Goal: Information Seeking & Learning: Learn about a topic

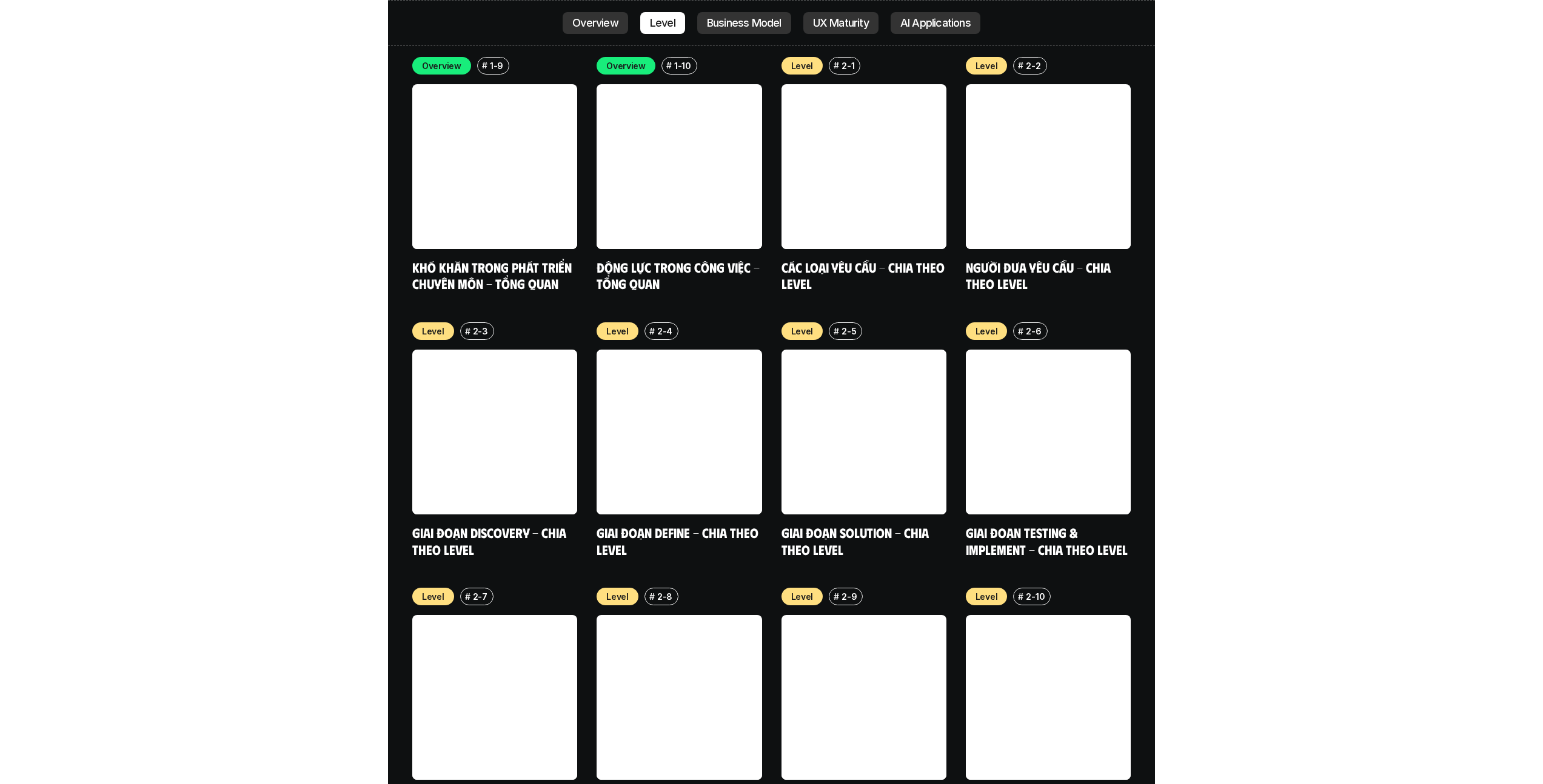
scroll to position [4429, 0]
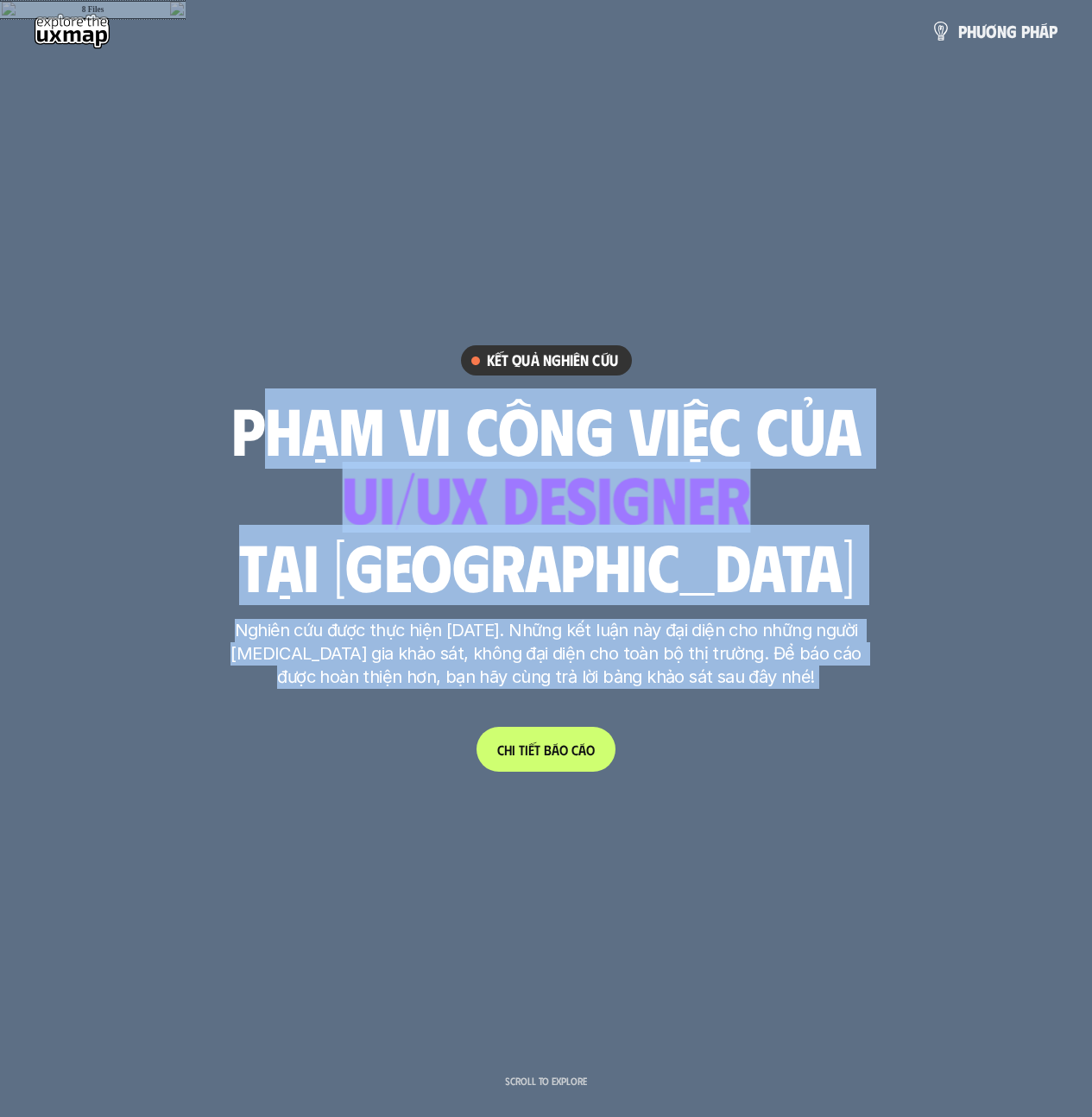
drag, startPoint x: 249, startPoint y: 423, endPoint x: 871, endPoint y: 460, distance: 623.1
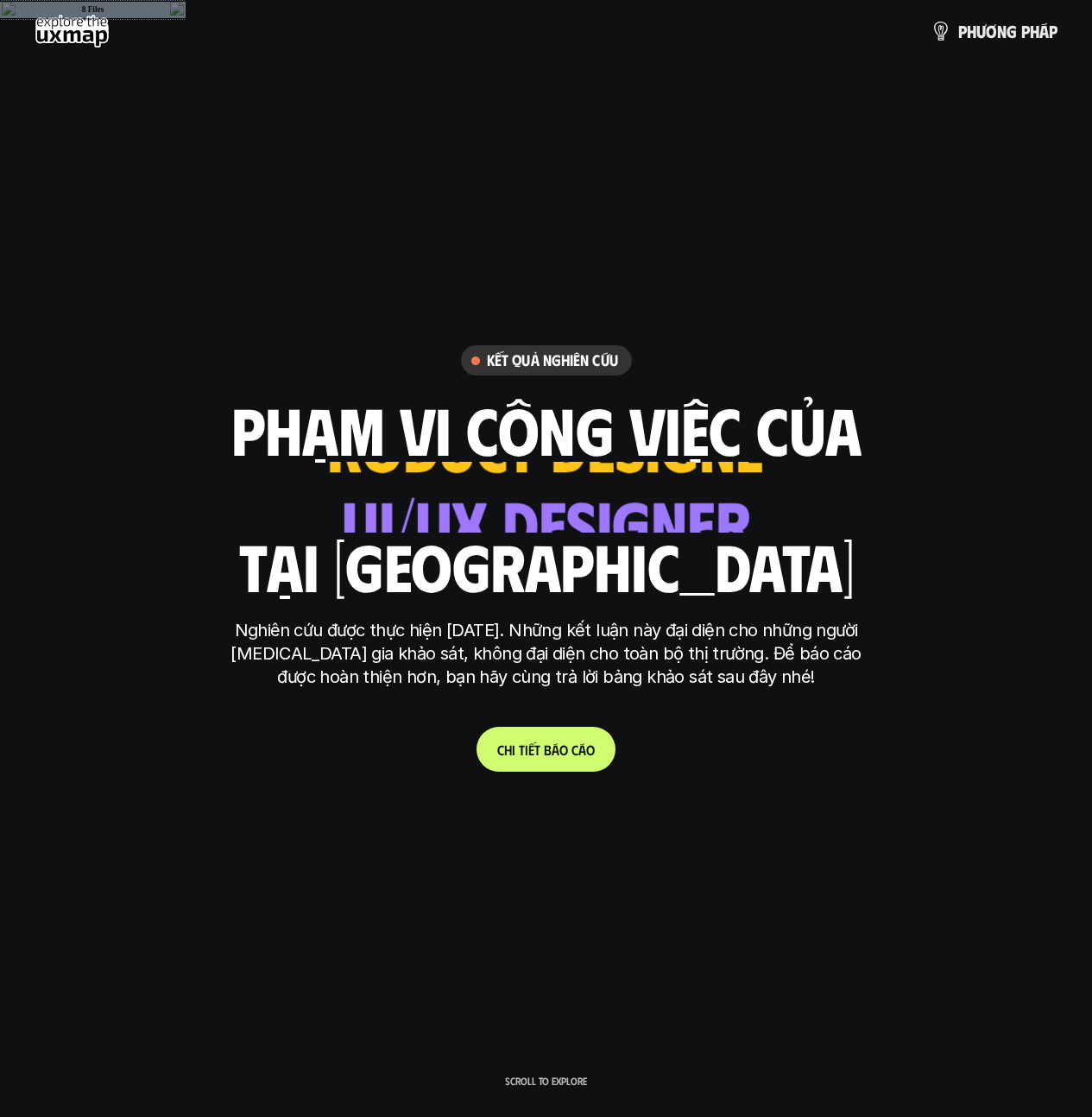
click at [799, 681] on p "Nghiên cứu được thực hiện [DATE]. Những kết luận này đại diện cho những người […" at bounding box center [546, 654] width 648 height 70
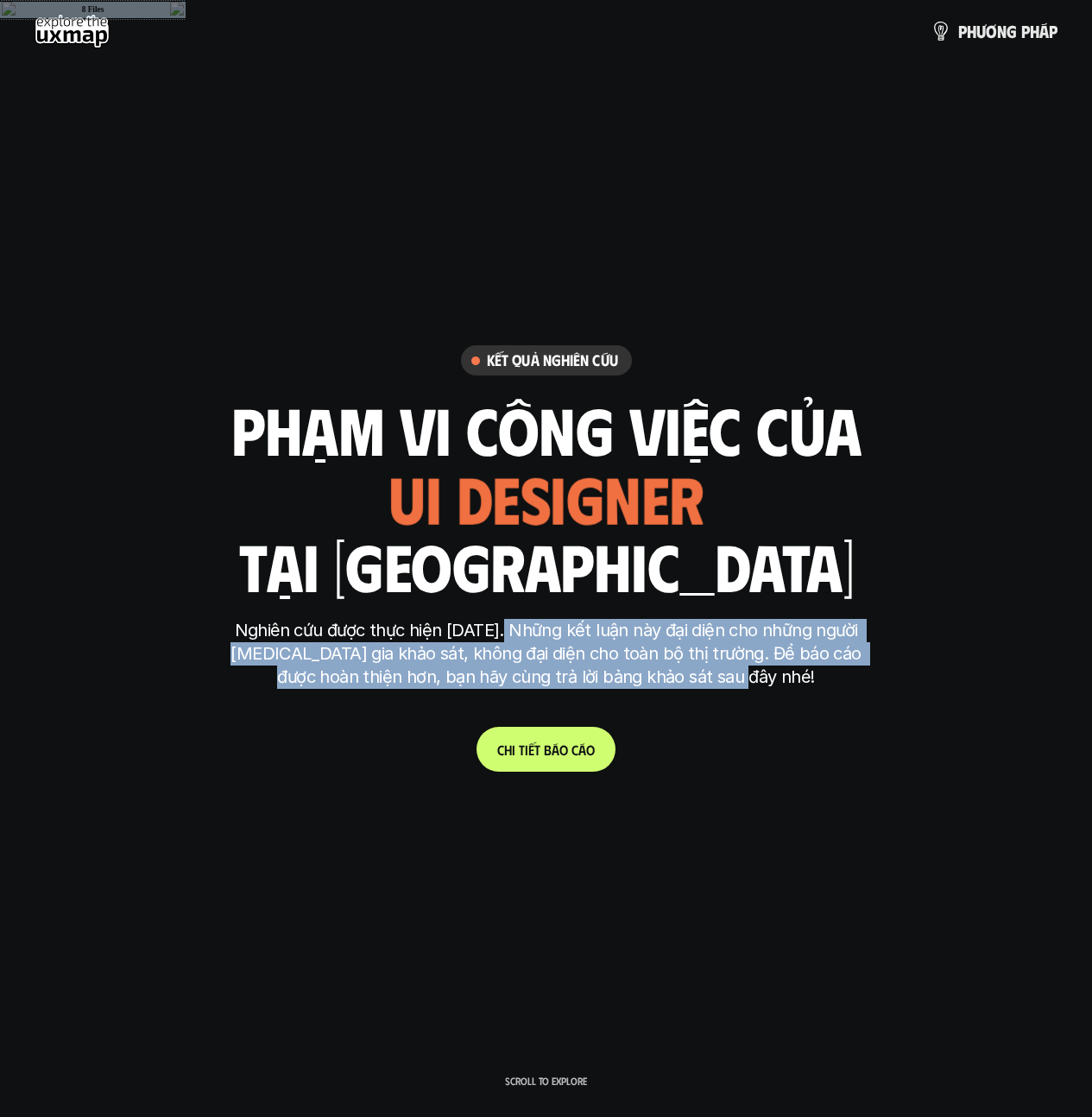
drag, startPoint x: 849, startPoint y: 695, endPoint x: 504, endPoint y: 625, distance: 352.0
click at [504, 625] on div "Nghiên cứu được thực hiện [DATE]. Những kết luận này đại diện cho những người […" at bounding box center [546, 662] width 648 height 87
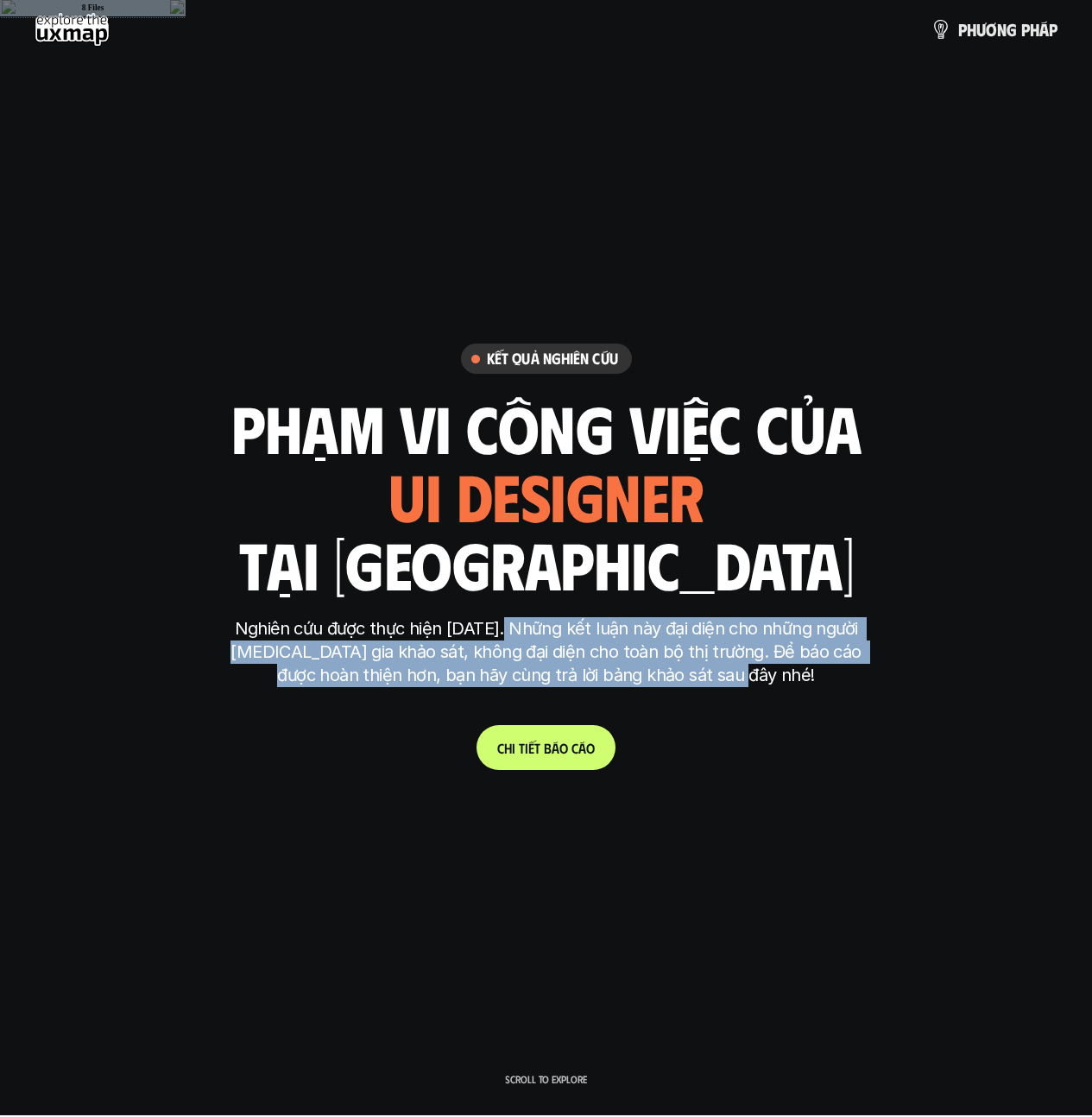
click at [546, 761] on link "C h i t i ế t b á o c á o" at bounding box center [546, 747] width 139 height 45
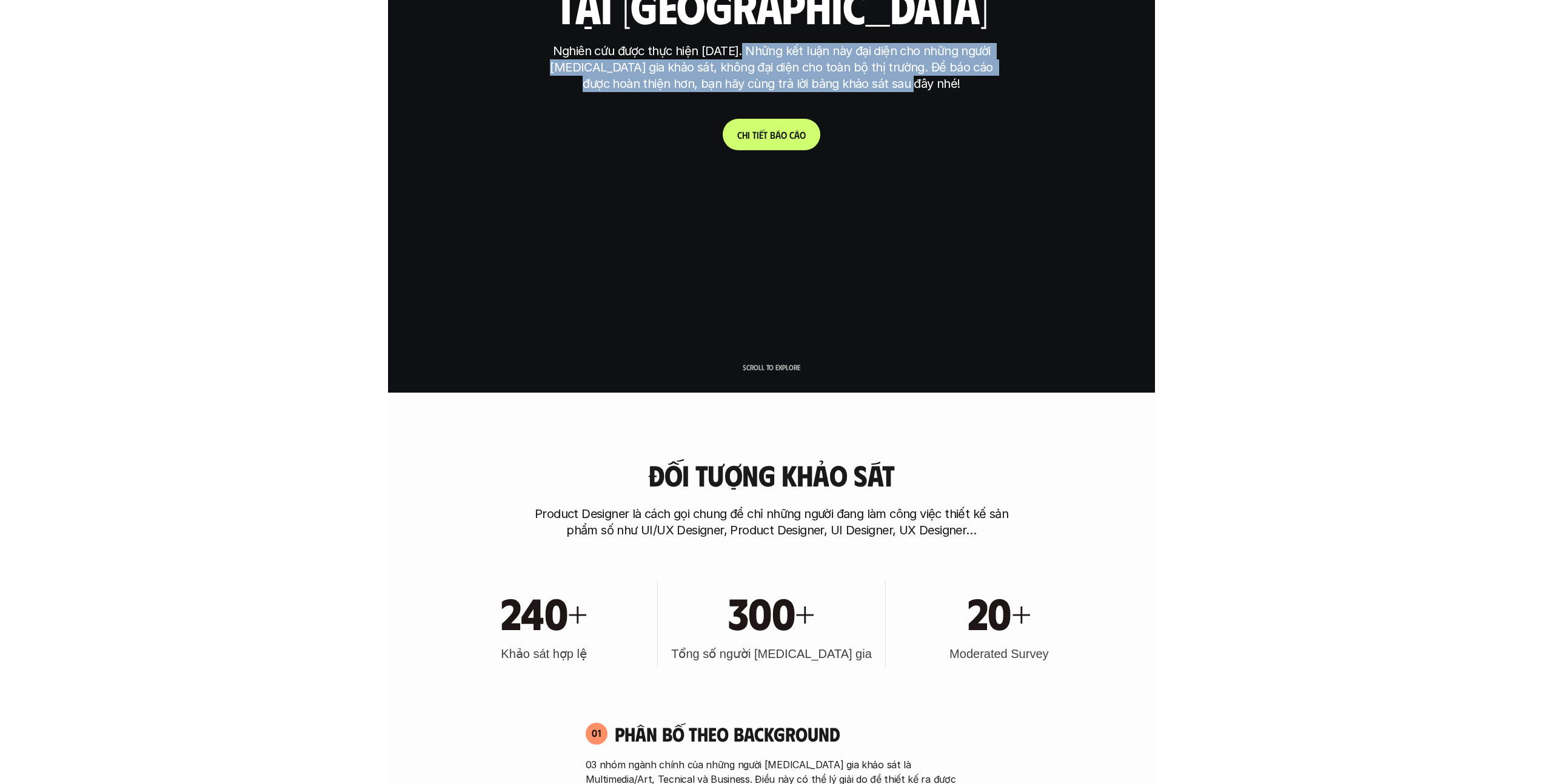
scroll to position [428, 0]
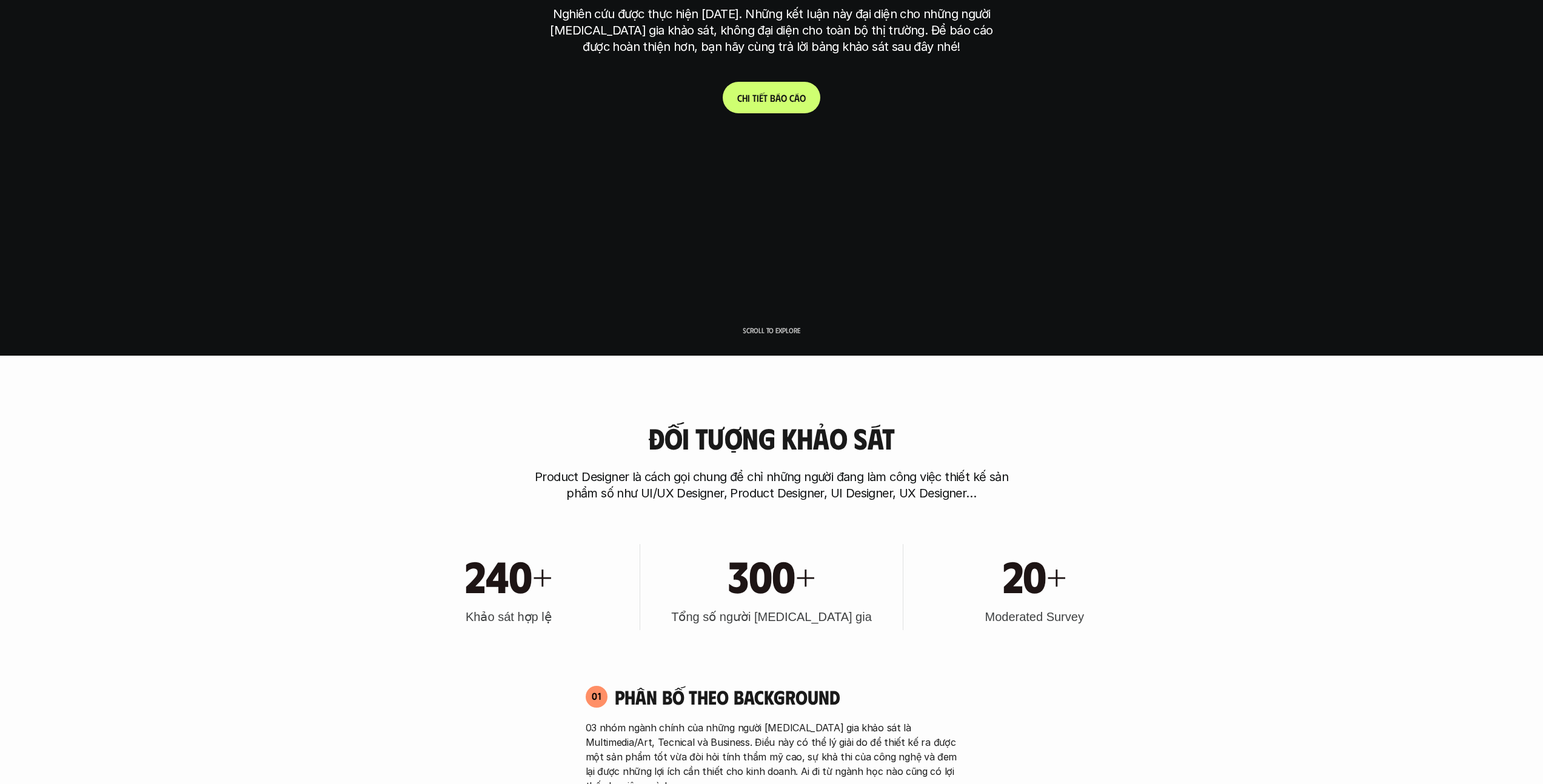
click at [766, 625] on h3 "Moderated Survey" at bounding box center [1034, 616] width 99 height 17
click at [766, 616] on h3 "Moderated Survey" at bounding box center [1034, 616] width 99 height 17
drag, startPoint x: 1099, startPoint y: 613, endPoint x: 973, endPoint y: 615, distance: 126.0
click at [766, 616] on div "20+ Moderated Survey" at bounding box center [1035, 587] width 250 height 86
click at [766, 615] on h3 "Moderated Survey" at bounding box center [1034, 616] width 99 height 17
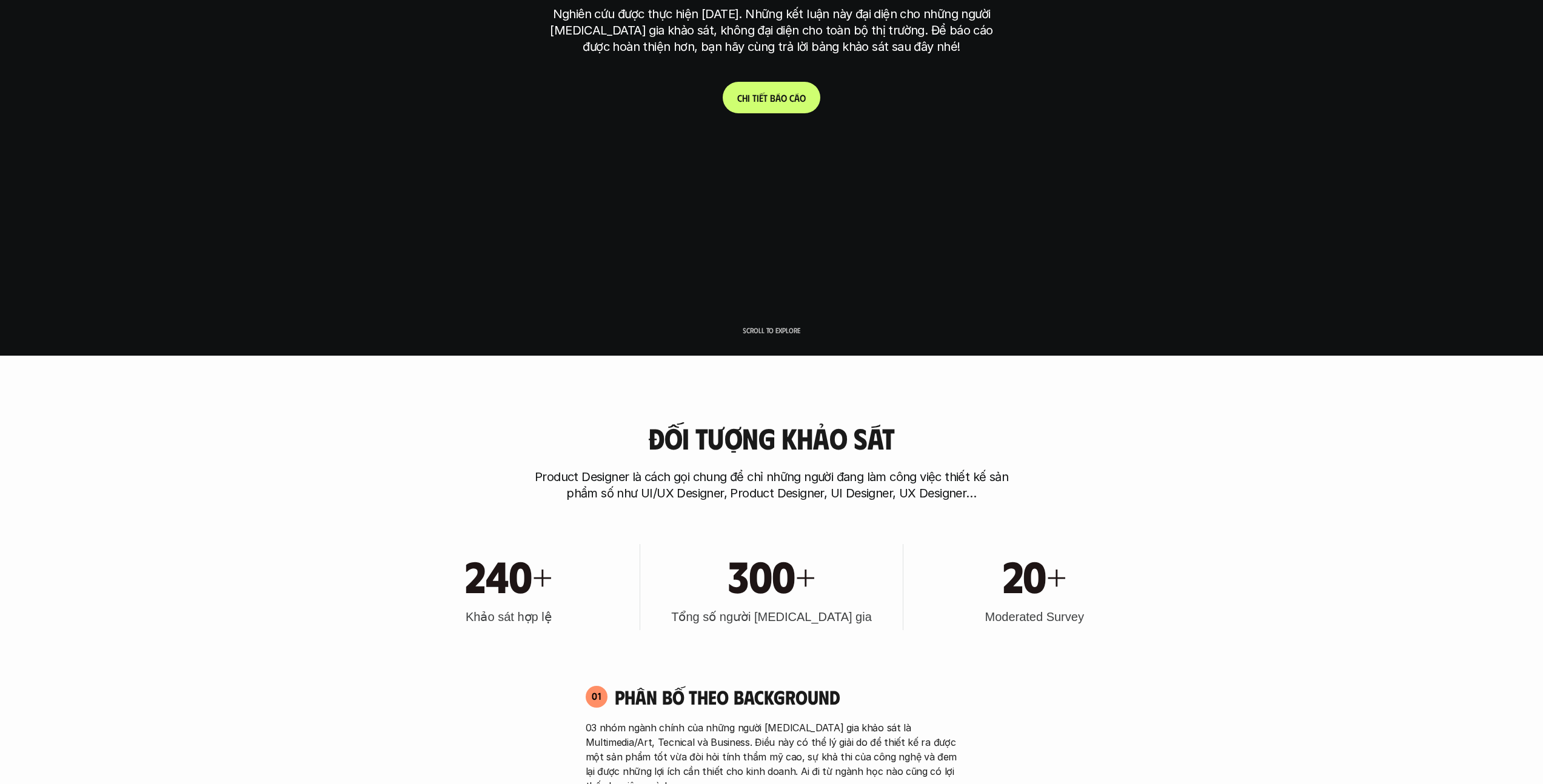
drag, startPoint x: 978, startPoint y: 618, endPoint x: 1124, endPoint y: 620, distance: 146.0
click at [766, 620] on div "20+ Moderated Survey" at bounding box center [1035, 587] width 250 height 86
drag, startPoint x: 1103, startPoint y: 615, endPoint x: 1086, endPoint y: 618, distance: 17.3
click at [766, 618] on div "20+ Moderated Survey" at bounding box center [1035, 587] width 250 height 86
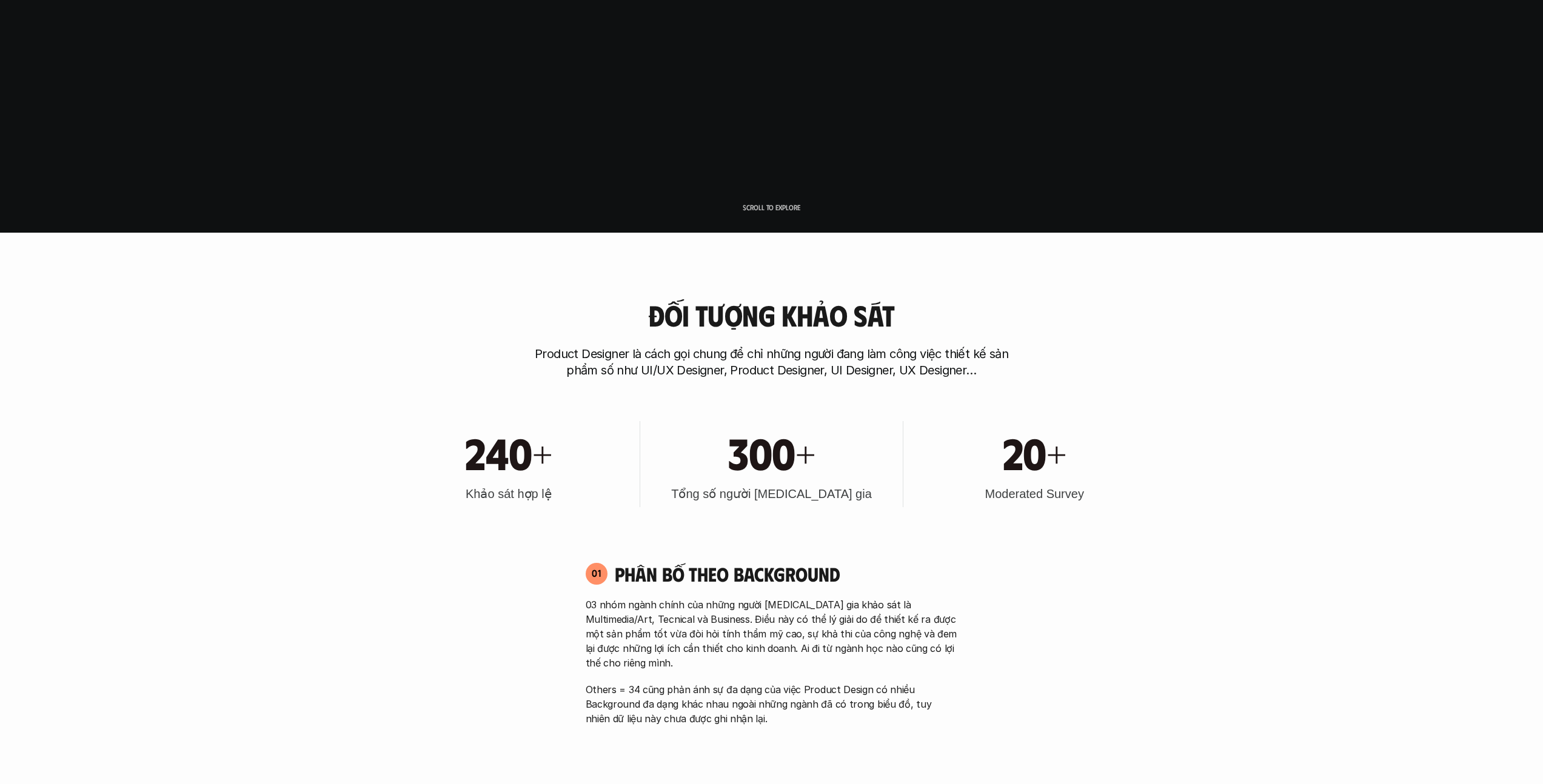
scroll to position [598, 0]
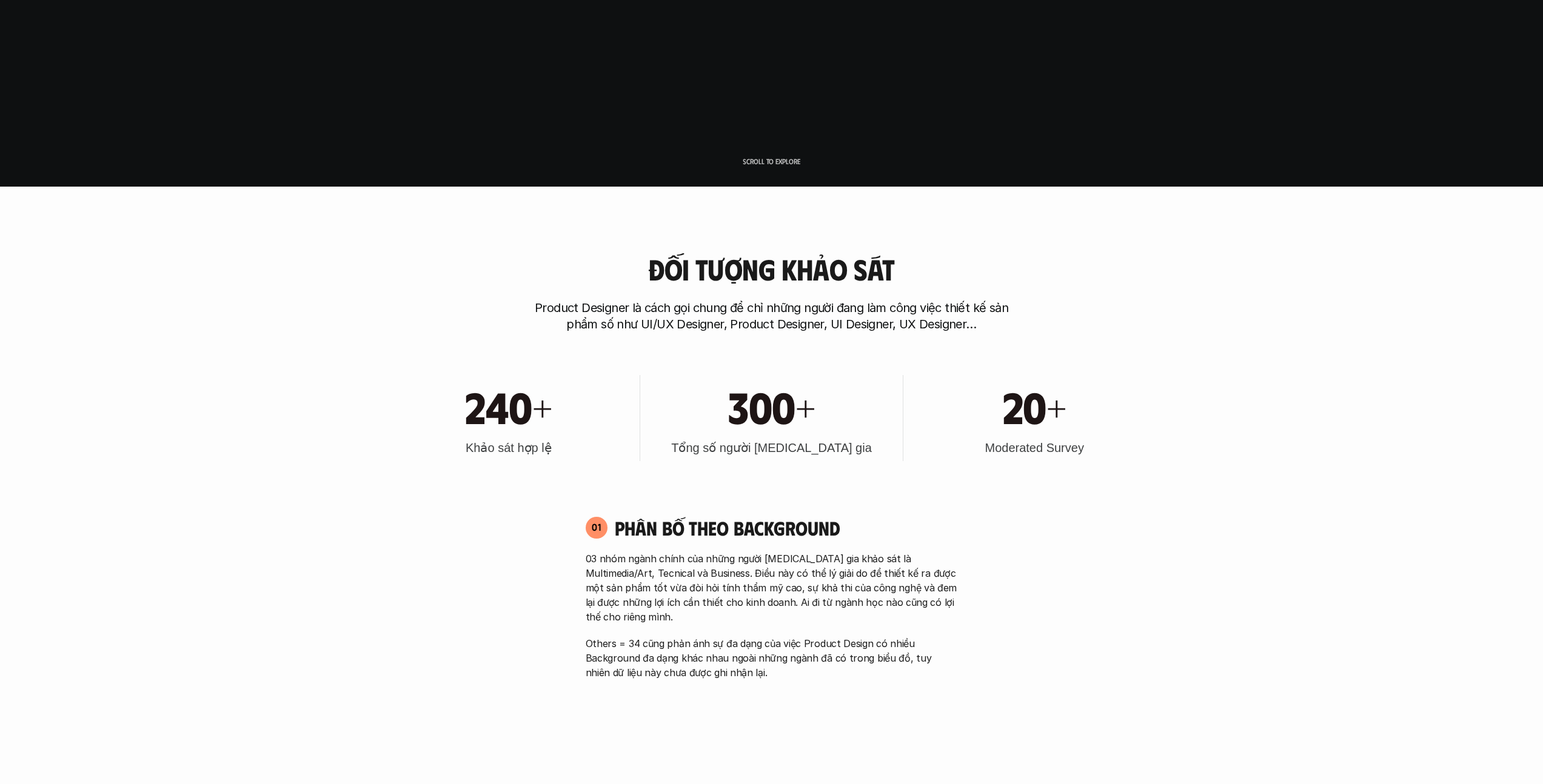
click at [766, 446] on h3 "Moderated Survey" at bounding box center [1034, 448] width 99 height 17
drag, startPoint x: 1093, startPoint y: 451, endPoint x: 985, endPoint y: 450, distance: 108.0
click at [766, 450] on div "20+ Moderated Survey" at bounding box center [1035, 418] width 250 height 86
click at [766, 479] on div "240+ Khảo sát hợp lệ 300+ Tổng số người [MEDICAL_DATA] gia 20+ Moderated Survey" at bounding box center [772, 418] width 776 height 122
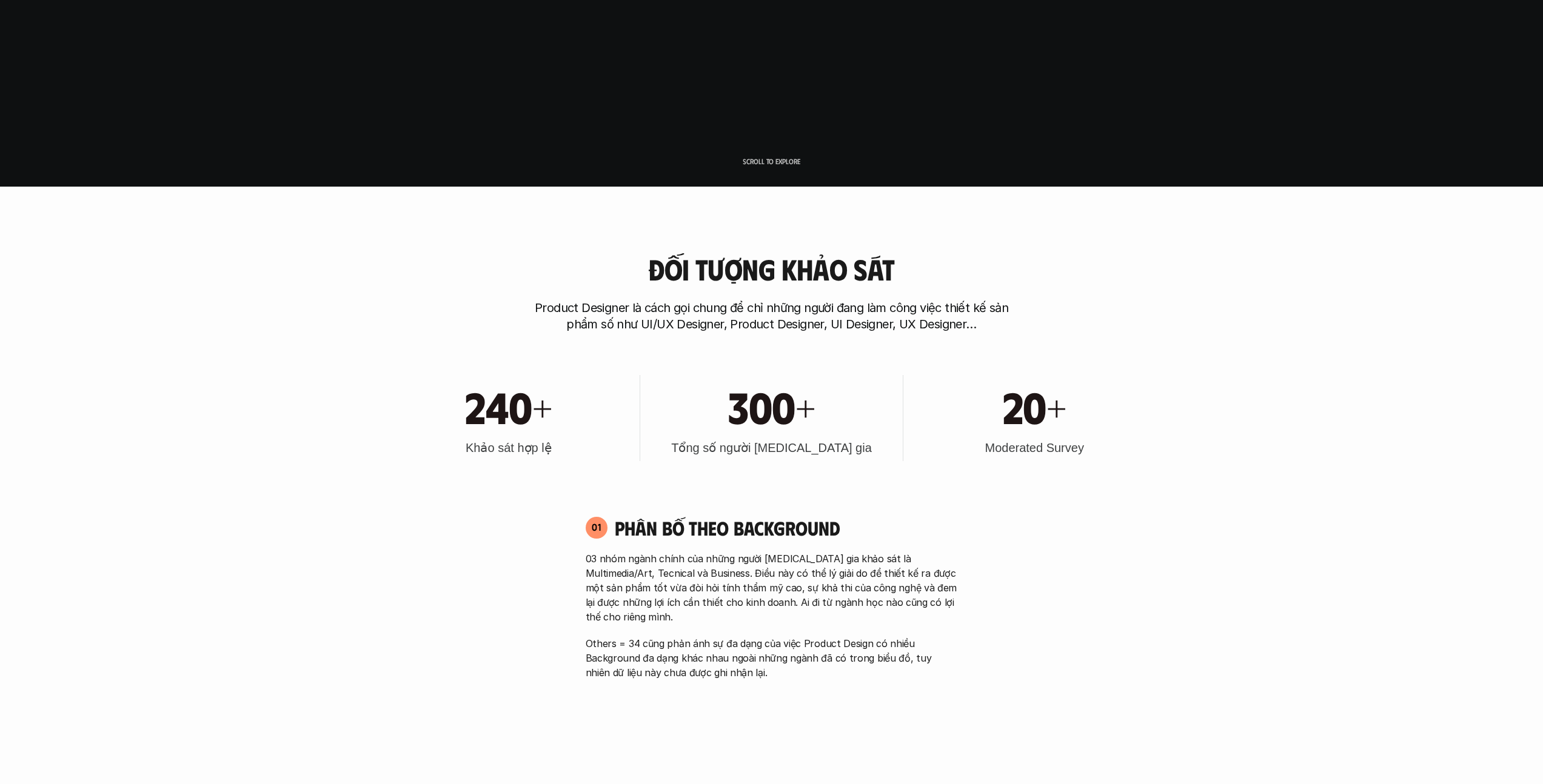
scroll to position [694, 0]
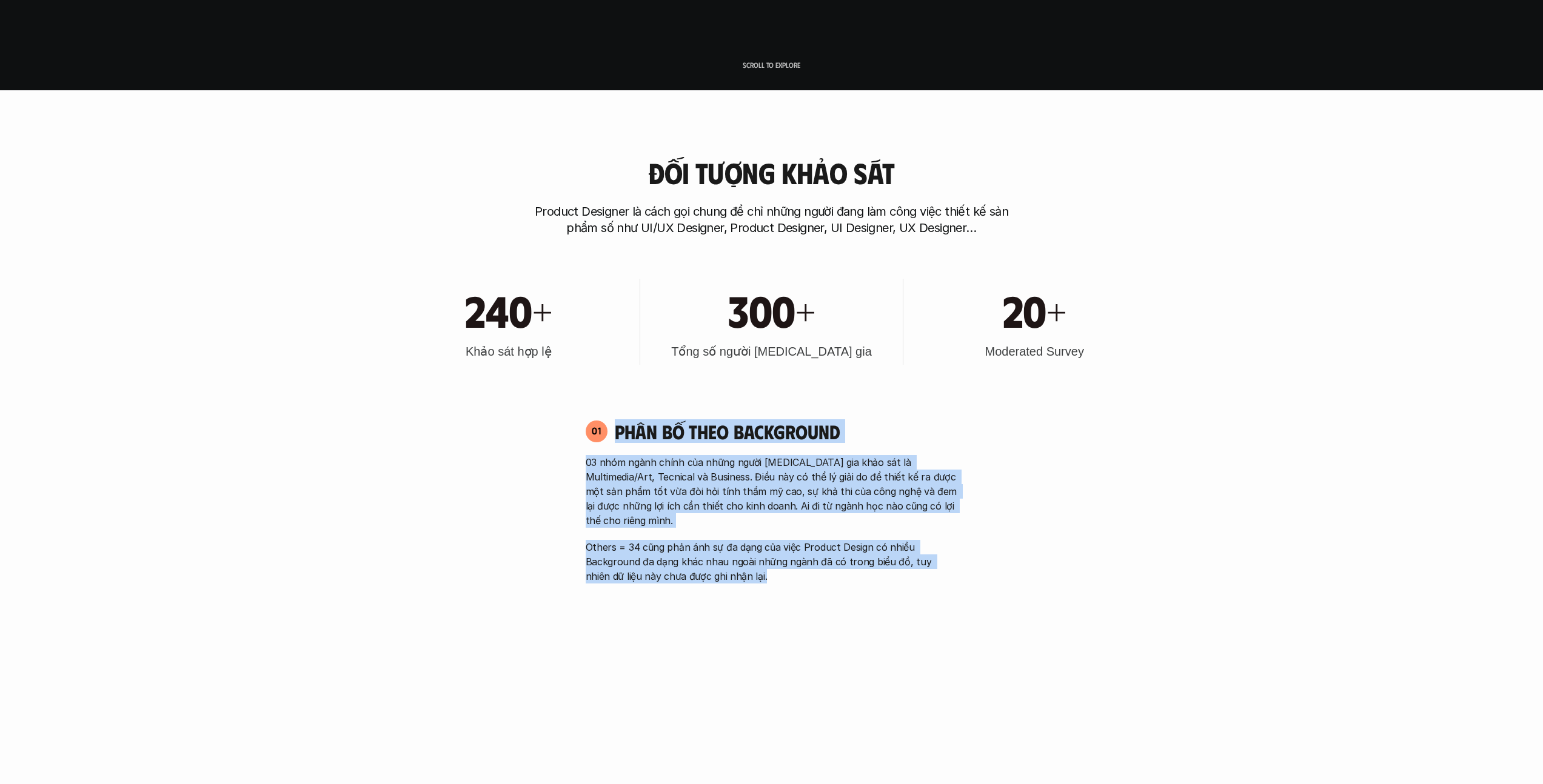
drag, startPoint x: 654, startPoint y: 446, endPoint x: 844, endPoint y: 577, distance: 230.8
click at [766, 577] on div "01 Phân bố theo background 03 nhóm ngành chính của những người [MEDICAL_DATA] g…" at bounding box center [772, 633] width 394 height 451
click at [766, 571] on div "01 Phân bố theo background 03 nhóm ngành chính của những người [MEDICAL_DATA] g…" at bounding box center [772, 633] width 394 height 451
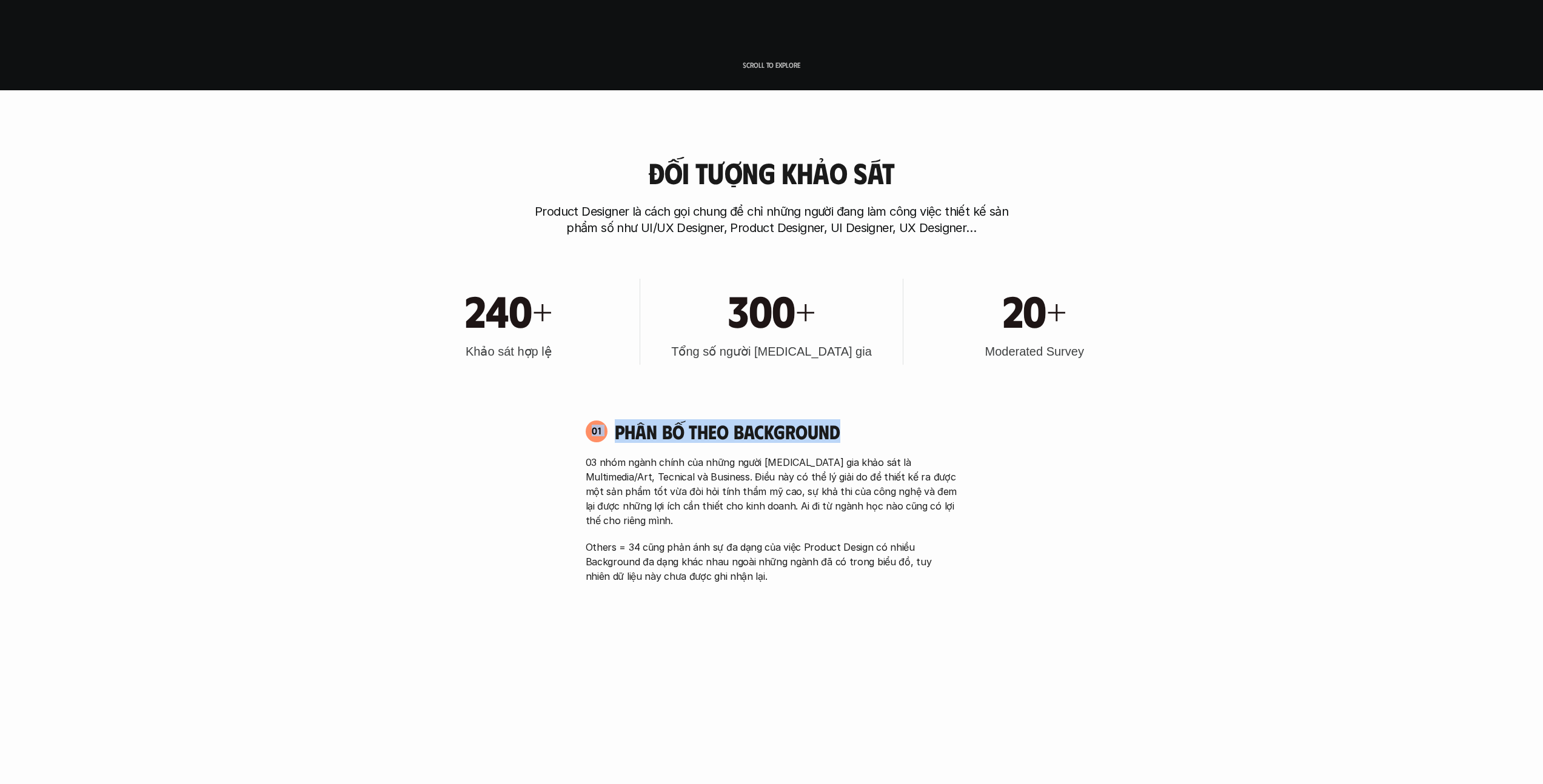
drag, startPoint x: 582, startPoint y: 432, endPoint x: 863, endPoint y: 431, distance: 281.0
click at [766, 431] on div "01 Phân bố theo background 03 nhóm ngành chính của những người [MEDICAL_DATA] g…" at bounding box center [772, 501] width 394 height 164
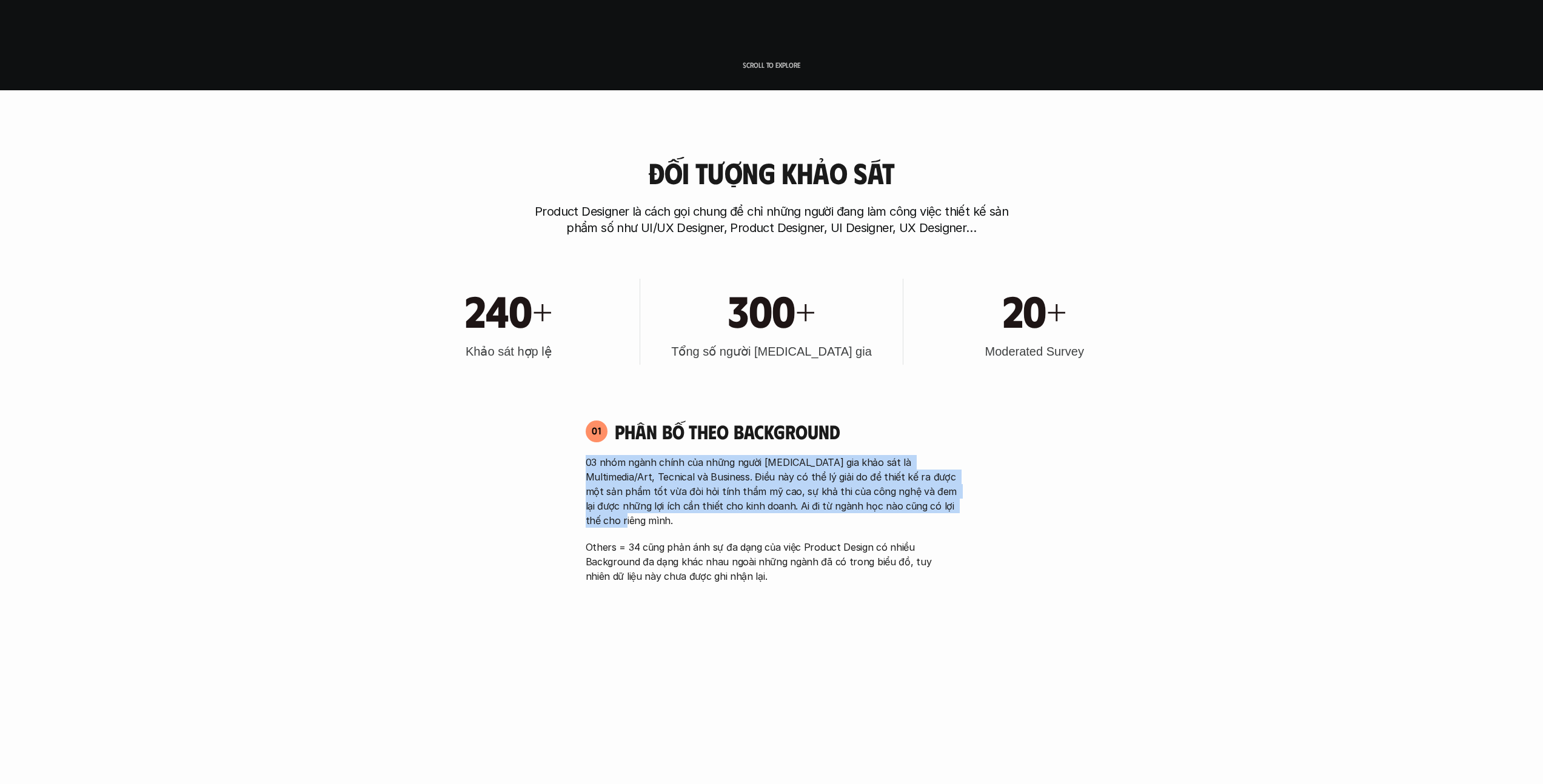
drag, startPoint x: 579, startPoint y: 451, endPoint x: 861, endPoint y: 515, distance: 289.2
click at [766, 518] on div "01 Phân bố theo background 03 nhóm ngành chính của những người [MEDICAL_DATA] g…" at bounding box center [772, 501] width 394 height 164
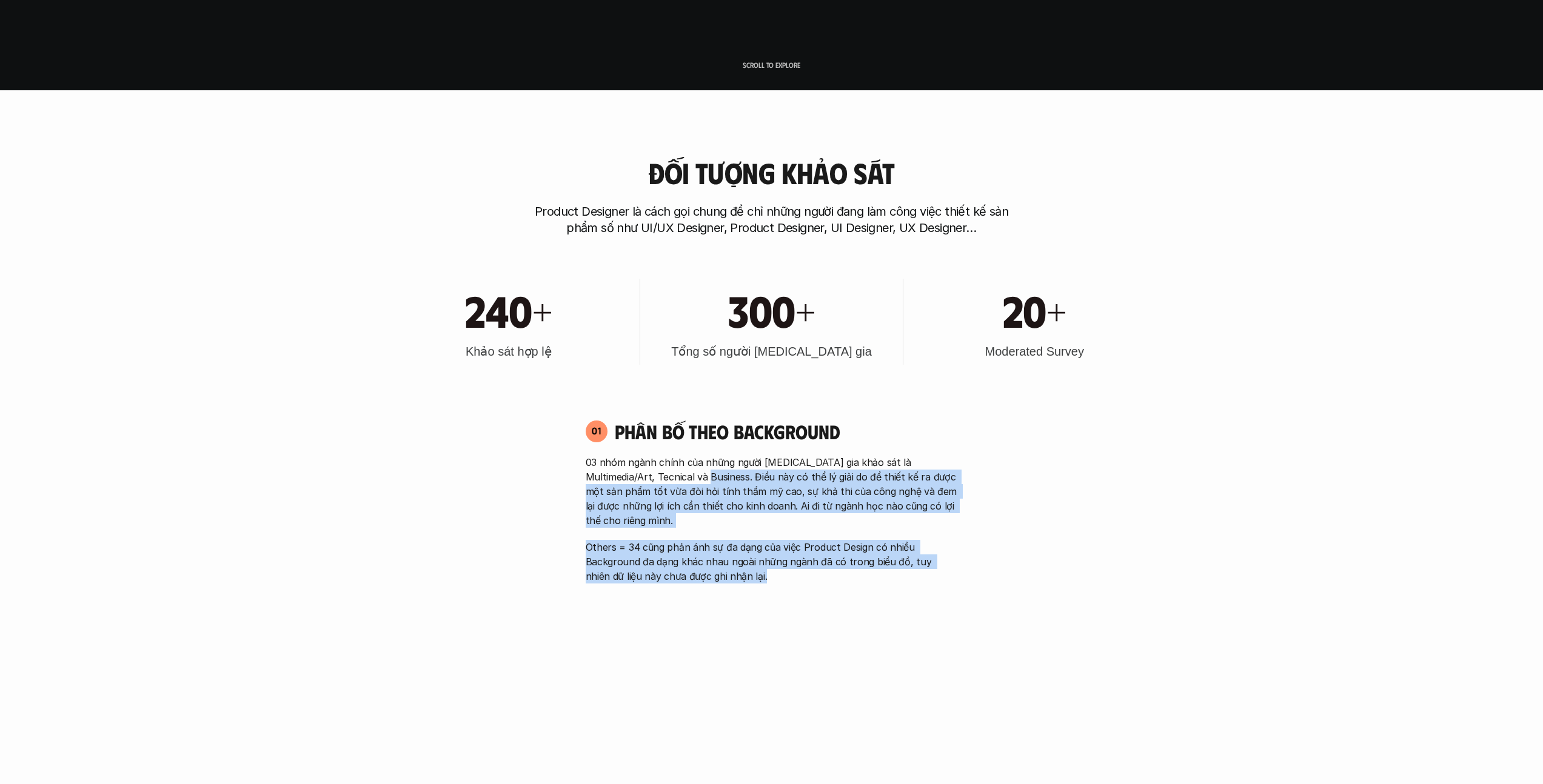
drag, startPoint x: 684, startPoint y: 477, endPoint x: 883, endPoint y: 560, distance: 215.6
click at [766, 564] on div "03 nhóm ngành chính của những người [MEDICAL_DATA] gia khảo sát là Multimedia/A…" at bounding box center [772, 520] width 372 height 128
click at [723, 497] on p "03 nhóm ngành chính của những người [MEDICAL_DATA] gia khảo sát là Multimedia/A…" at bounding box center [772, 491] width 372 height 72
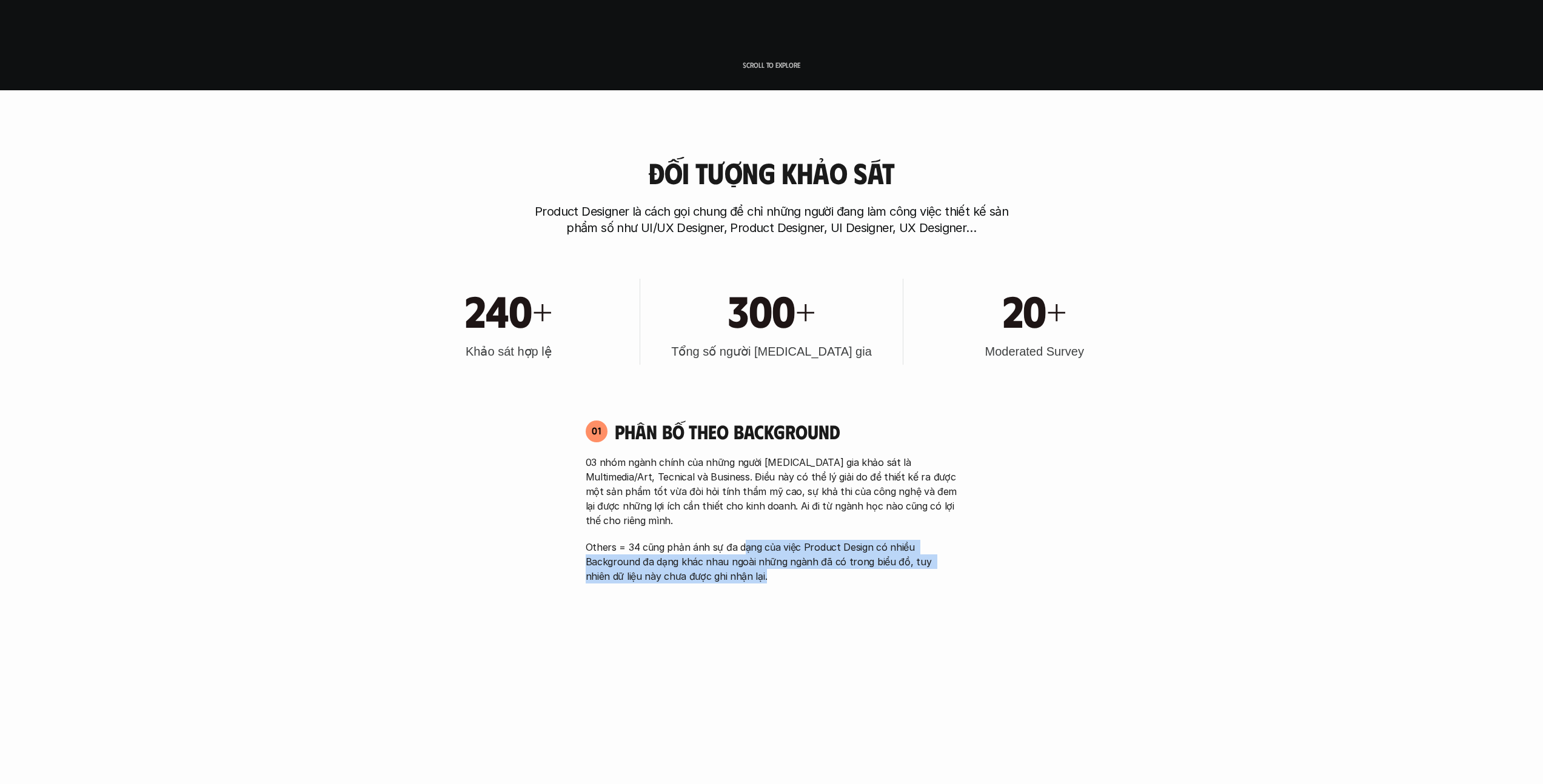
drag, startPoint x: 764, startPoint y: 564, endPoint x: 744, endPoint y: 535, distance: 35.2
click at [744, 540] on p "Others = 34 cũng phản ánh sự đa dạng của việc Product Design có nhiều Backgroun…" at bounding box center [772, 561] width 372 height 43
click at [739, 540] on p "Others = 34 cũng phản ánh sự đa dạng của việc Product Design có nhiều Backgroun…" at bounding box center [772, 561] width 372 height 43
drag, startPoint x: 761, startPoint y: 559, endPoint x: 731, endPoint y: 552, distance: 30.8
click at [731, 552] on p "Others = 34 cũng phản ánh sự đa dạng của việc Product Design có nhiều Backgroun…" at bounding box center [772, 561] width 372 height 43
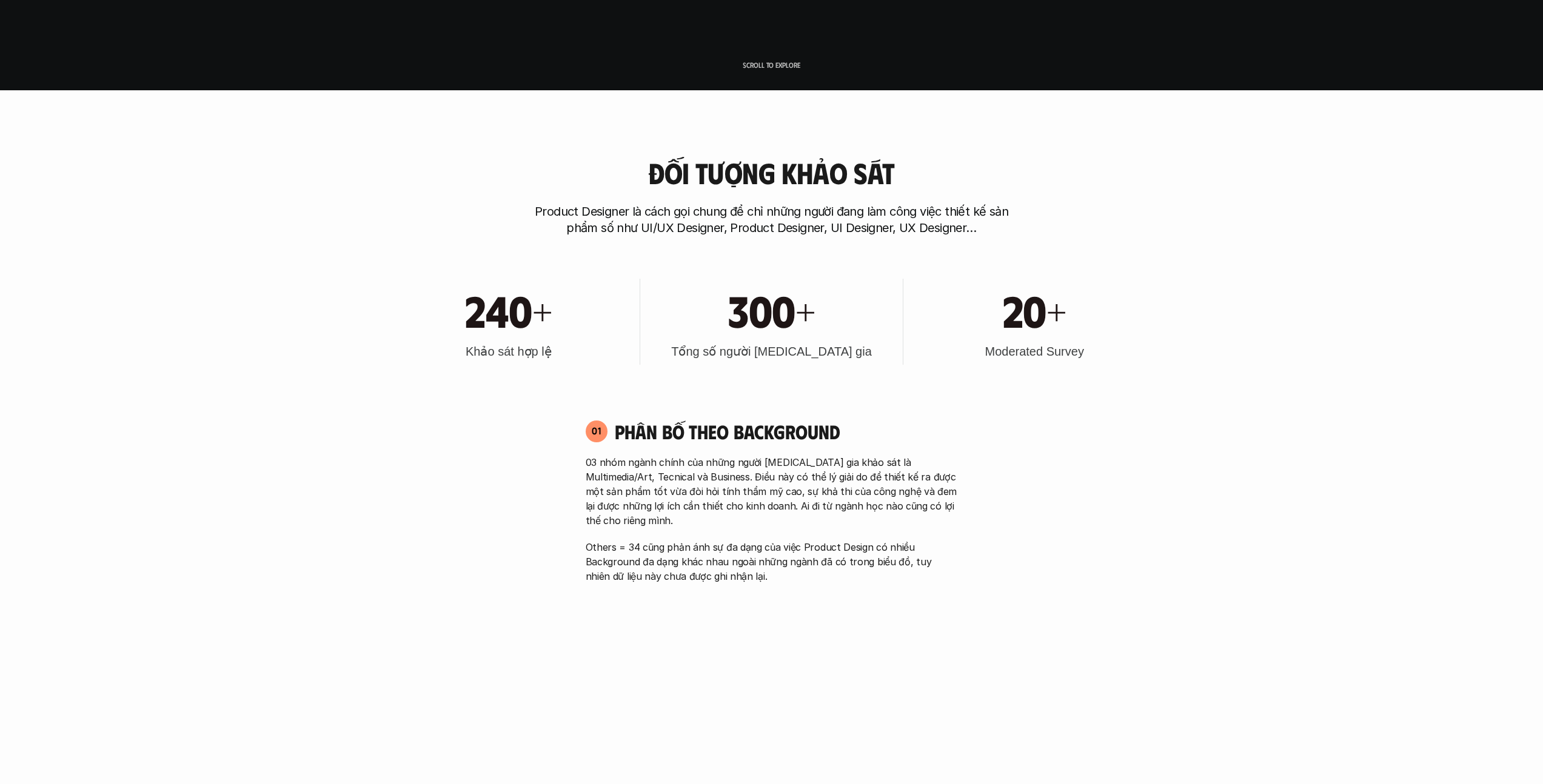
click at [728, 540] on p "Others = 34 cũng phản ánh sự đa dạng của việc Product Design có nhiều Backgroun…" at bounding box center [772, 561] width 372 height 43
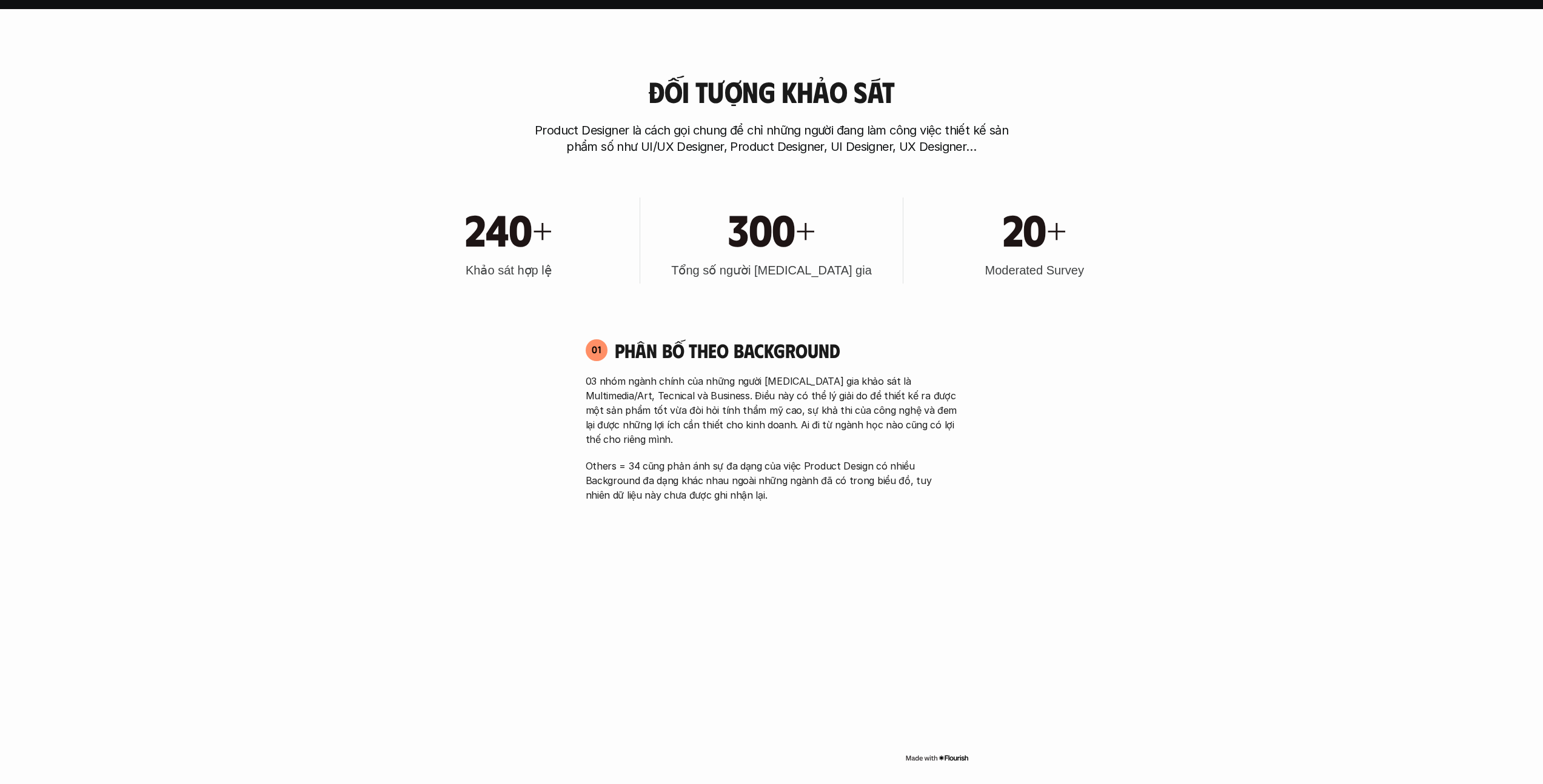
scroll to position [805, 0]
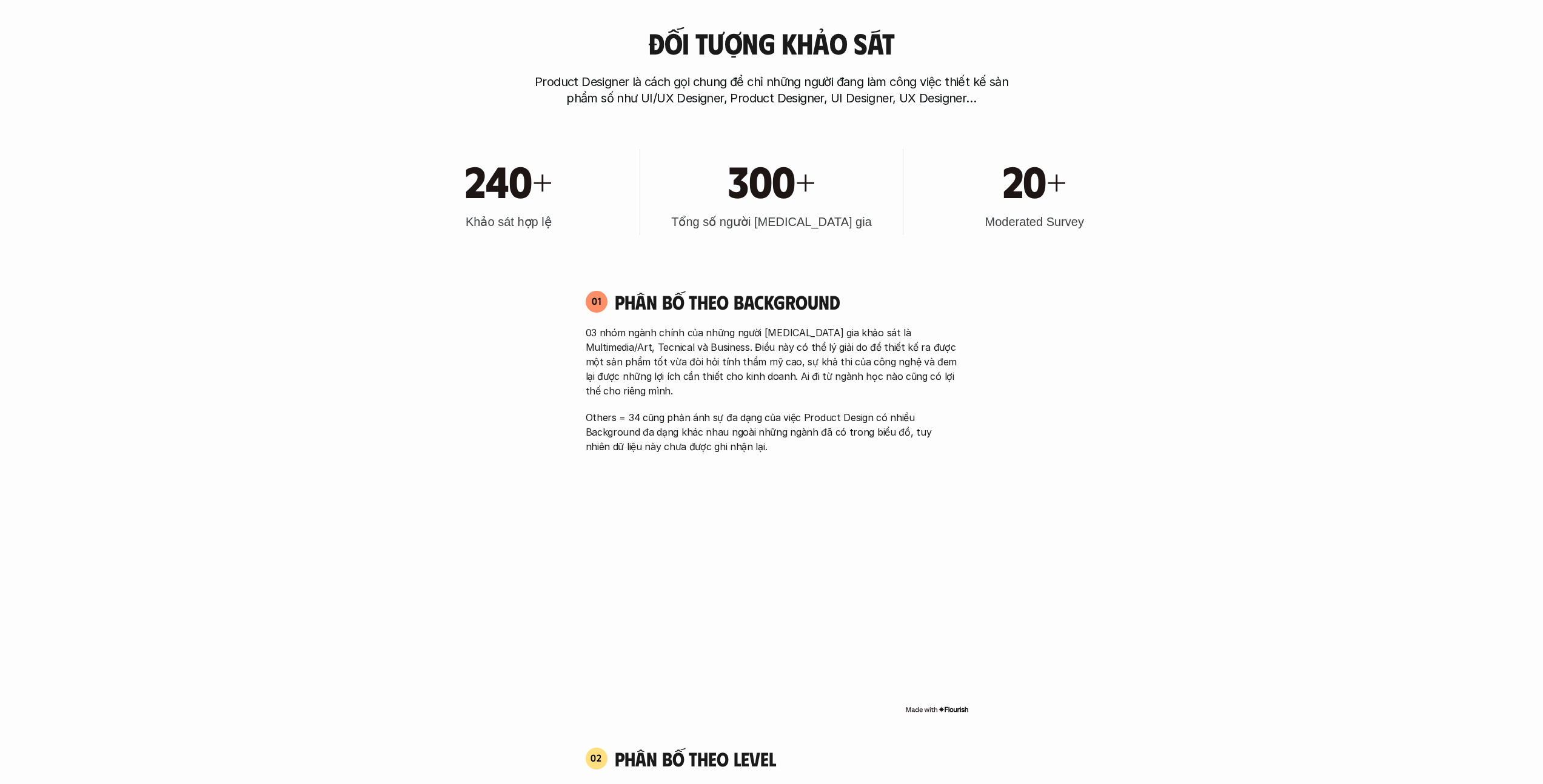
scroll to position [917, 0]
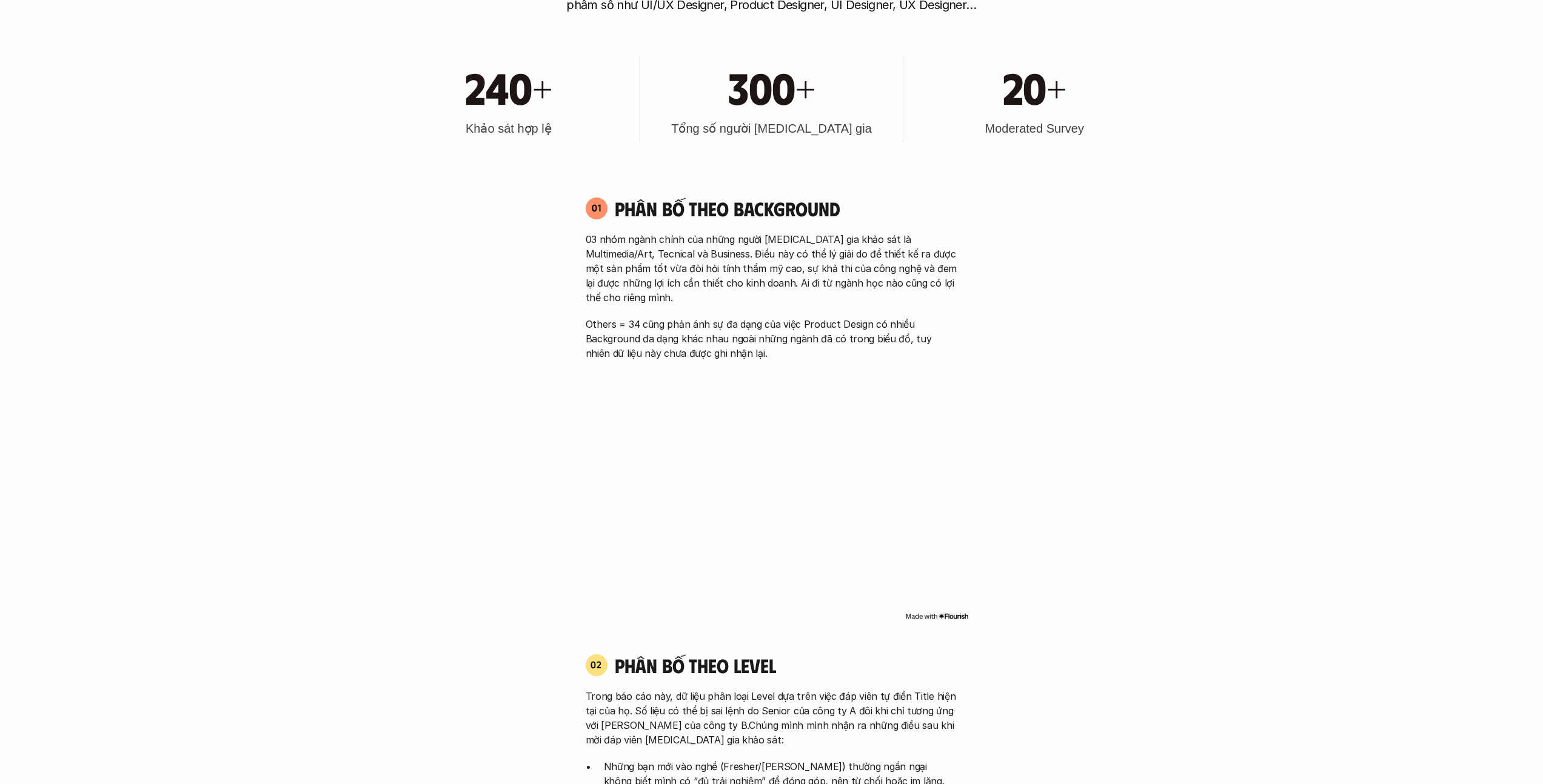
click at [766, 611] on img at bounding box center [937, 616] width 64 height 9
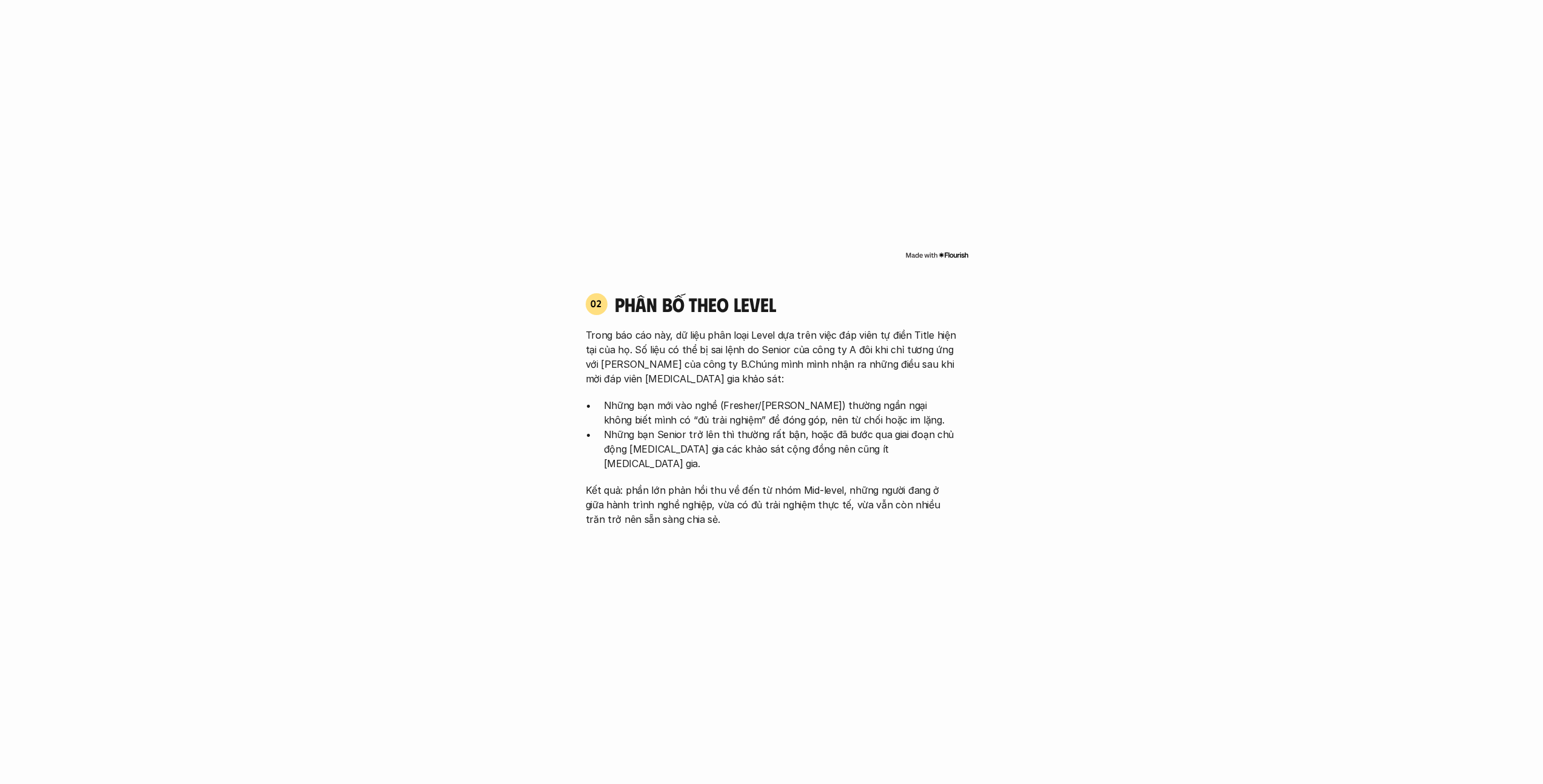
scroll to position [1277, 0]
click at [604, 330] on p "Trong báo cáo này, dữ liệu phân loại Level dựa trên việc đáp viên tự điền Title…" at bounding box center [772, 358] width 372 height 58
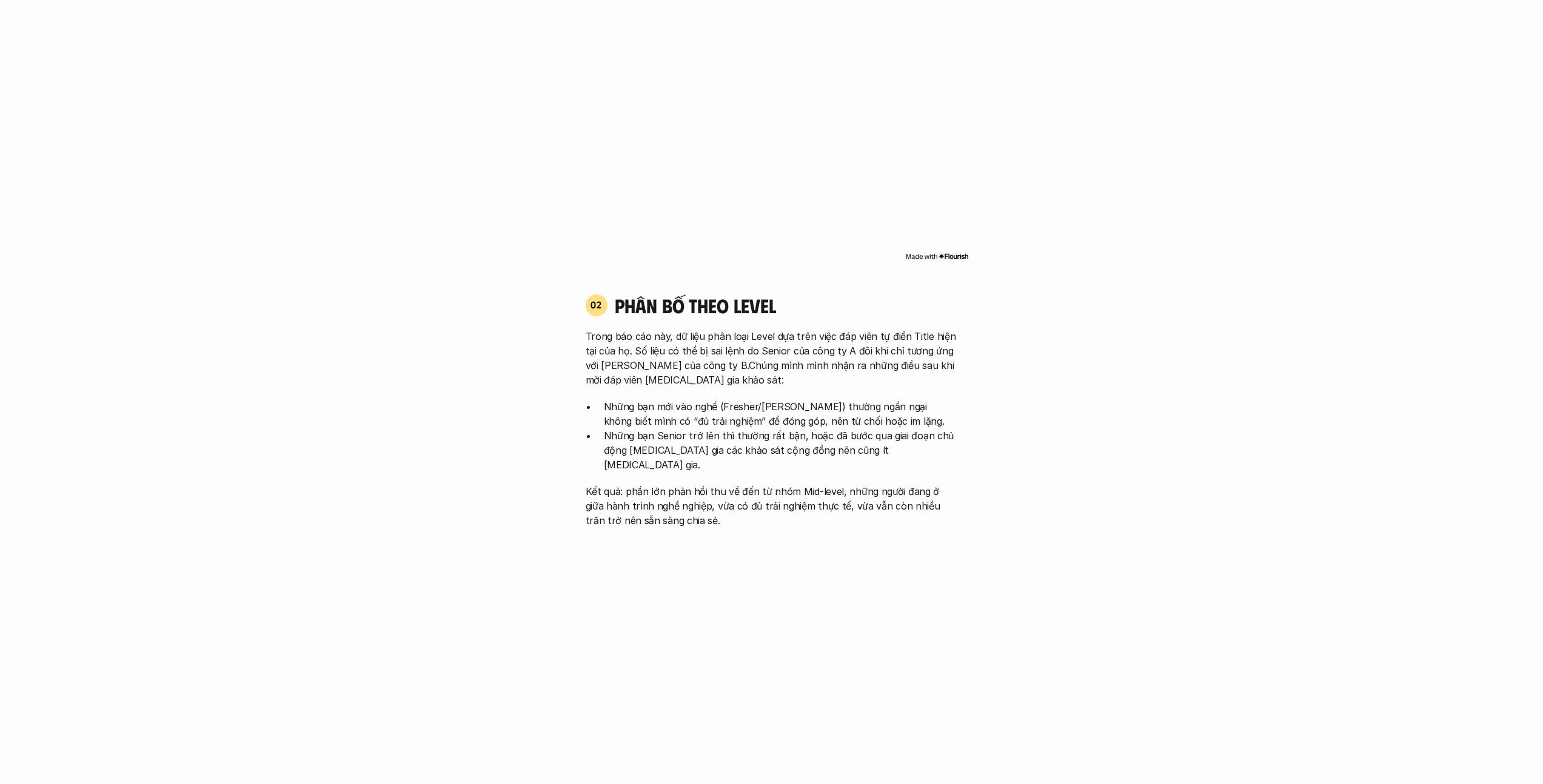
click at [592, 309] on div "02 phân bố theo Level Trong báo cáo này, dữ liệu phân loại Level dựa trên việc …" at bounding box center [772, 411] width 394 height 234
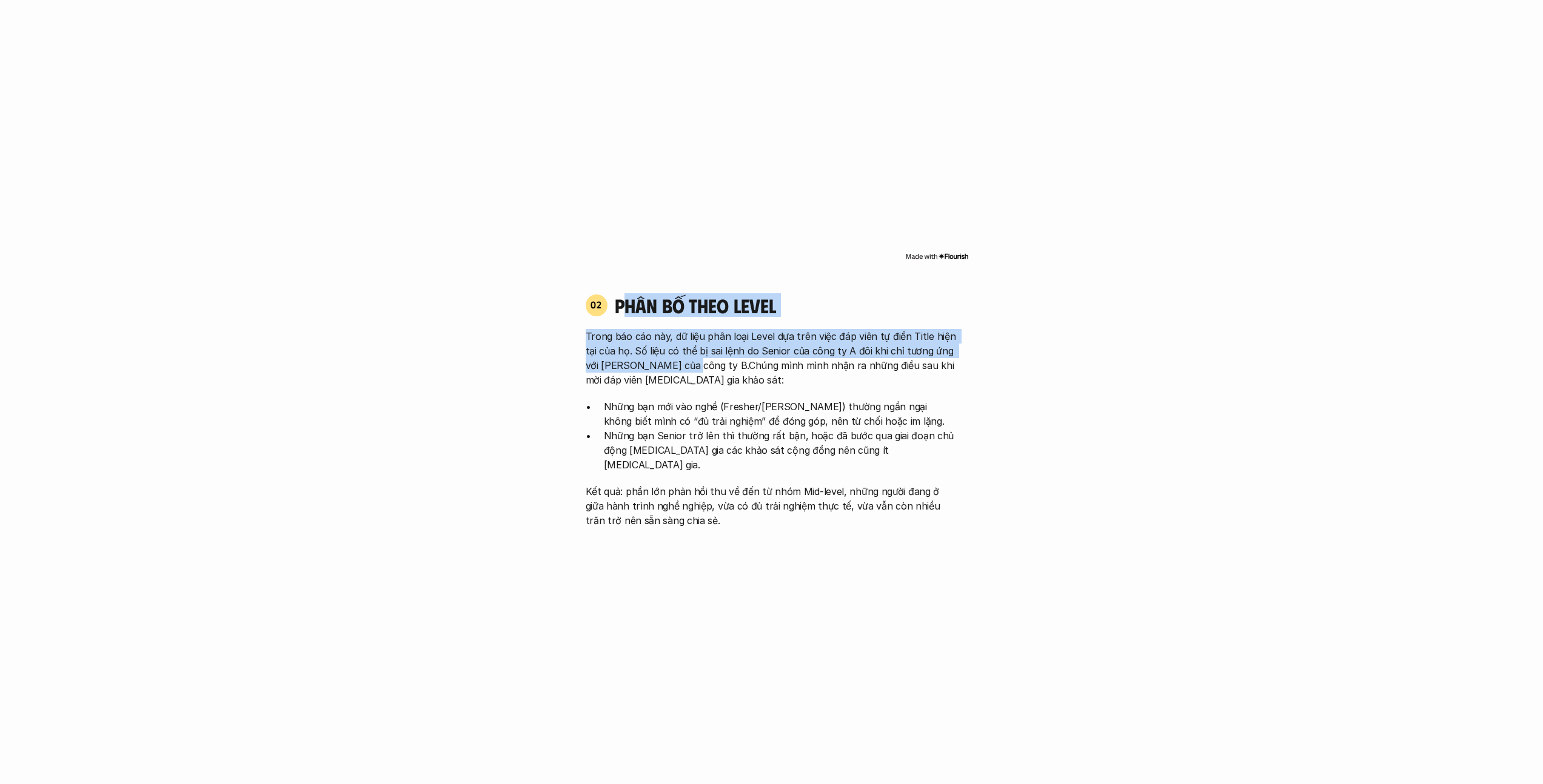
drag, startPoint x: 628, startPoint y: 290, endPoint x: 682, endPoint y: 349, distance: 80.0
click at [682, 349] on div "02 phân bố theo Level Trong báo cáo này, dữ liệu phân loại Level dựa trên việc …" at bounding box center [772, 411] width 394 height 234
click at [654, 346] on p "Trong báo cáo này, dữ liệu phân loại Level dựa trên việc đáp viên tự điền Title…" at bounding box center [772, 358] width 372 height 58
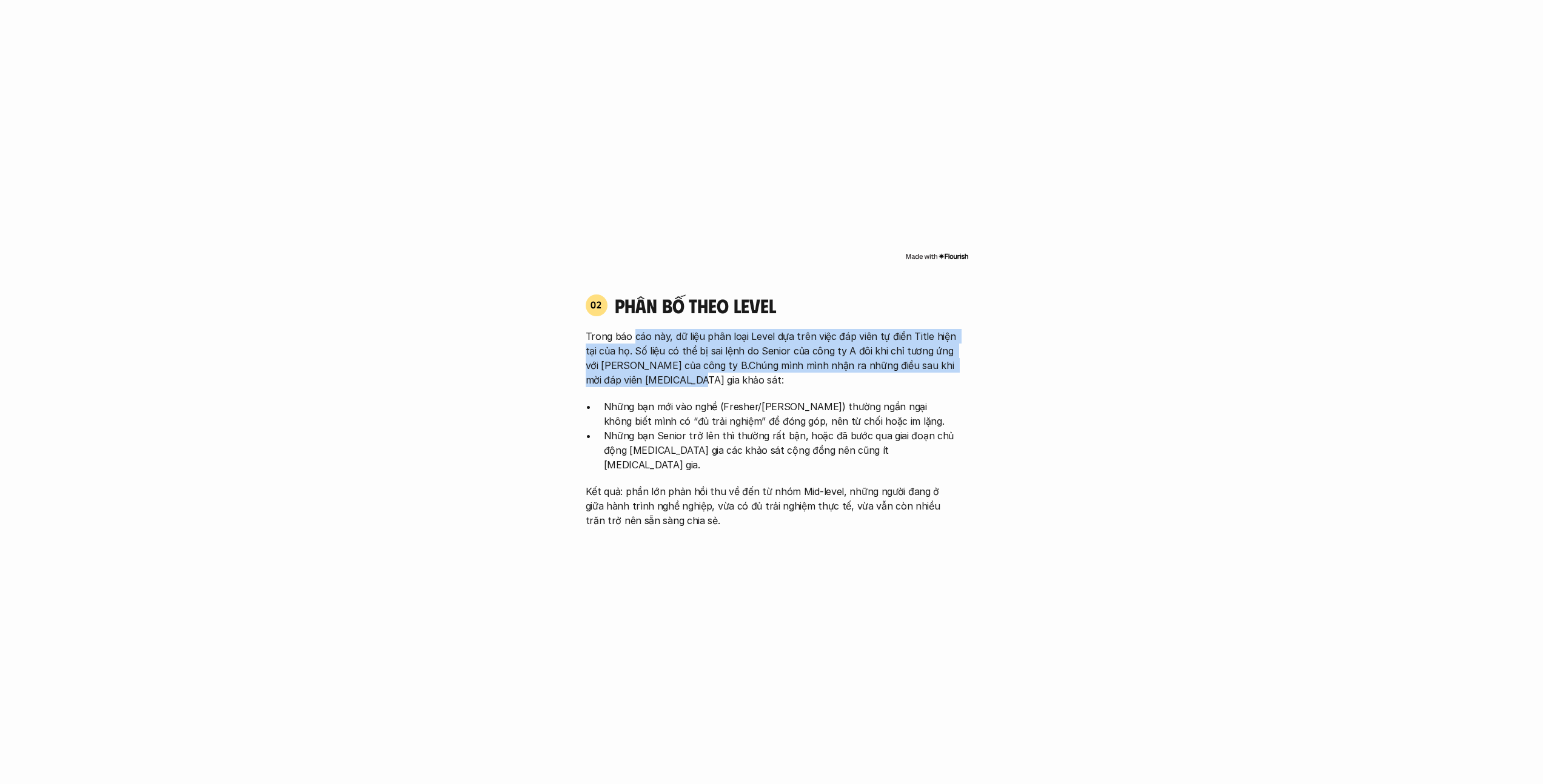
drag, startPoint x: 697, startPoint y: 368, endPoint x: 632, endPoint y: 321, distance: 80.2
click at [632, 329] on p "Trong báo cáo này, dữ liệu phân loại Level dựa trên việc đáp viên tự điền Title…" at bounding box center [772, 358] width 372 height 58
drag, startPoint x: 689, startPoint y: 378, endPoint x: 737, endPoint y: 463, distance: 97.6
click at [689, 378] on div "Trong báo cáo này, dữ liệu phân loại Level dựa trên việc đáp viên tự điền Title…" at bounding box center [772, 429] width 372 height 199
drag, startPoint x: 771, startPoint y: 374, endPoint x: 769, endPoint y: 336, distance: 38.1
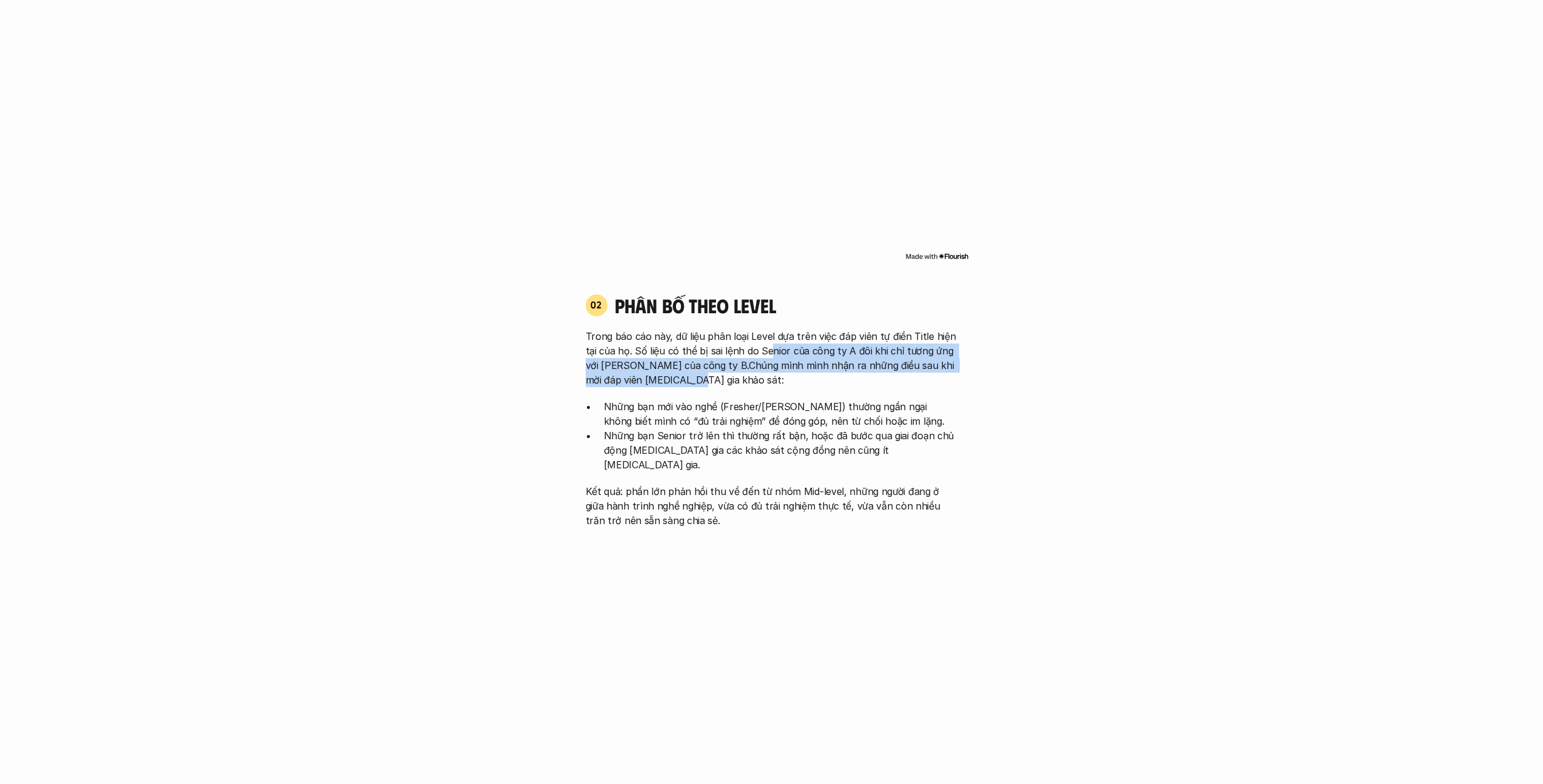
click at [766, 336] on div "Trong báo cáo này, dữ liệu phân loại Level dựa trên việc đáp viên tự điền Title…" at bounding box center [772, 429] width 372 height 199
click at [643, 332] on p "Trong báo cáo này, dữ liệu phân loại Level dựa trên việc đáp viên tự điền Title…" at bounding box center [772, 358] width 372 height 58
drag, startPoint x: 635, startPoint y: 334, endPoint x: 743, endPoint y: 362, distance: 111.6
click at [743, 362] on p "Trong báo cáo này, dữ liệu phân loại Level dựa trên việc đáp viên tự điền Title…" at bounding box center [772, 358] width 372 height 58
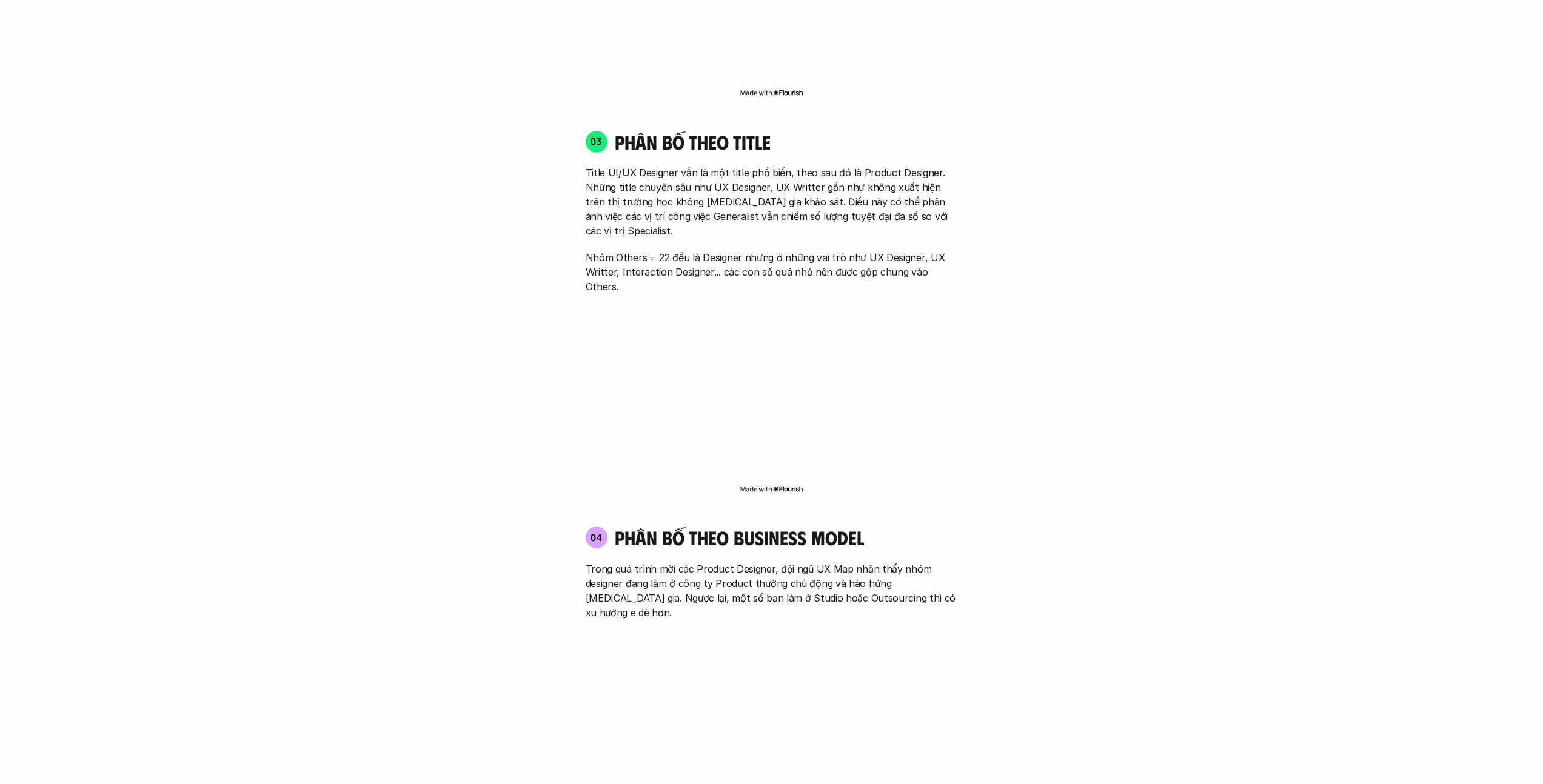
scroll to position [1836, 0]
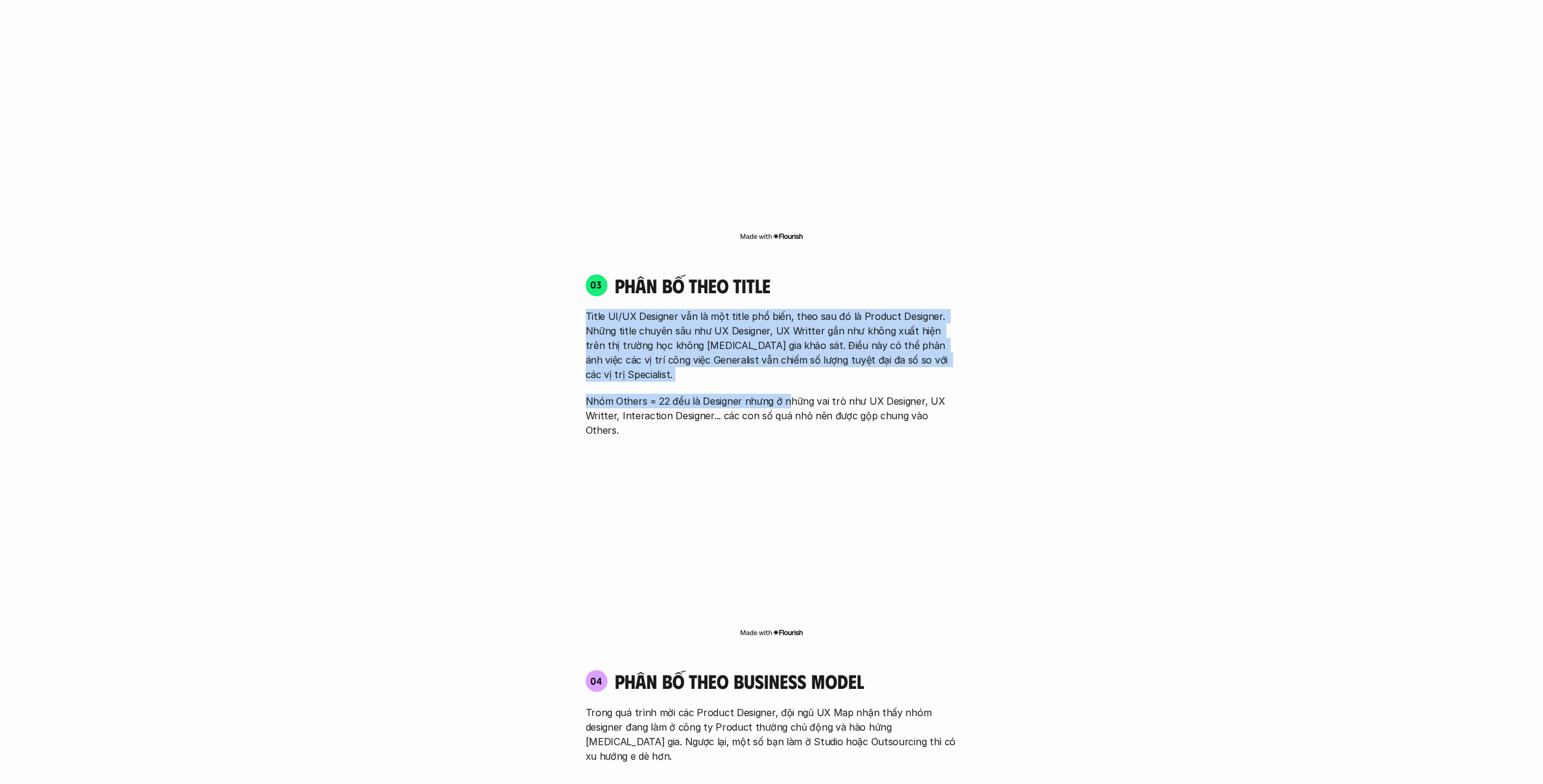
drag, startPoint x: 554, startPoint y: 284, endPoint x: 786, endPoint y: 363, distance: 245.1
click at [766, 363] on div "01 Phân bố theo background 03 nhóm ngành chính của những người [MEDICAL_DATA] g…" at bounding box center [772, 373] width 776 height 2216
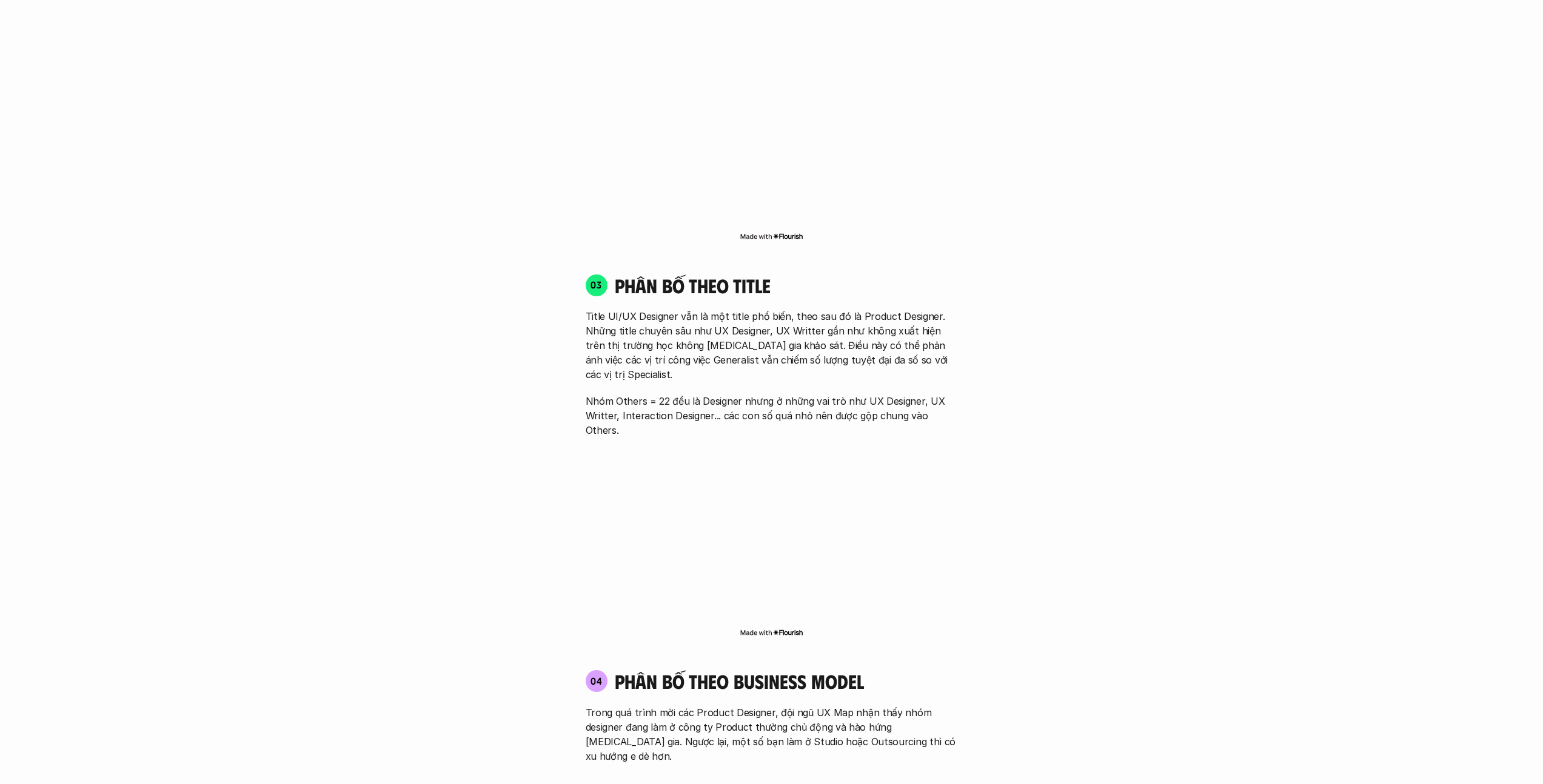
click at [668, 346] on div "Title UI/UX Designer vẫn là một title phổ biến, theo sau đó là Product Designer…" at bounding box center [772, 373] width 372 height 128
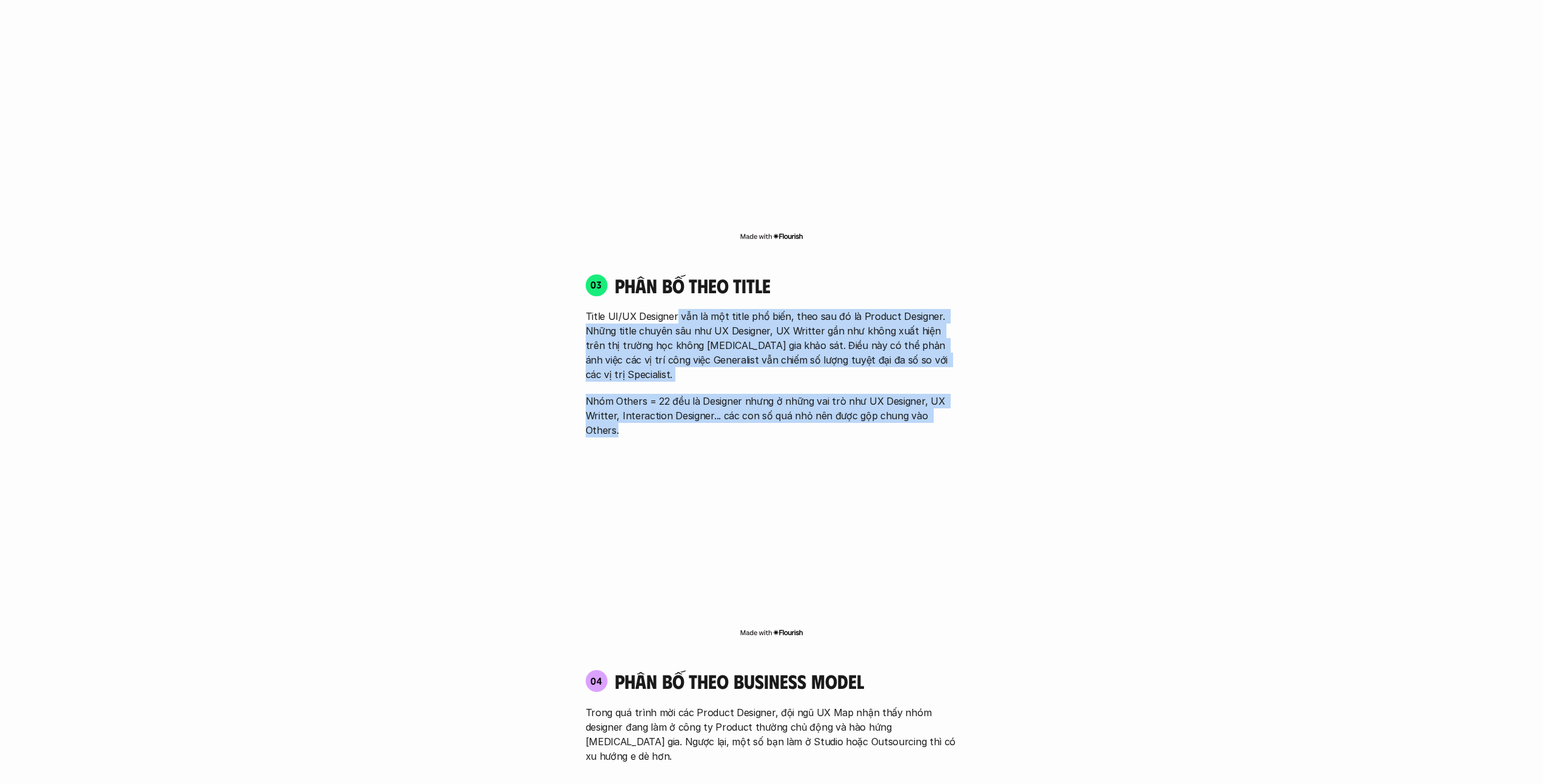
drag, startPoint x: 674, startPoint y: 285, endPoint x: 719, endPoint y: 381, distance: 106.0
click at [719, 381] on div "03 phân bố theo title Title UI/UX Designer vẫn là một title phổ biến, theo sau …" at bounding box center [772, 457] width 394 height 390
click at [705, 309] on p "Title UI/UX Designer vẫn là một title phổ biến, theo sau đó là Product Designer…" at bounding box center [772, 345] width 372 height 72
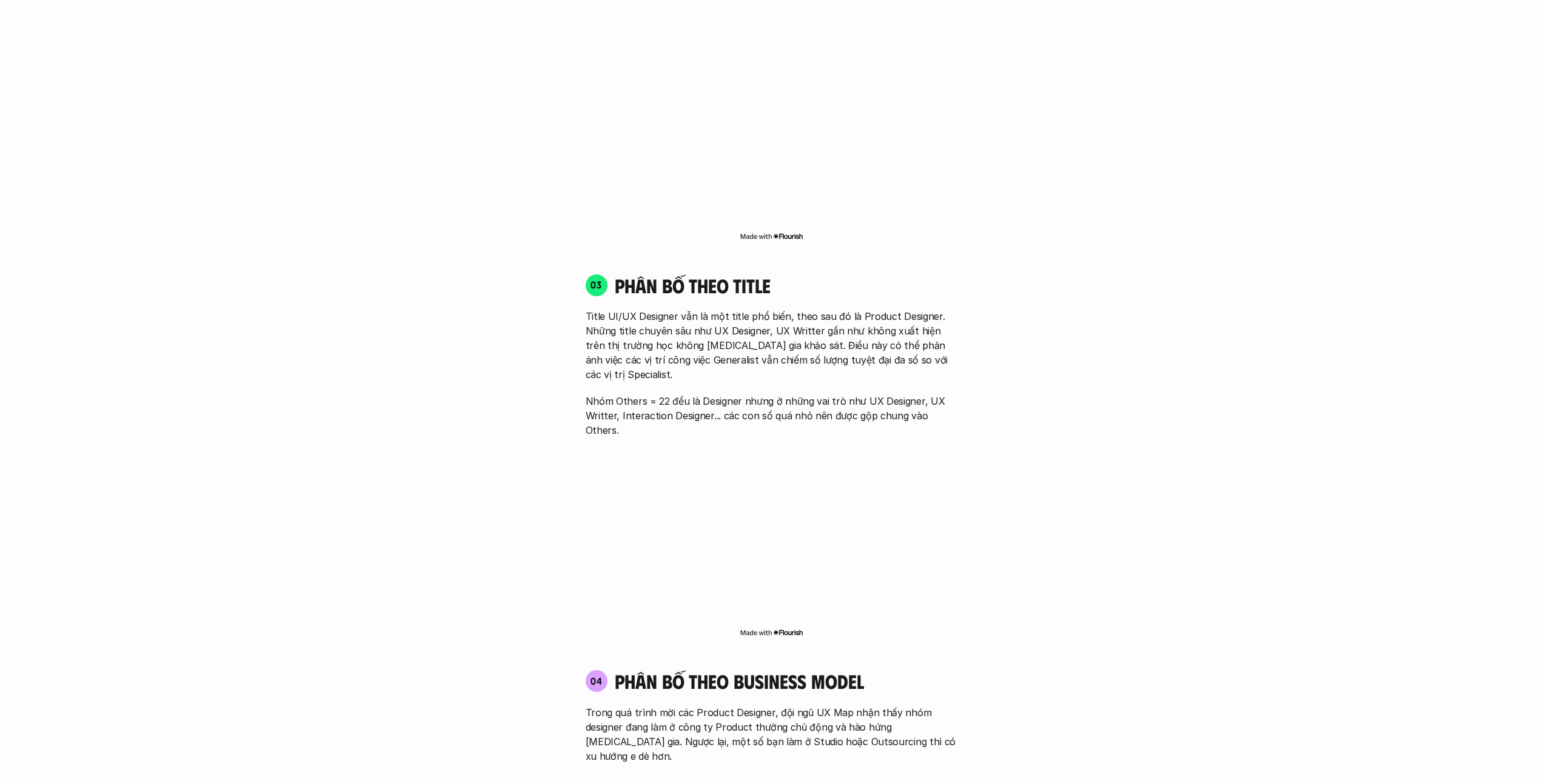
click at [653, 332] on p "Title UI/UX Designer vẫn là một title phổ biến, theo sau đó là Product Designer…" at bounding box center [772, 345] width 372 height 72
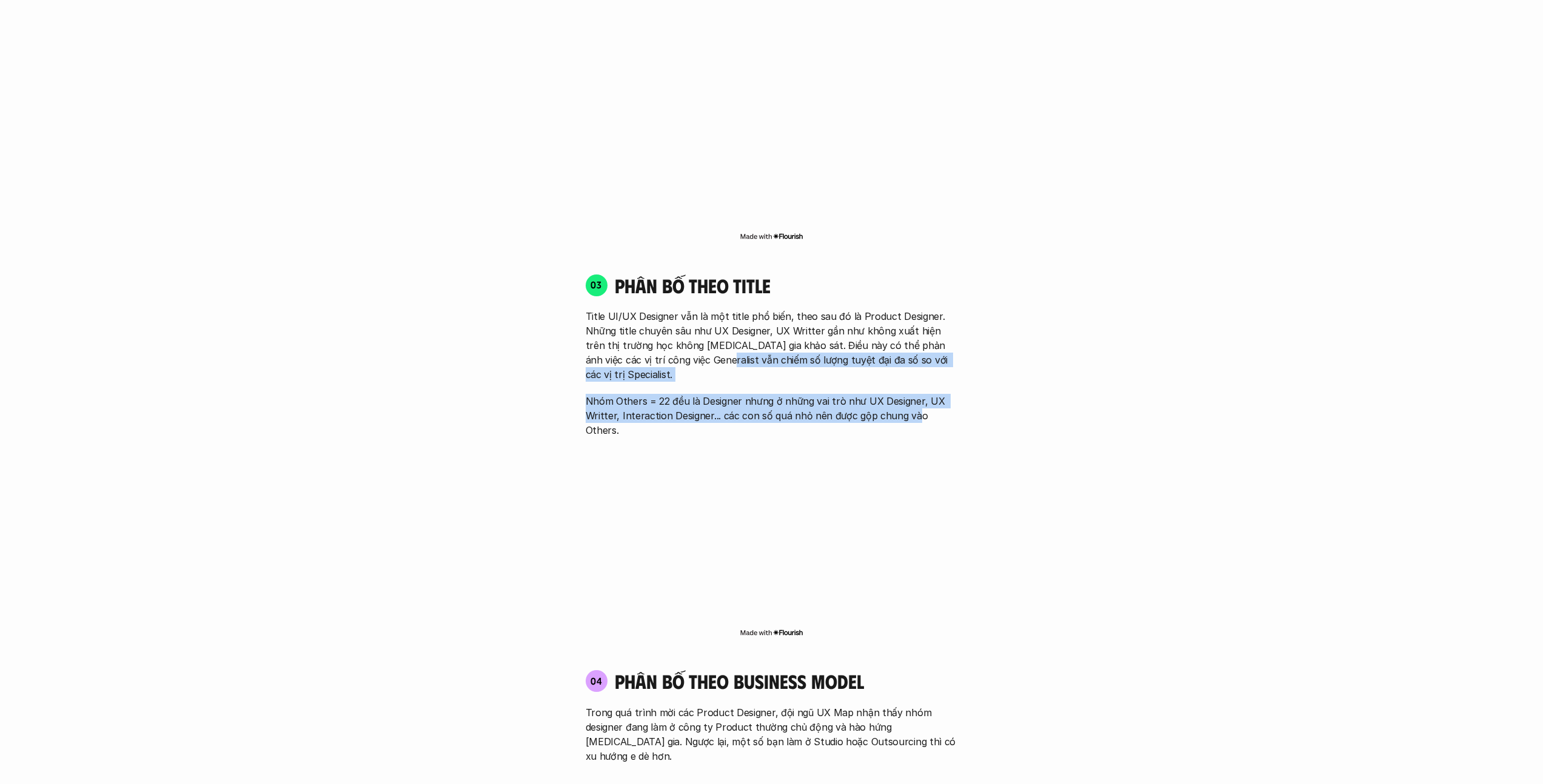
drag, startPoint x: 692, startPoint y: 328, endPoint x: 914, endPoint y: 366, distance: 225.2
click at [766, 366] on div "Title UI/UX Designer vẫn là một title phổ biến, theo sau đó là Product Designer…" at bounding box center [772, 373] width 372 height 128
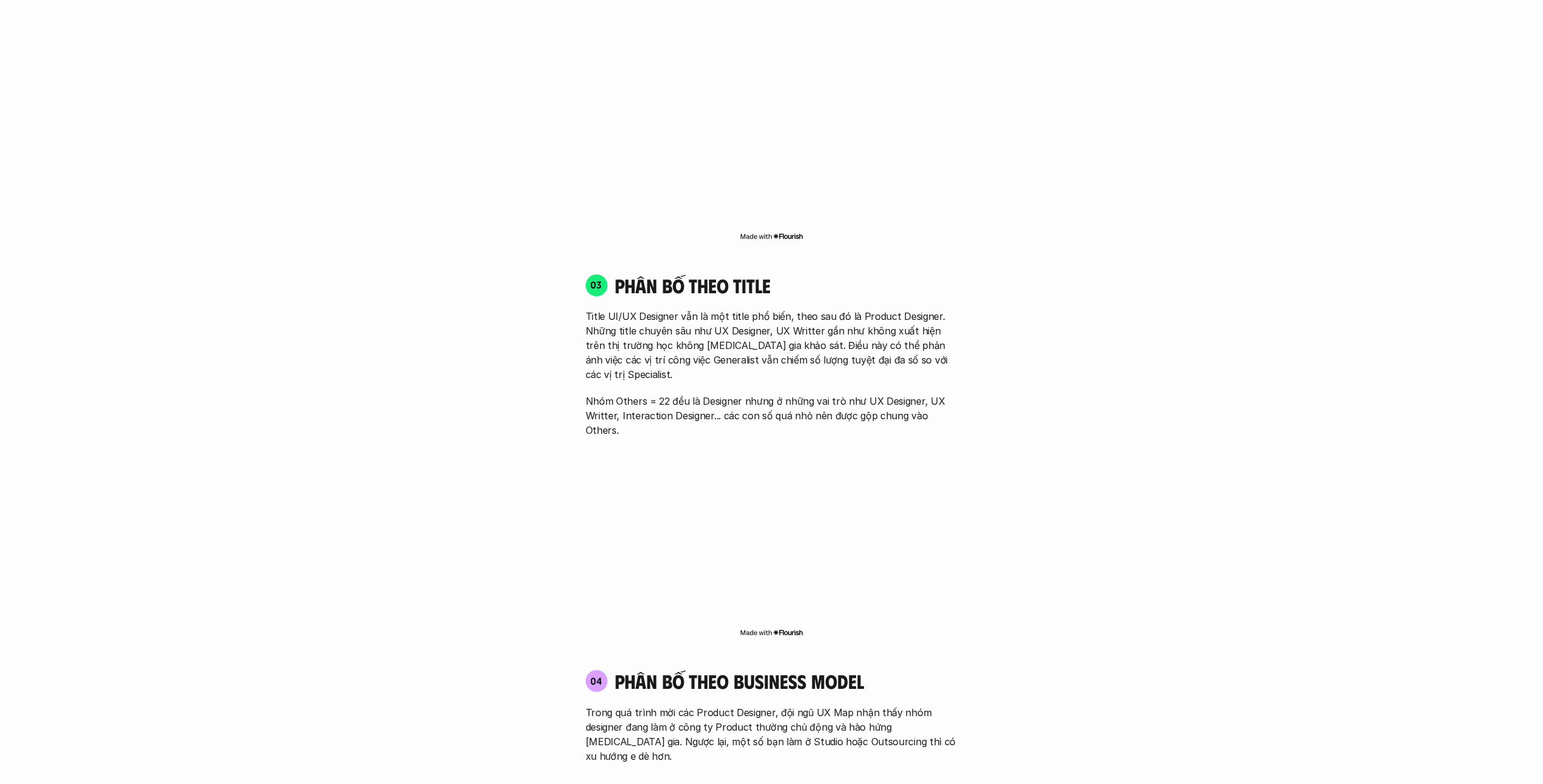
click at [766, 339] on div "Title UI/UX Designer vẫn là một title phổ biến, theo sau đó là Product Designer…" at bounding box center [772, 373] width 372 height 128
click at [766, 330] on p "Title UI/UX Designer vẫn là một title phổ biến, theo sau đó là Product Designer…" at bounding box center [772, 345] width 372 height 72
click at [645, 330] on p "Title UI/UX Designer vẫn là một title phổ biến, theo sau đó là Product Designer…" at bounding box center [772, 345] width 372 height 72
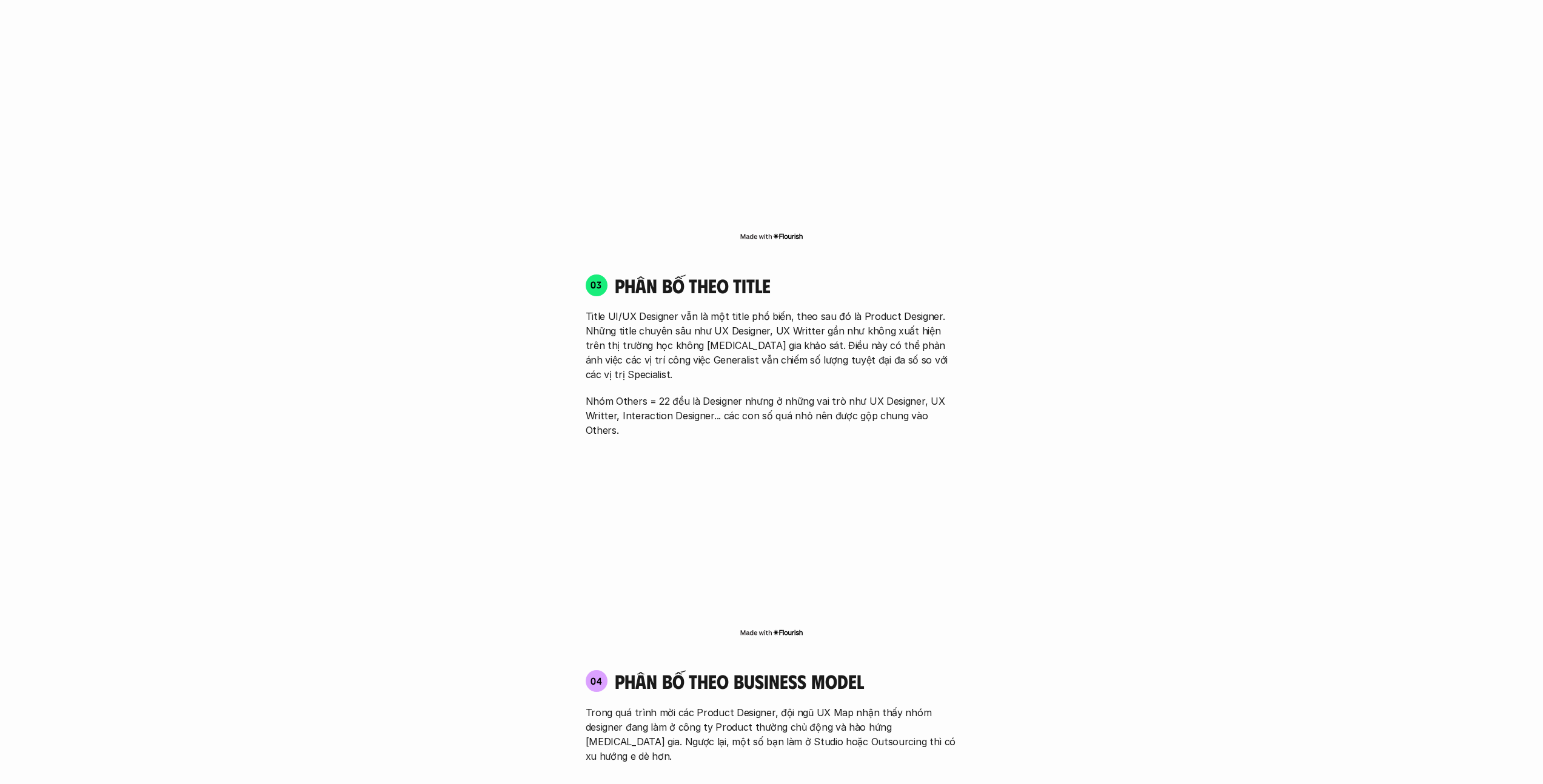
click at [766, 326] on p "Title UI/UX Designer vẫn là một title phổ biến, theo sau đó là Product Designer…" at bounding box center [772, 345] width 372 height 72
click at [626, 394] on p "Nhóm Others = 22 đều là Designer nhưng ở những vai trò như UX Designer, UX Writ…" at bounding box center [772, 416] width 372 height 43
drag, startPoint x: 709, startPoint y: 367, endPoint x: 956, endPoint y: 369, distance: 247.0
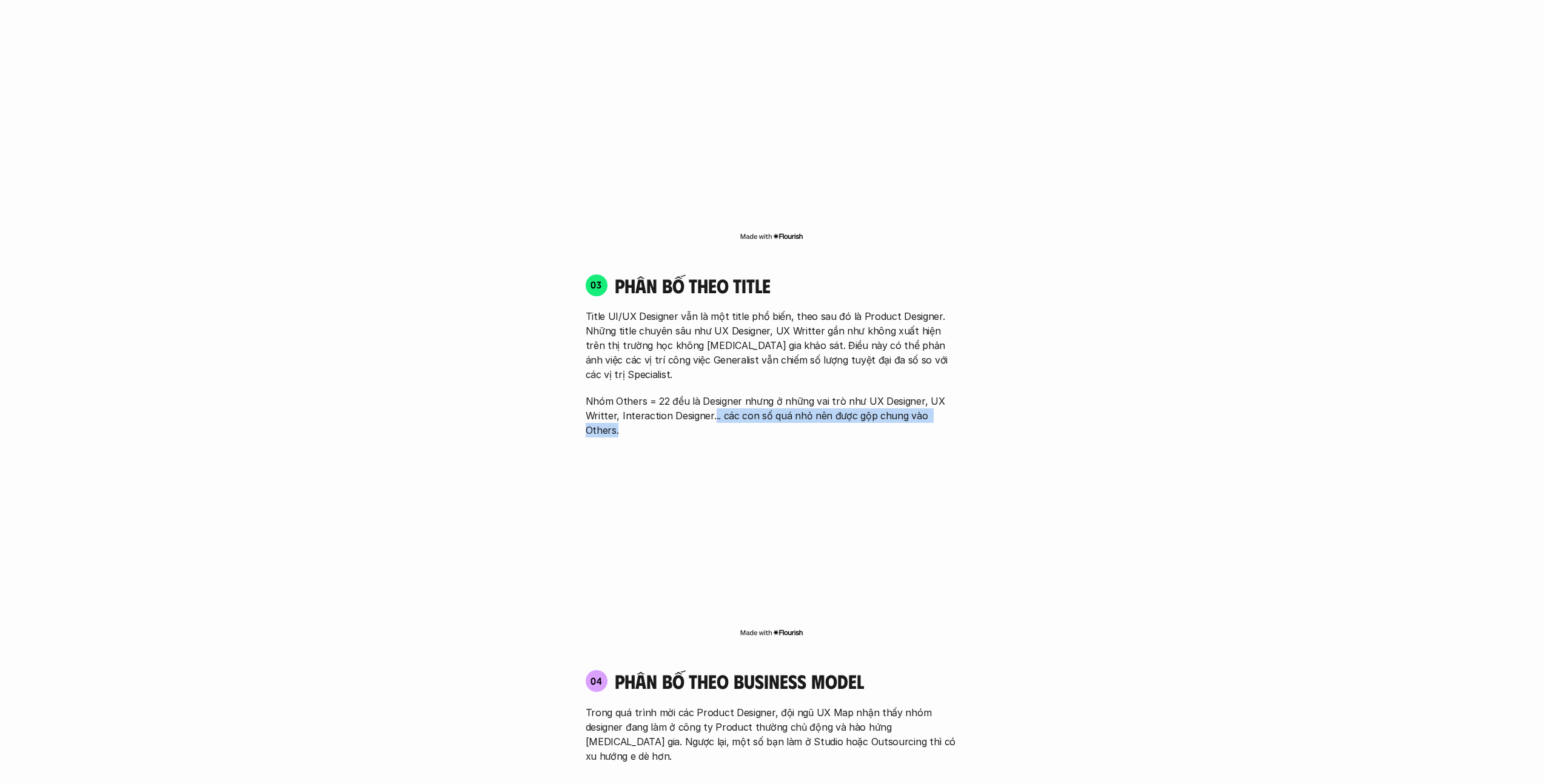
click at [766, 394] on p "Nhóm Others = 22 đều là Designer nhưng ở những vai trò như UX Designer, UX Writ…" at bounding box center [772, 416] width 372 height 43
click at [766, 364] on div "01 Phân bố theo background 03 nhóm ngành chính của những người [MEDICAL_DATA] g…" at bounding box center [772, 373] width 776 height 2216
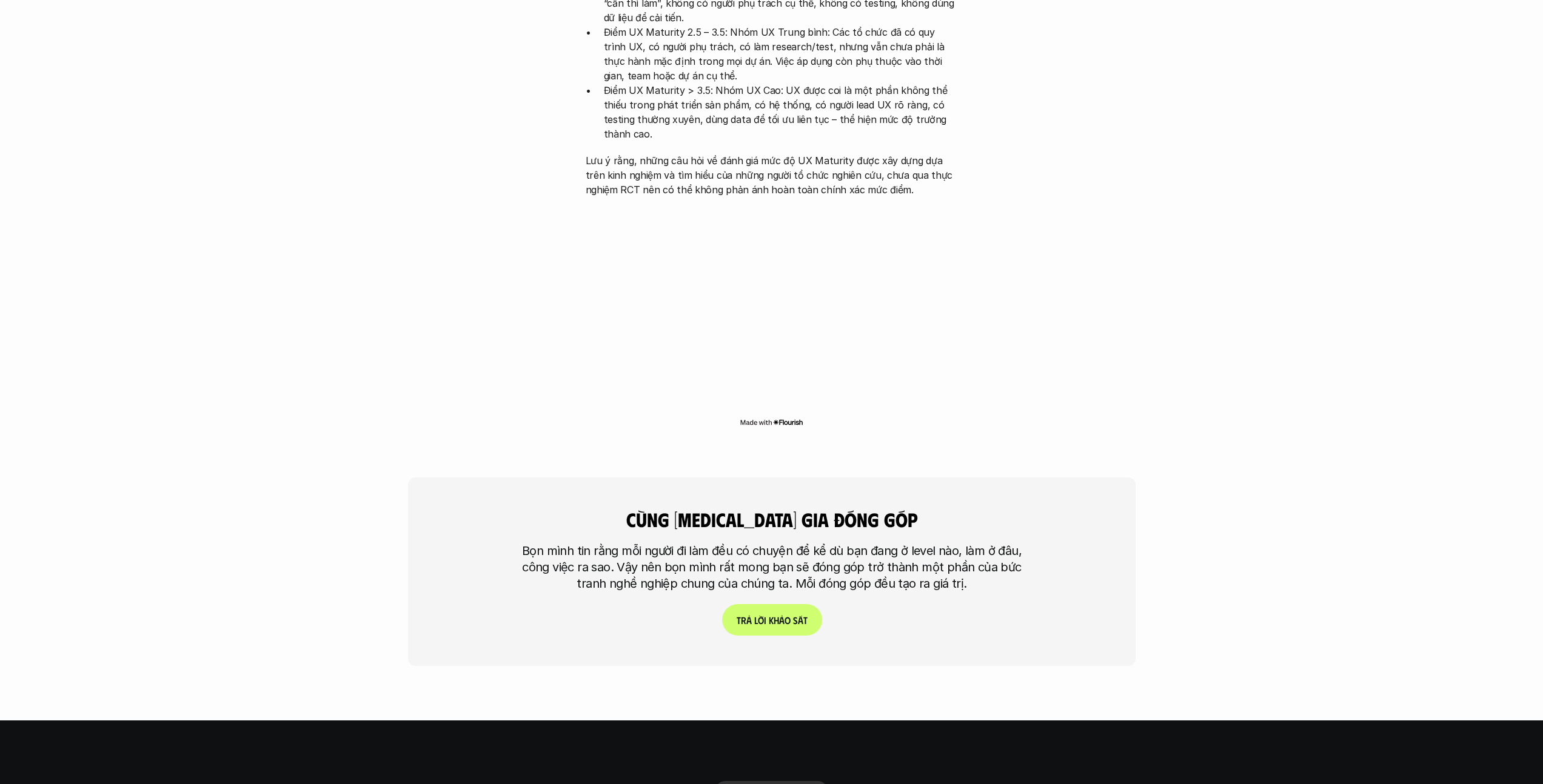
scroll to position [2525, 0]
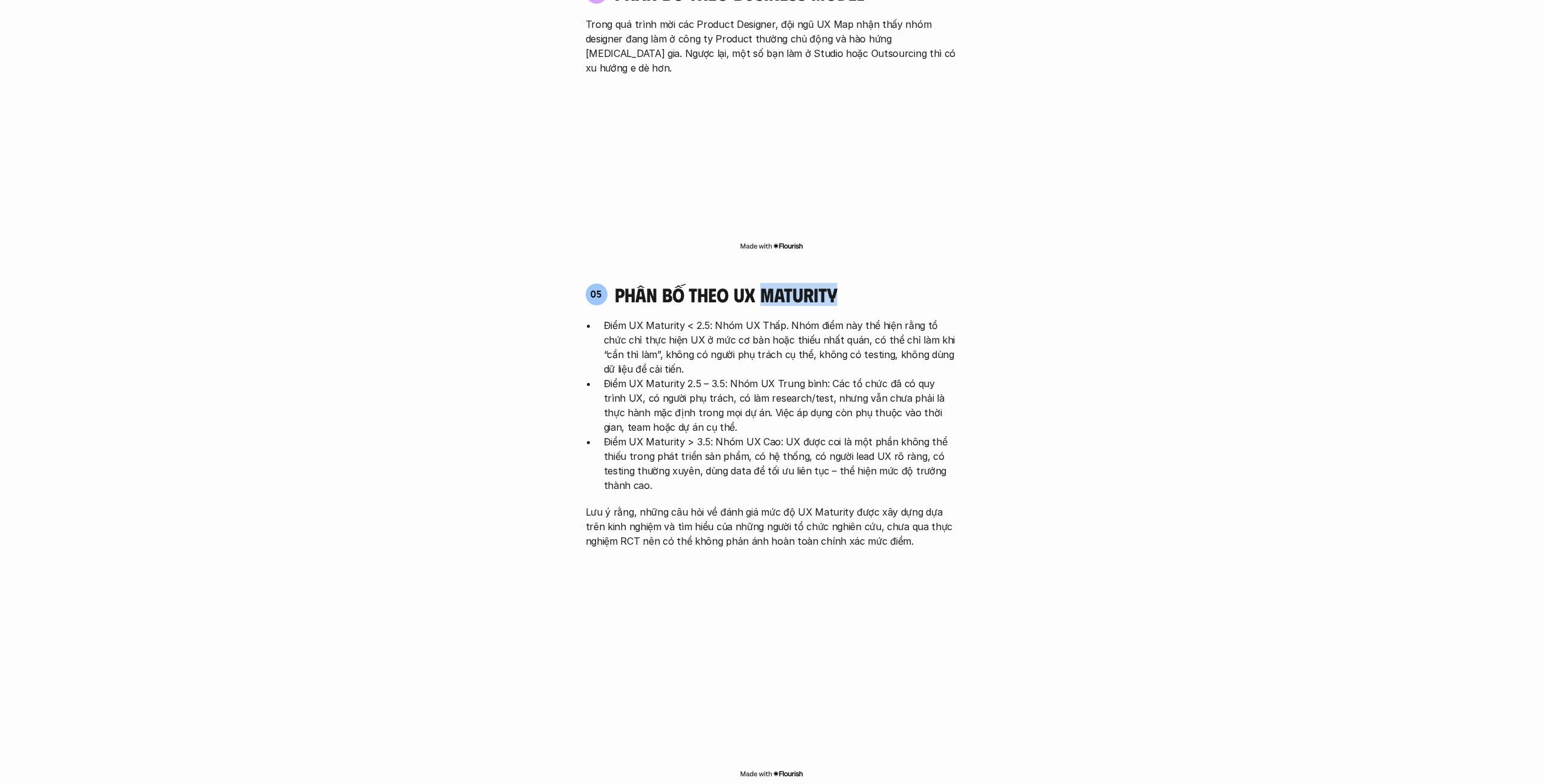
drag, startPoint x: 846, startPoint y: 228, endPoint x: 765, endPoint y: 222, distance: 81.2
click at [765, 283] on div "05 phân bố theo ux maturity" at bounding box center [772, 294] width 372 height 23
click at [766, 283] on div "05 phân bố theo ux maturity" at bounding box center [772, 294] width 372 height 23
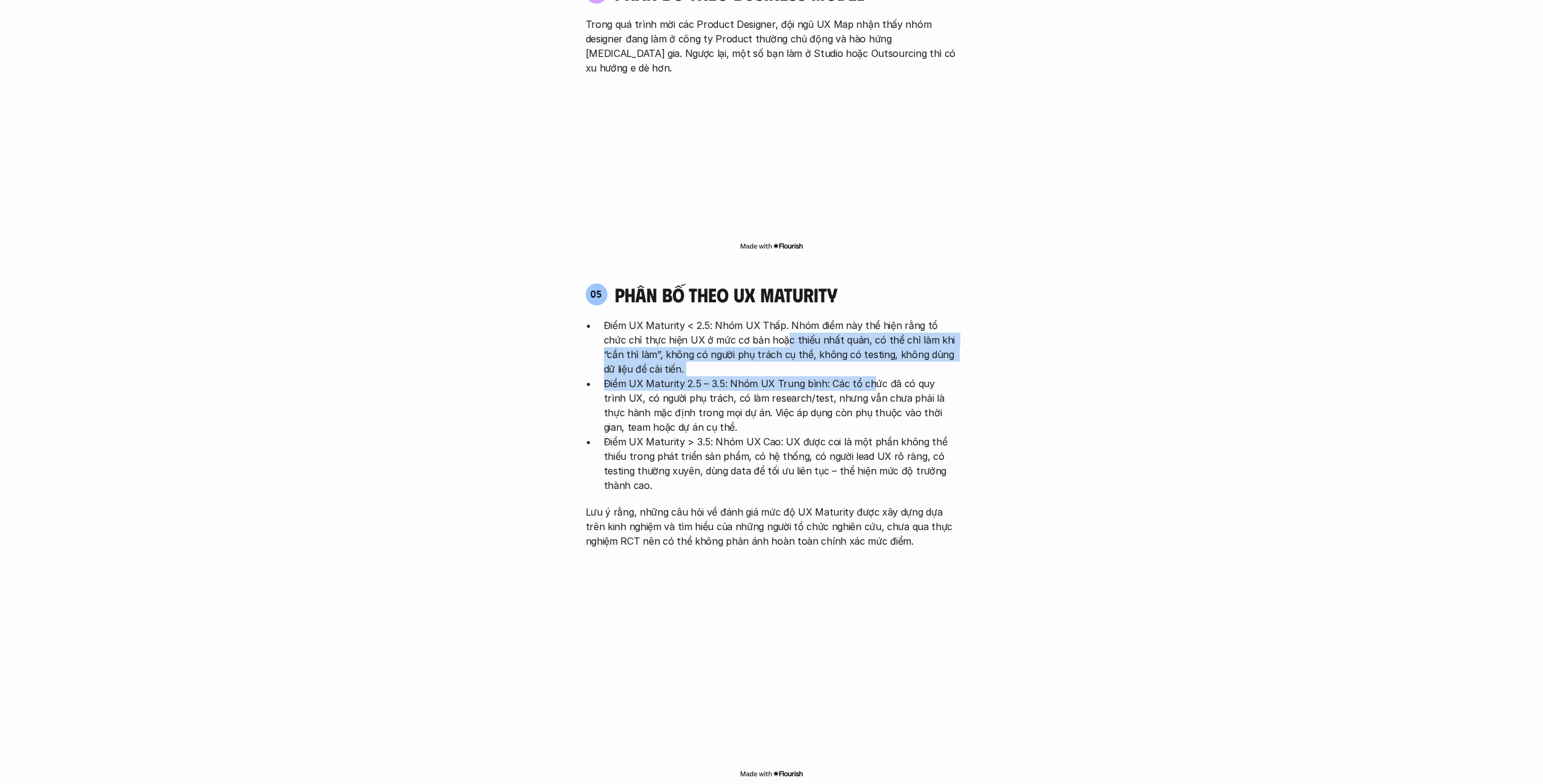
drag, startPoint x: 828, startPoint y: 285, endPoint x: 757, endPoint y: 272, distance: 72.2
click at [757, 318] on ul "Điểm UX Maturity < 2.5: Nhóm UX Thấp. Nhóm điểm này thể hiện rằng tổ chức chỉ t…" at bounding box center [772, 405] width 372 height 174
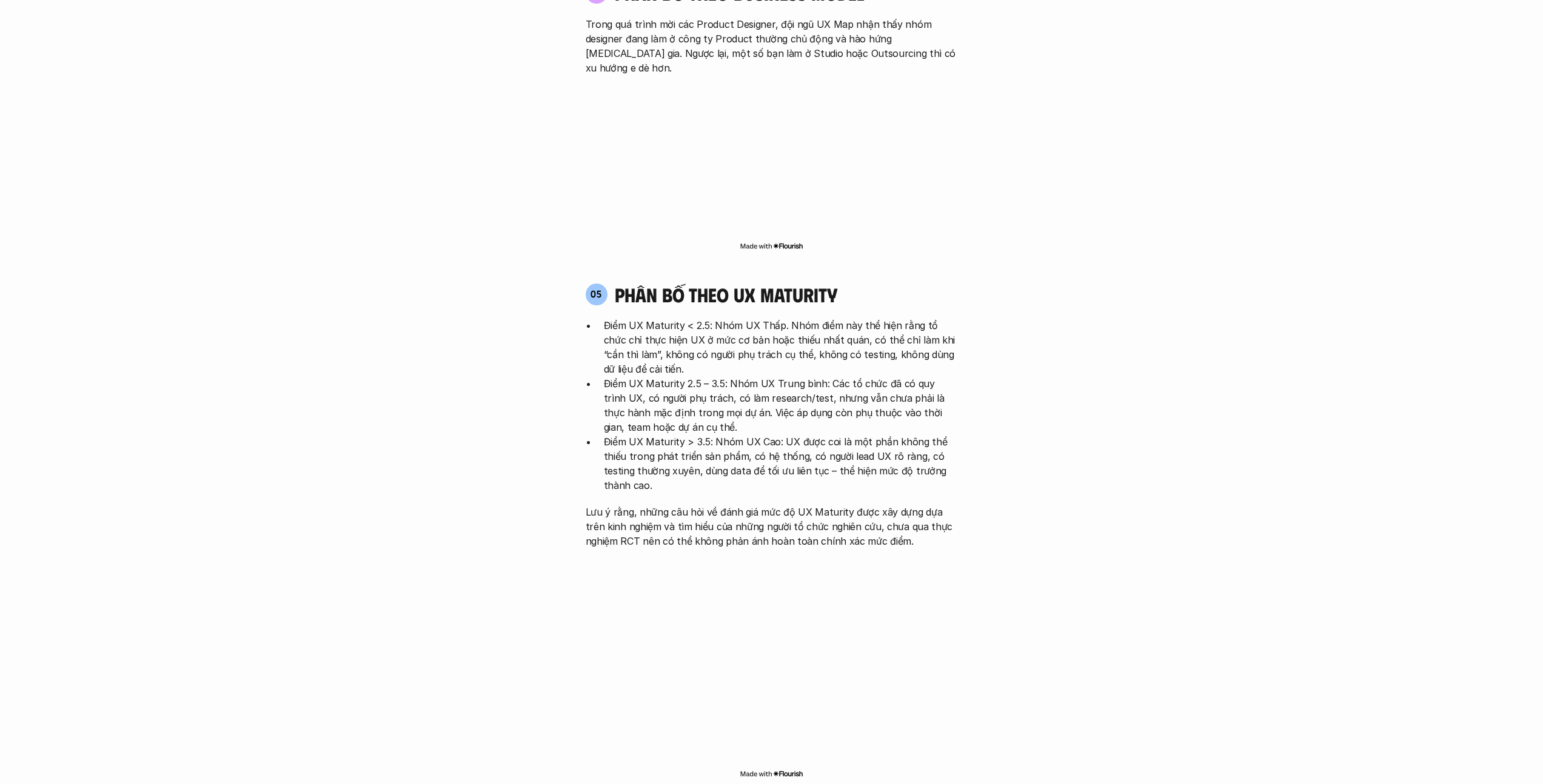
click at [757, 318] on p "Điểm UX Maturity < 2.5: Nhóm UX Thấp. Nhóm điểm này thể hiện rằng tổ chức chỉ t…" at bounding box center [781, 347] width 354 height 58
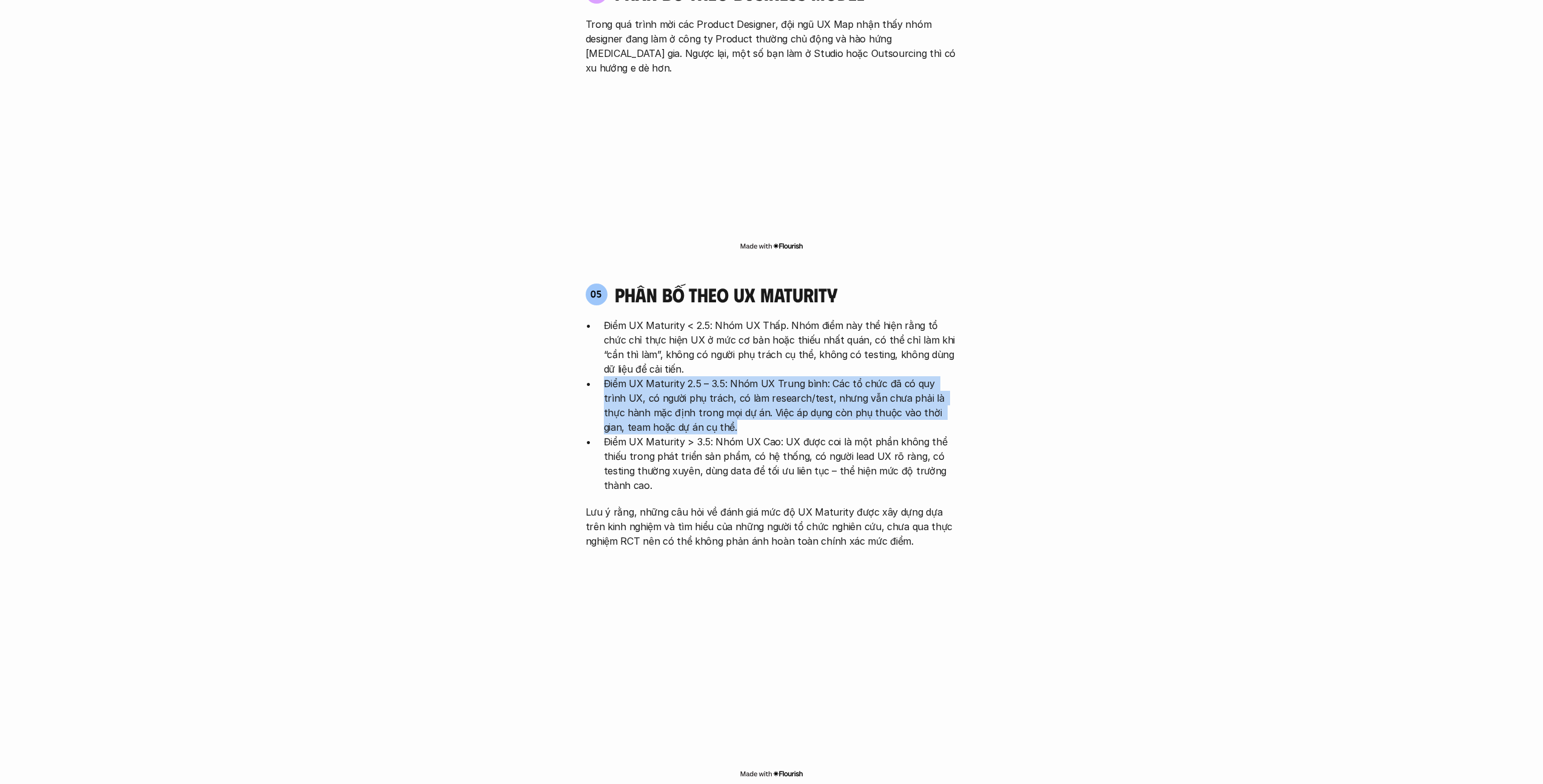
drag, startPoint x: 781, startPoint y: 290, endPoint x: 704, endPoint y: 354, distance: 100.1
click at [704, 354] on ul "Điểm UX Maturity < 2.5: Nhóm UX Thấp. Nhóm điểm này thể hiện rằng tổ chức chỉ t…" at bounding box center [772, 405] width 372 height 174
click at [704, 377] on p "Điểm UX Maturity 2.5 – 3.5: Nhóm UX Trung bình: Các tổ chức đã có quy trình UX,…" at bounding box center [781, 406] width 354 height 58
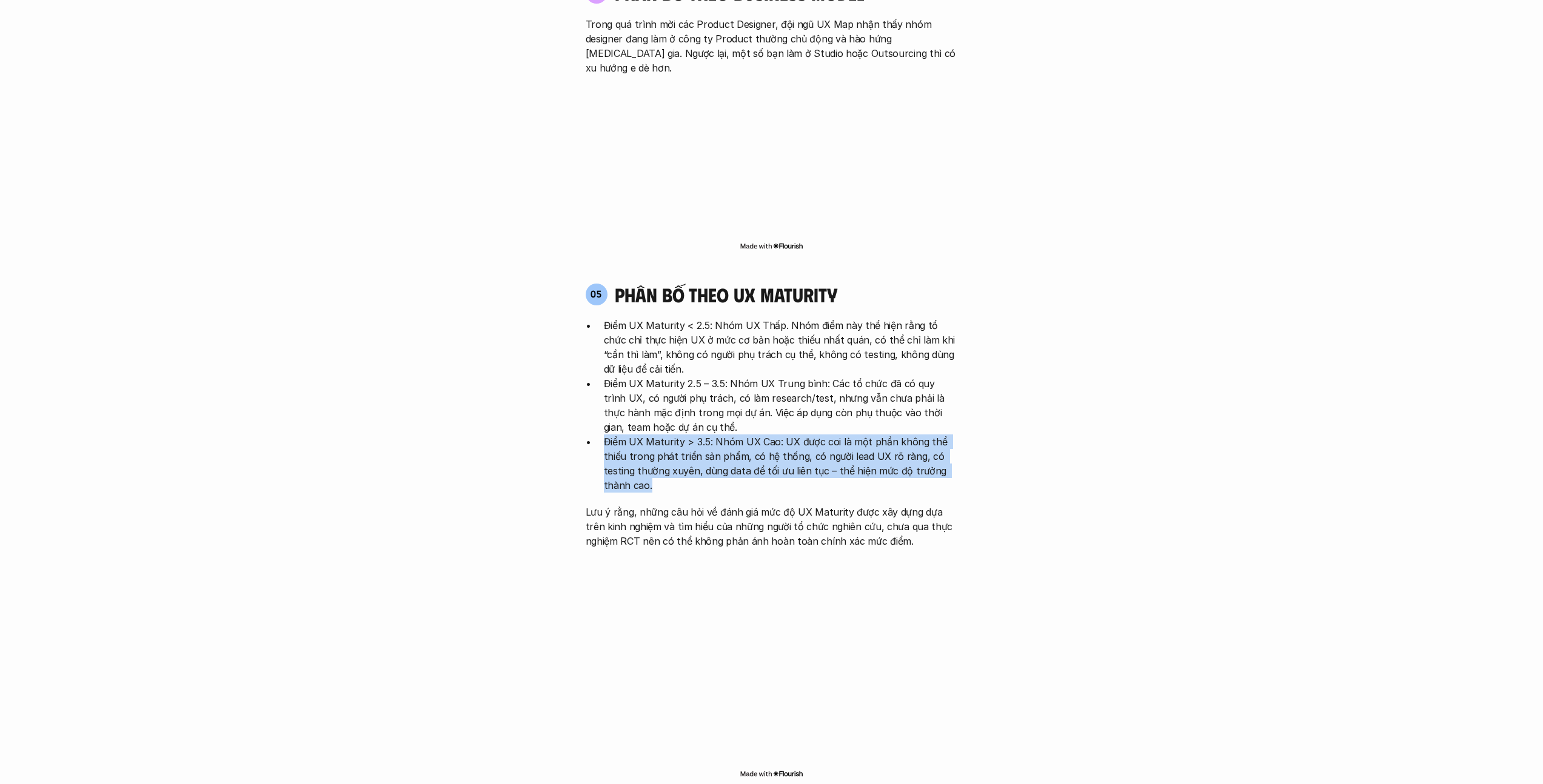
drag, startPoint x: 757, startPoint y: 412, endPoint x: 682, endPoint y: 359, distance: 91.8
click at [682, 359] on ul "Điểm UX Maturity < 2.5: Nhóm UX Thấp. Nhóm điểm này thể hiện rằng tổ chức chỉ t…" at bounding box center [772, 405] width 372 height 174
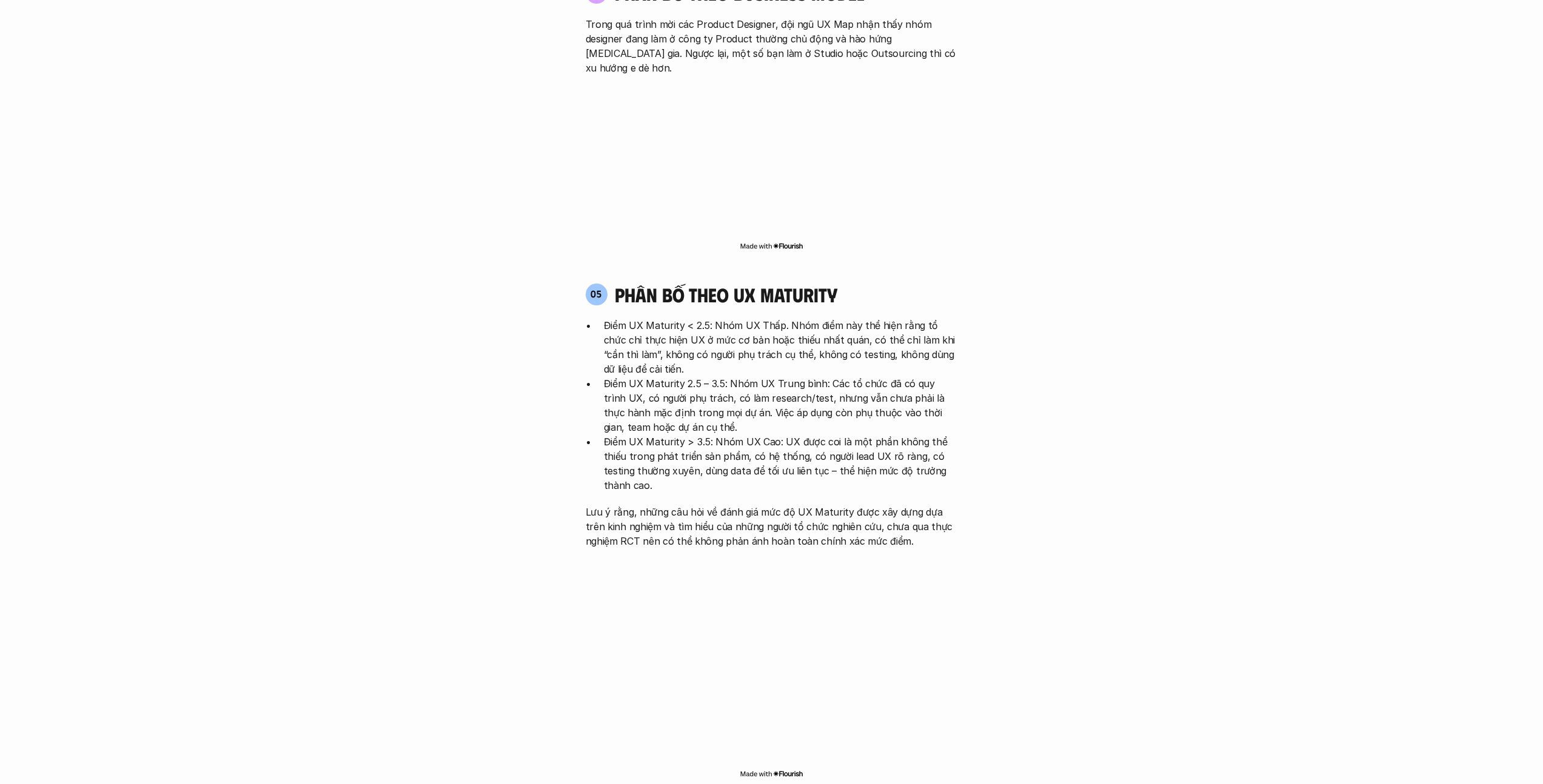
click at [696, 377] on p "Điểm UX Maturity 2.5 – 3.5: Nhóm UX Trung bình: Các tổ chức đã có quy trình UX,…" at bounding box center [781, 406] width 354 height 58
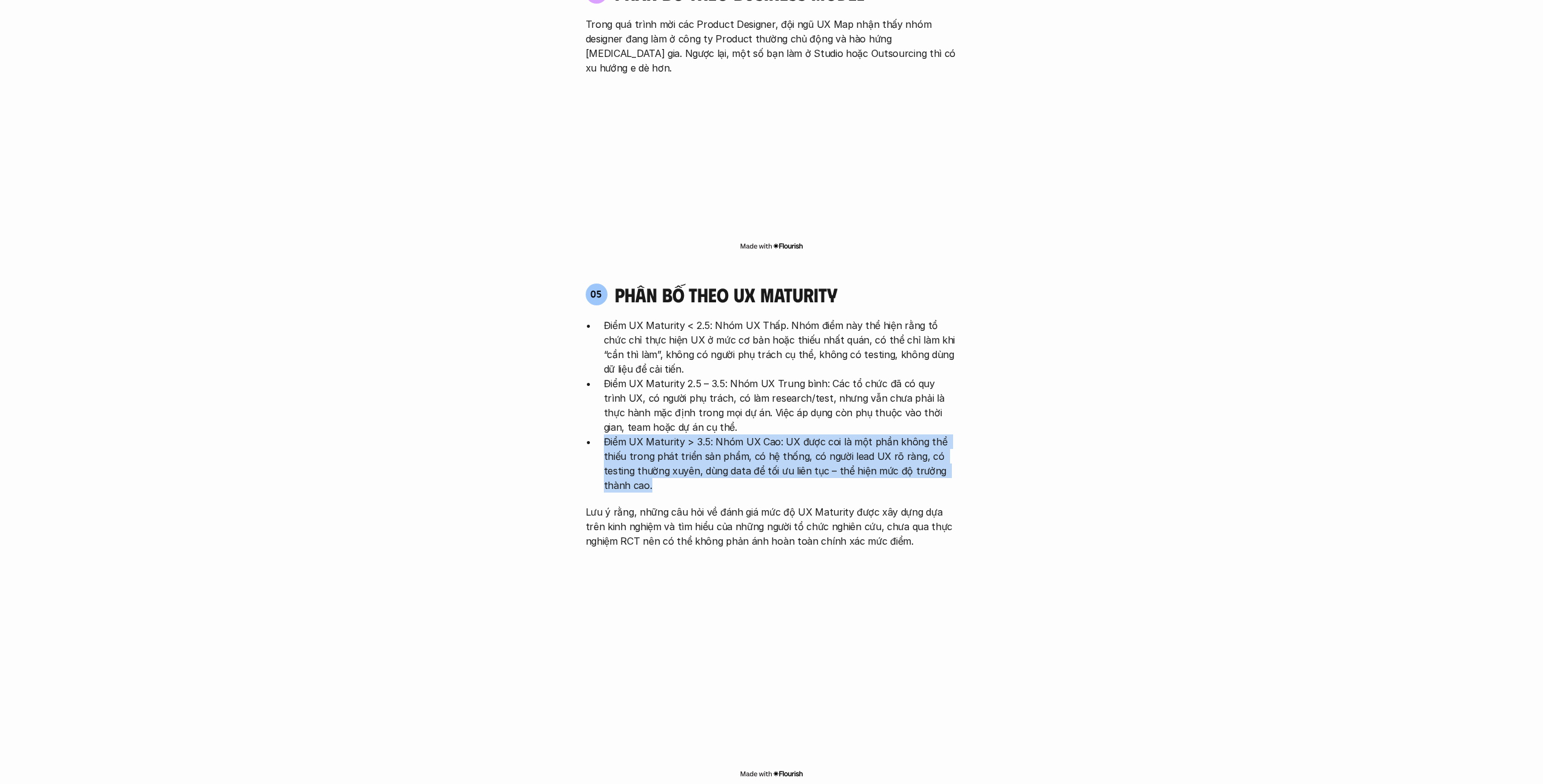
drag, startPoint x: 781, startPoint y: 409, endPoint x: 702, endPoint y: 359, distance: 93.5
click at [702, 359] on ul "Điểm UX Maturity < 2.5: Nhóm UX Thấp. Nhóm điểm này thể hiện rằng tổ chức chỉ t…" at bounding box center [772, 405] width 372 height 174
click at [764, 377] on p "Điểm UX Maturity 2.5 – 3.5: Nhóm UX Trung bình: Các tổ chức đã có quy trình UX,…" at bounding box center [781, 406] width 354 height 58
drag, startPoint x: 769, startPoint y: 402, endPoint x: 739, endPoint y: 372, distance: 42.4
click at [739, 435] on p "Điểm UX Maturity > 3.5: Nhóm UX Cao: UX được coi là một phần không thể thiếu tr…" at bounding box center [781, 463] width 354 height 58
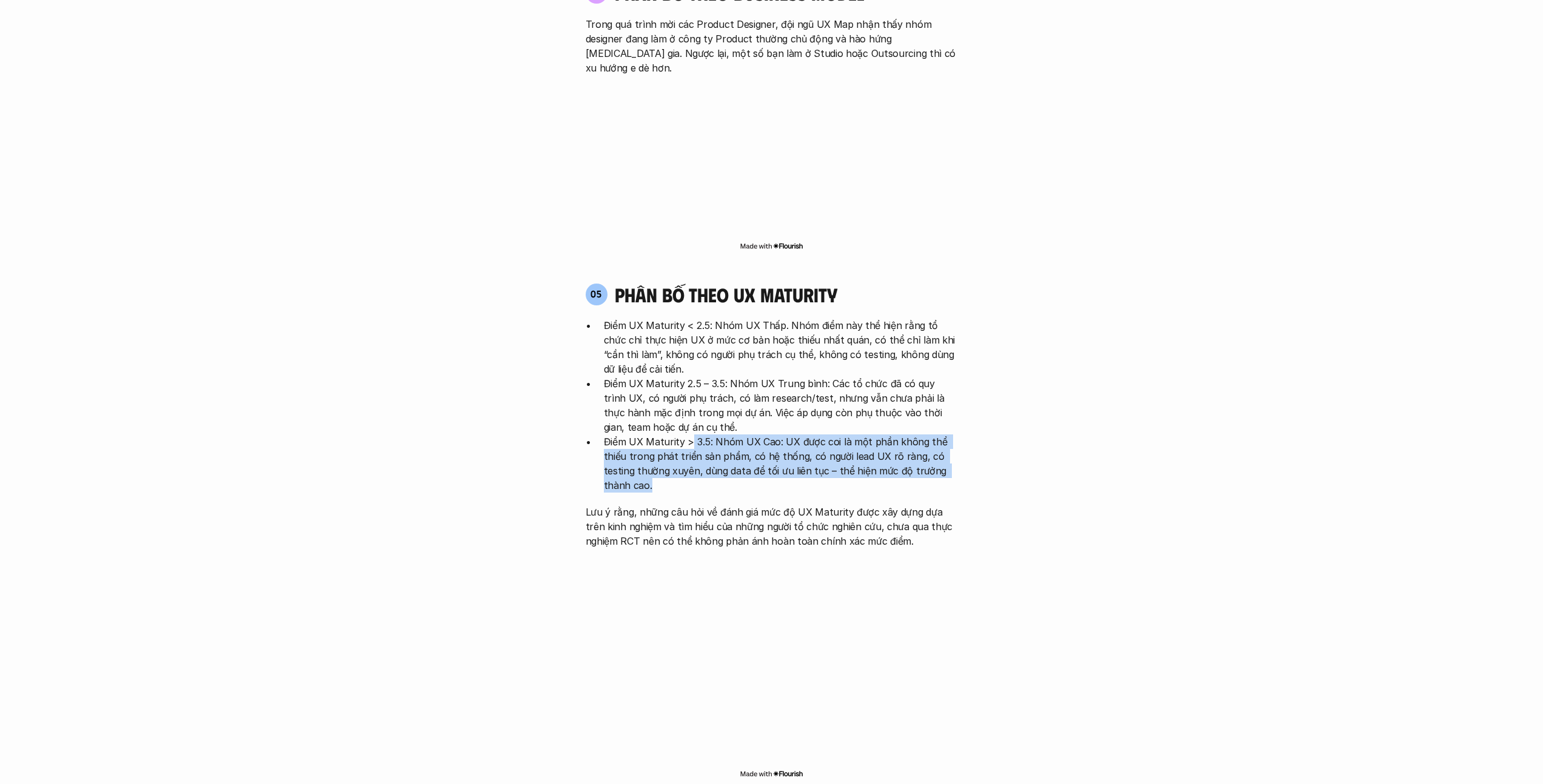
drag, startPoint x: 820, startPoint y: 418, endPoint x: 691, endPoint y: 370, distance: 137.6
click at [691, 435] on p "Điểm UX Maturity > 3.5: Nhóm UX Cao: UX được coi là một phần không thể thiếu tr…" at bounding box center [781, 463] width 354 height 58
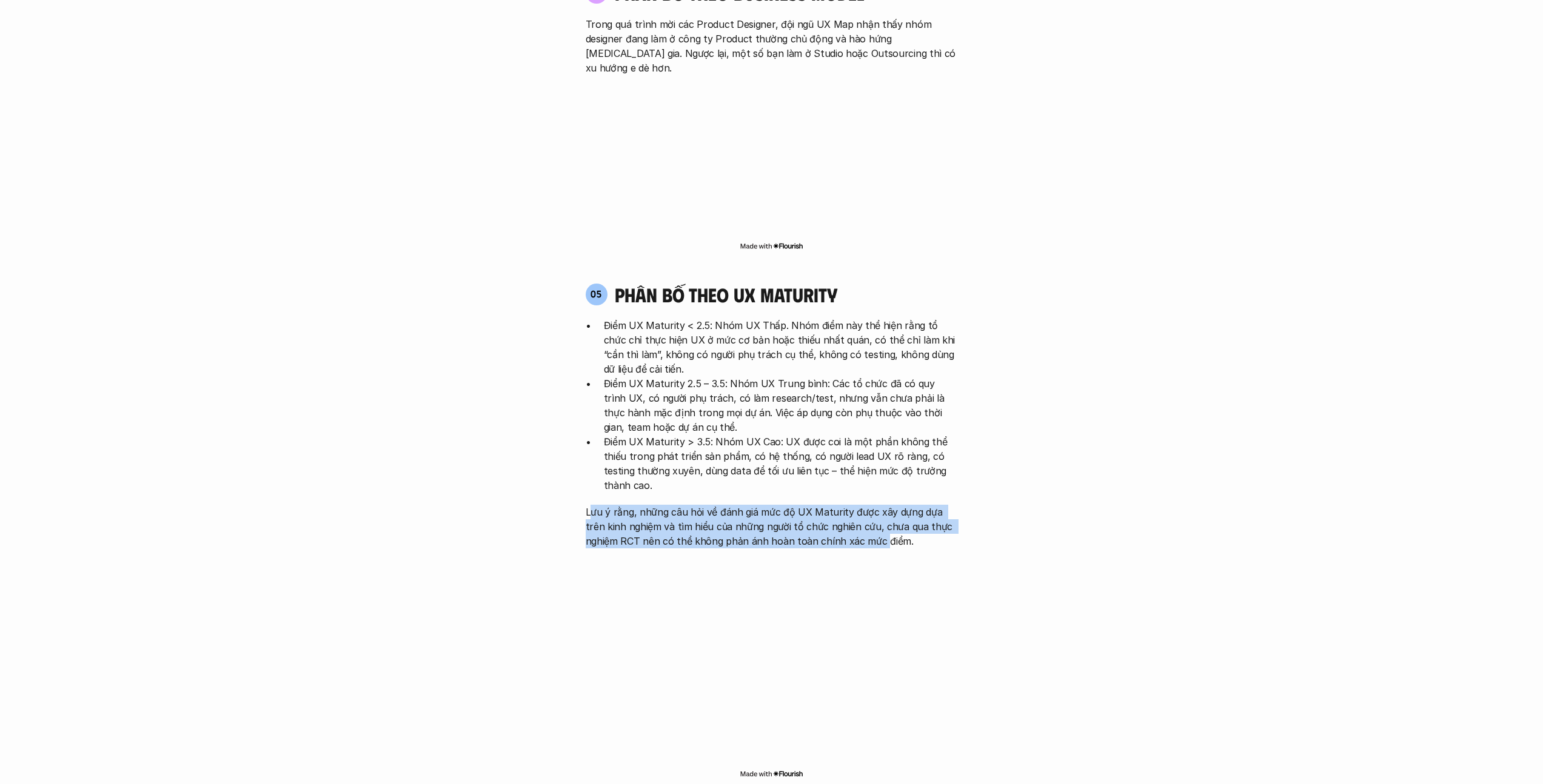
drag, startPoint x: 590, startPoint y: 436, endPoint x: 878, endPoint y: 468, distance: 289.8
click at [766, 505] on p "Lưu ý rằng, những câu hỏi về đánh giá mức độ UX Maturity được xây dựng dựa trên…" at bounding box center [772, 526] width 372 height 43
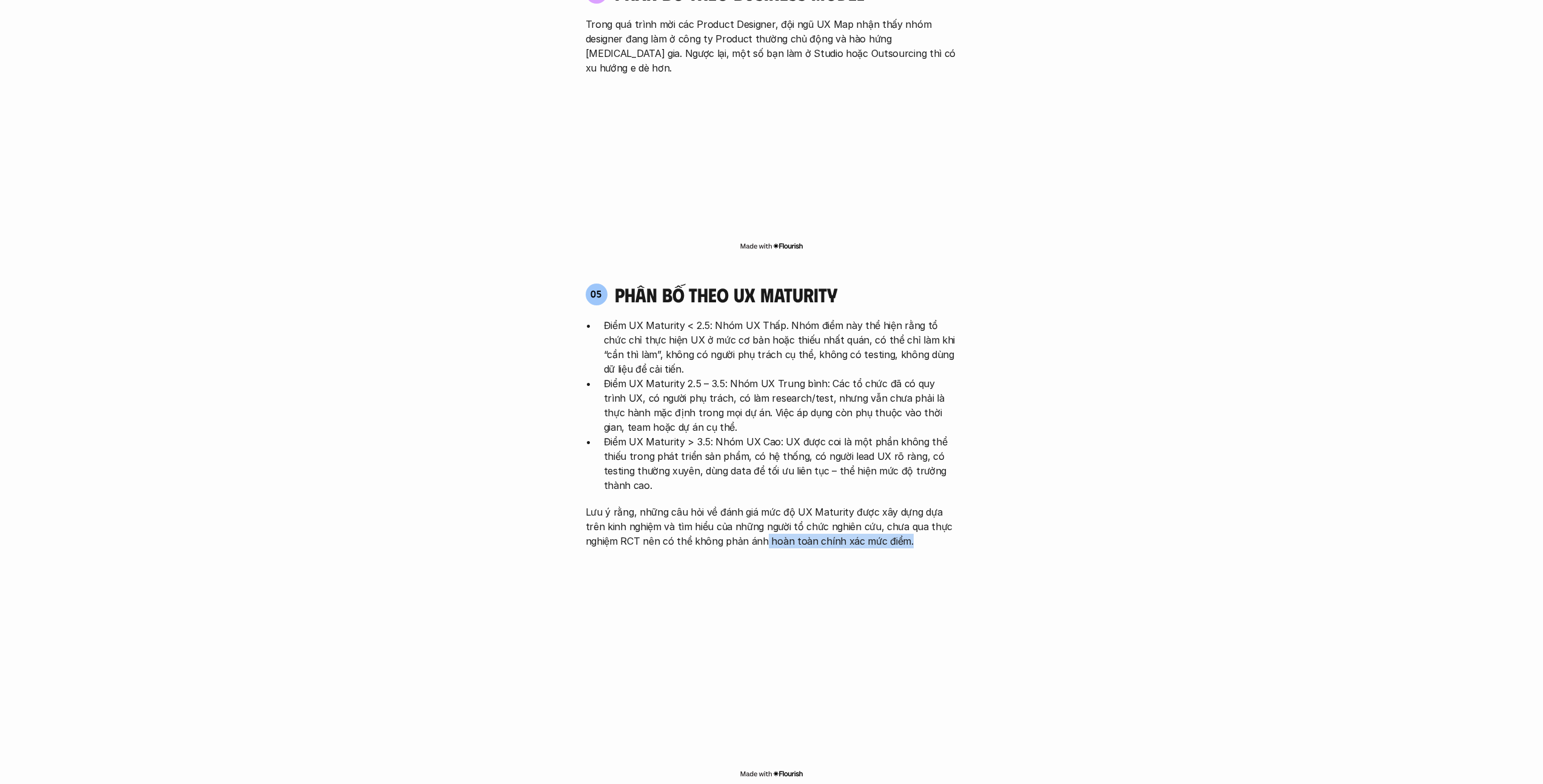
drag, startPoint x: 927, startPoint y: 467, endPoint x: 762, endPoint y: 467, distance: 165.0
click at [762, 505] on p "Lưu ý rằng, những câu hỏi về đánh giá mức độ UX Maturity được xây dựng dựa trên…" at bounding box center [772, 526] width 372 height 43
click at [723, 435] on p "Điểm UX Maturity > 3.5: Nhóm UX Cao: UX được coi là một phần không thể thiếu tr…" at bounding box center [781, 463] width 354 height 58
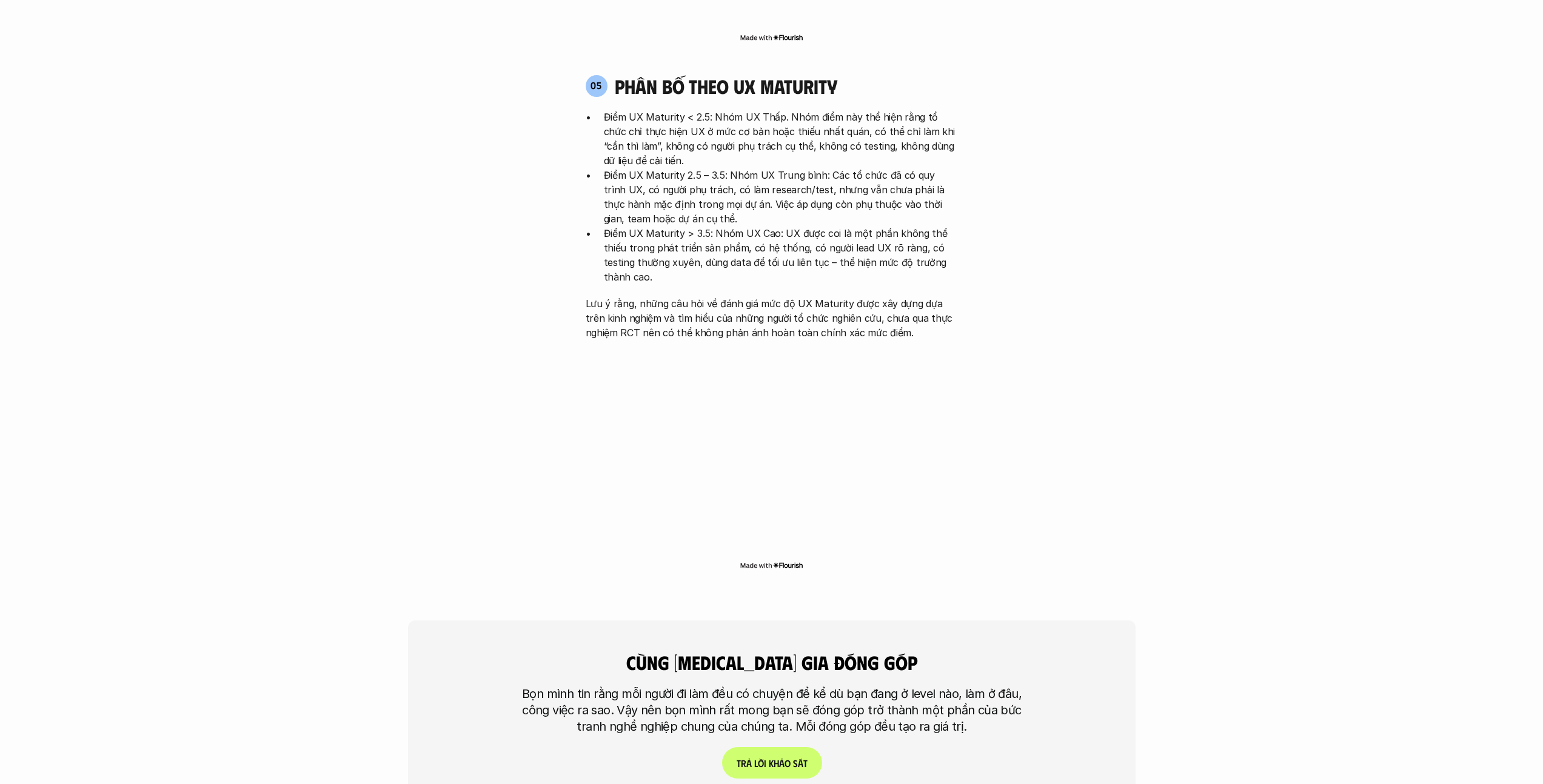
scroll to position [2783, 0]
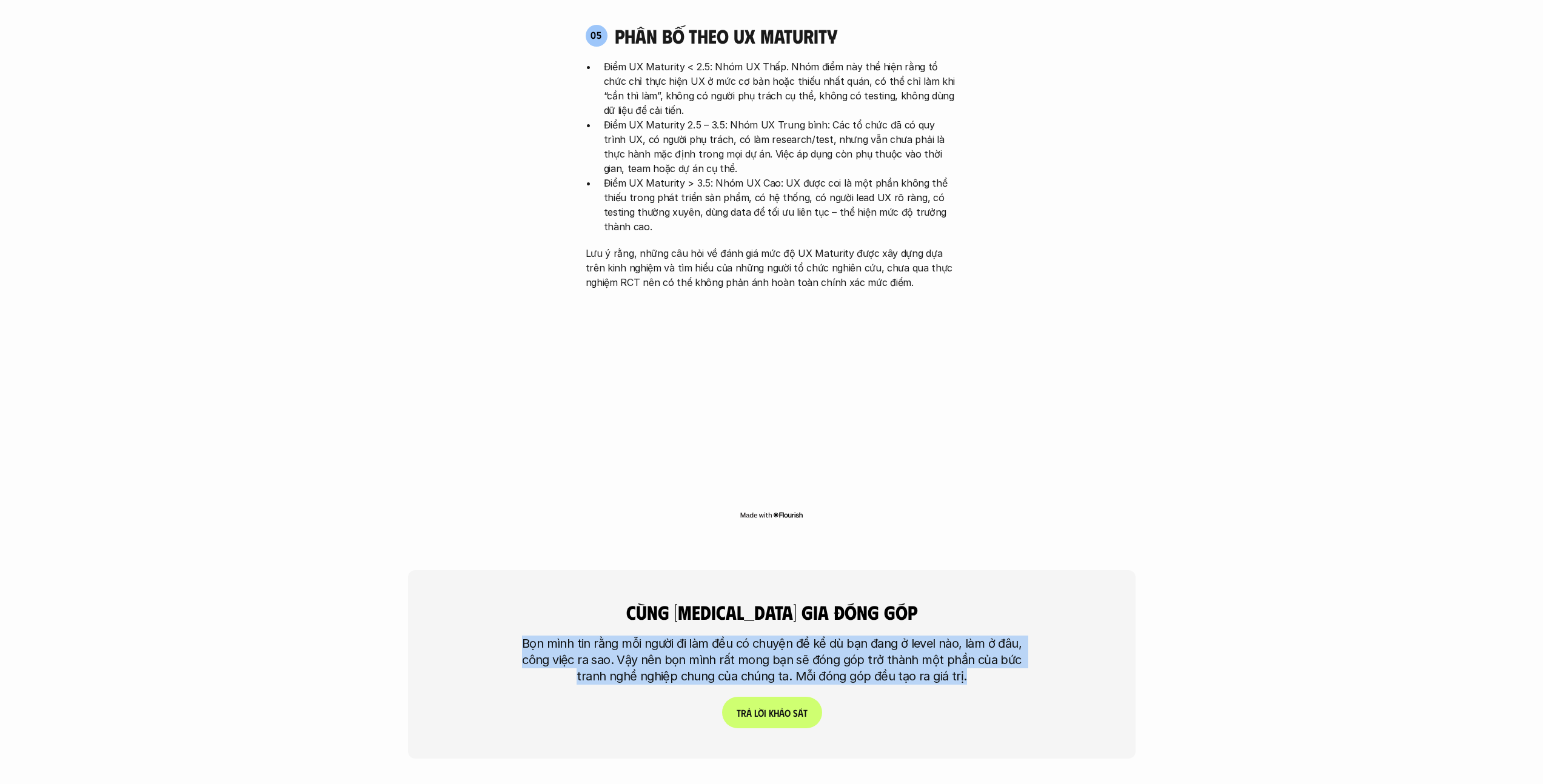
drag, startPoint x: 513, startPoint y: 577, endPoint x: 981, endPoint y: 603, distance: 468.7
click at [766, 603] on div "cùng [MEDICAL_DATA] gia đóng góp Bọn mình tin rằng mỗi người đi làm đều có chuy…" at bounding box center [772, 664] width 728 height 188
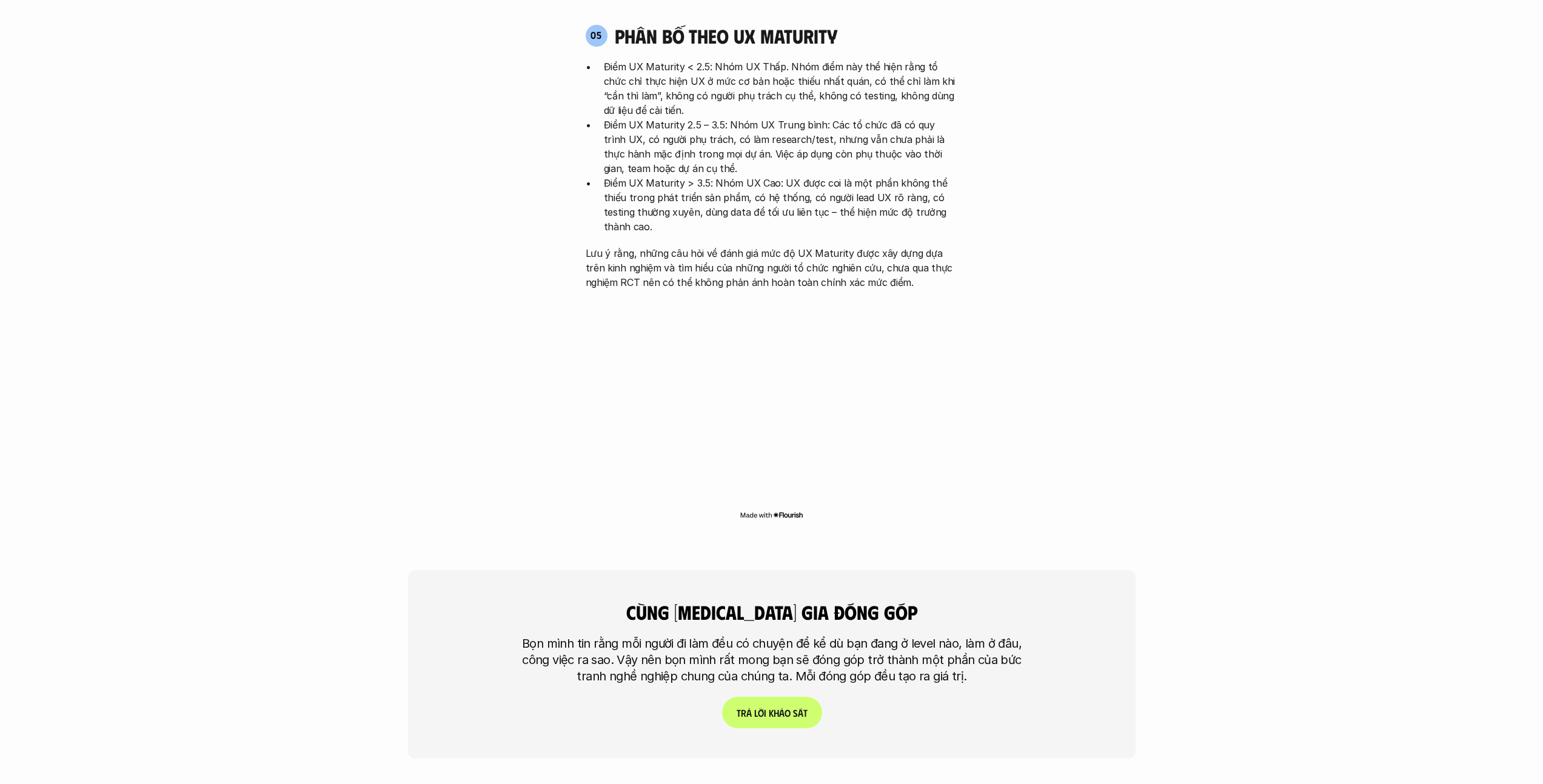
click at [766, 571] on div "cùng [MEDICAL_DATA] gia đóng góp Bọn mình tin rằng mỗi người đi làm đều có chuy…" at bounding box center [772, 664] width 728 height 188
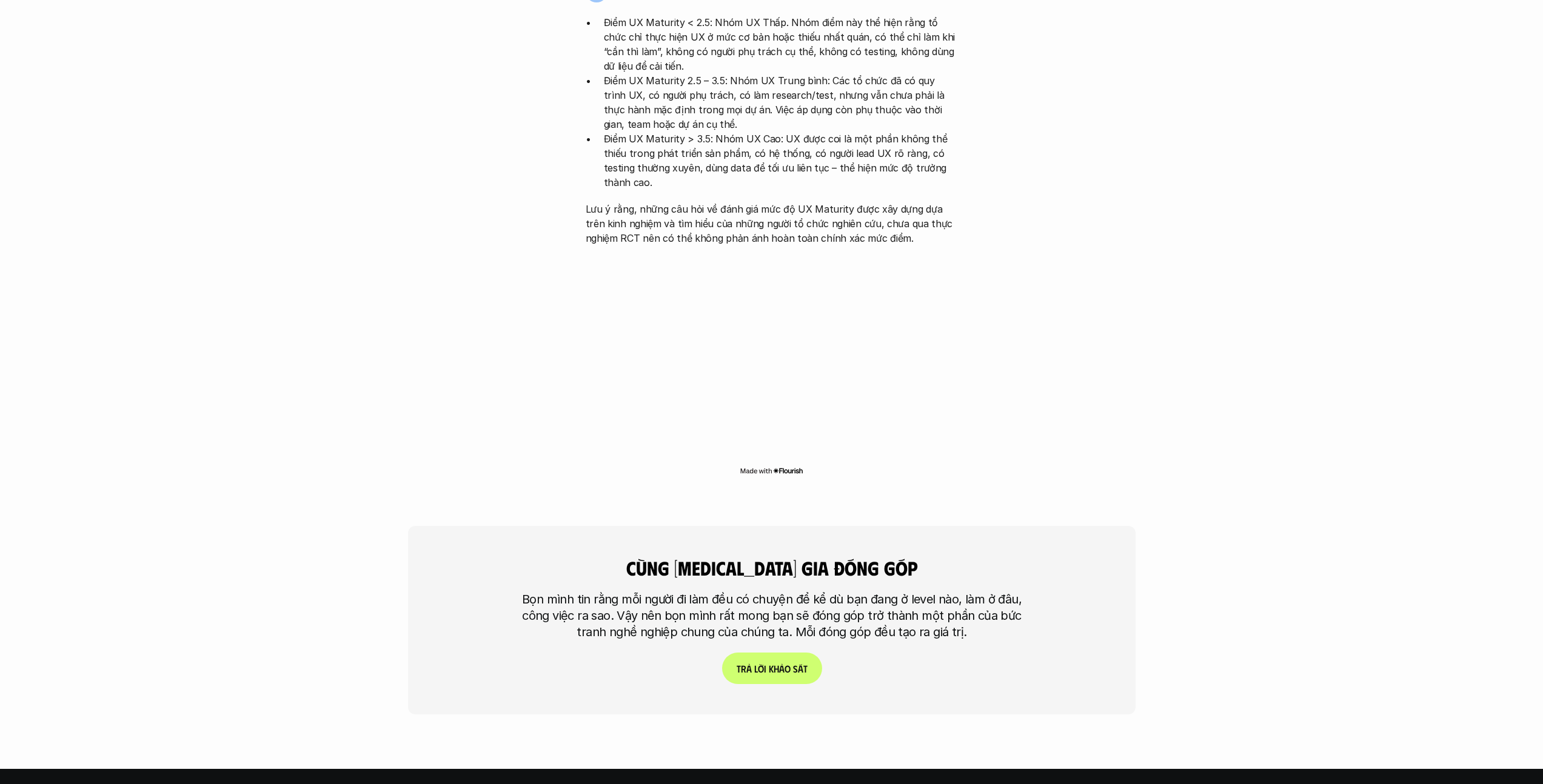
scroll to position [3089, 0]
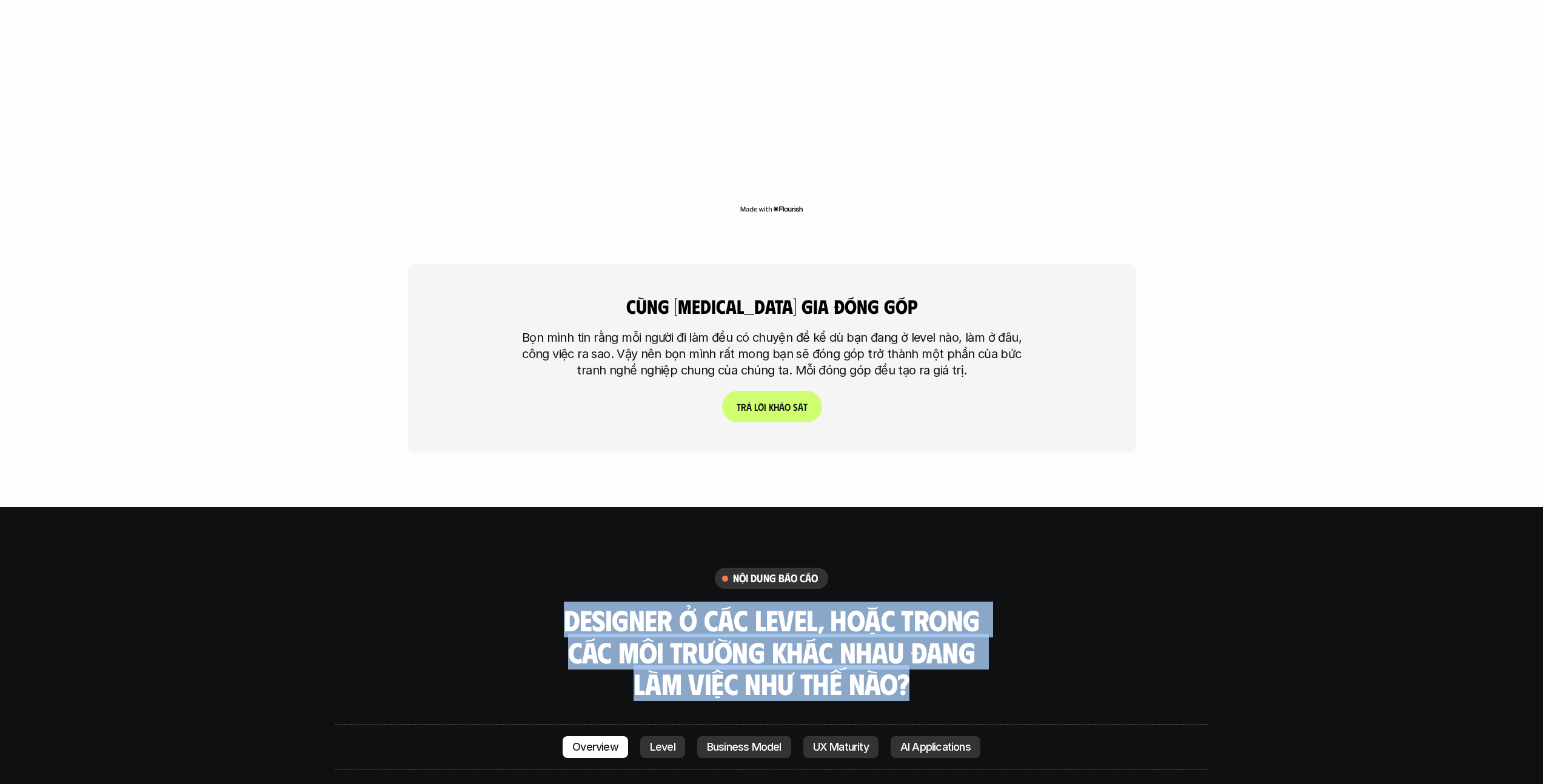
drag, startPoint x: 553, startPoint y: 534, endPoint x: 968, endPoint y: 632, distance: 426.4
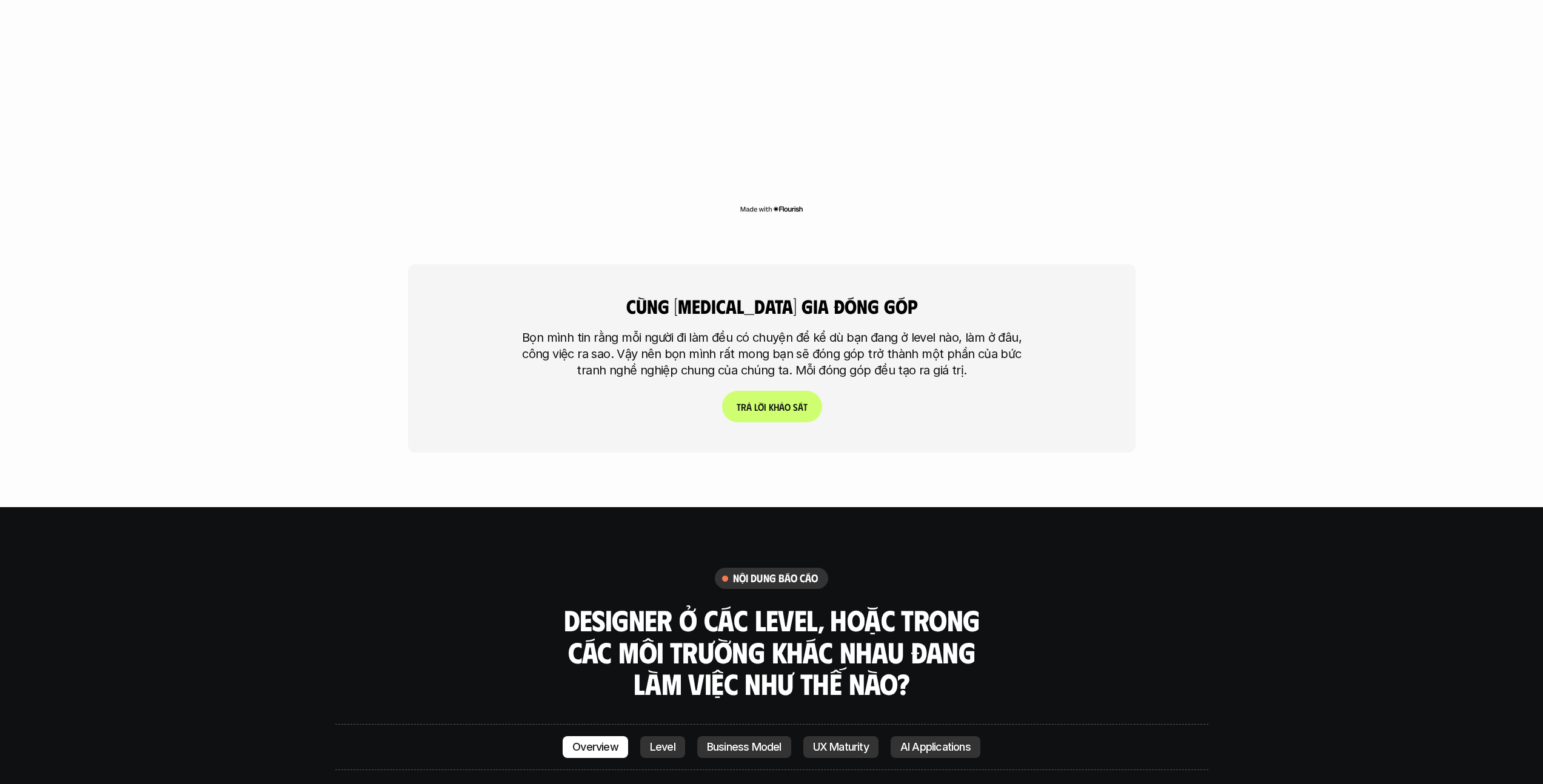
click at [766, 572] on h6 "nội dung báo cáo" at bounding box center [776, 579] width 86 height 14
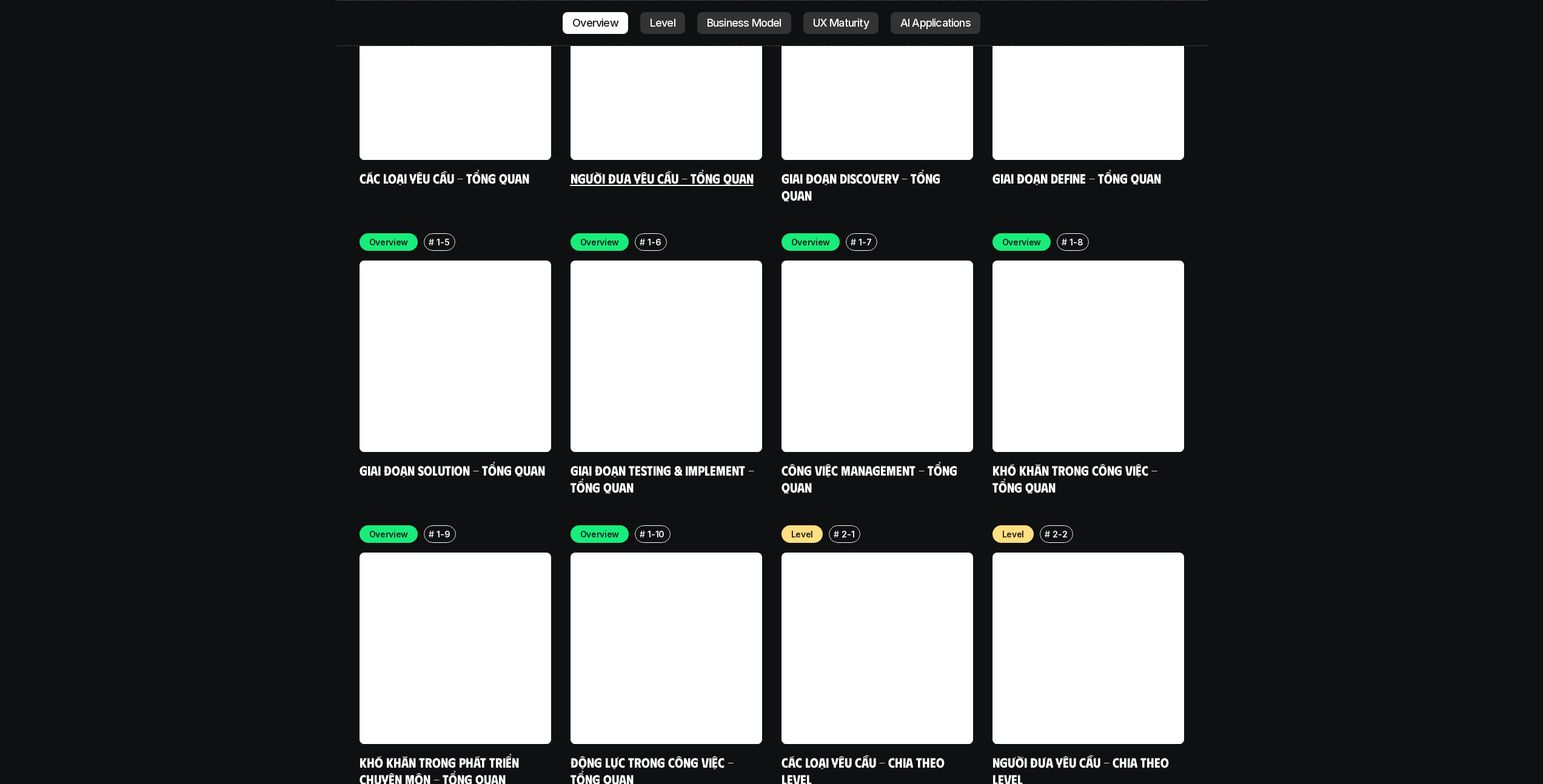
scroll to position [3633, 0]
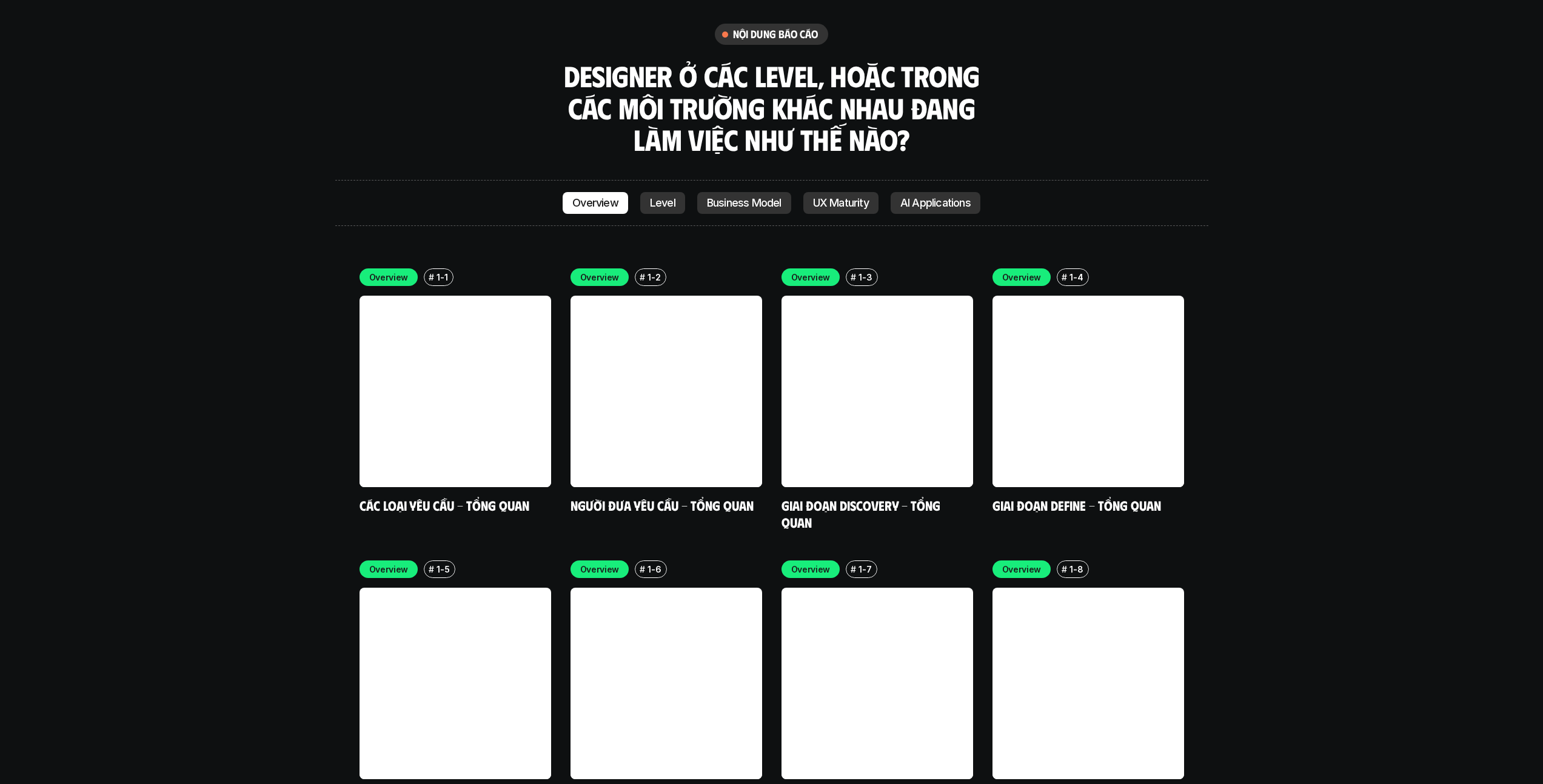
click at [653, 197] on p "Level" at bounding box center [663, 203] width 25 height 12
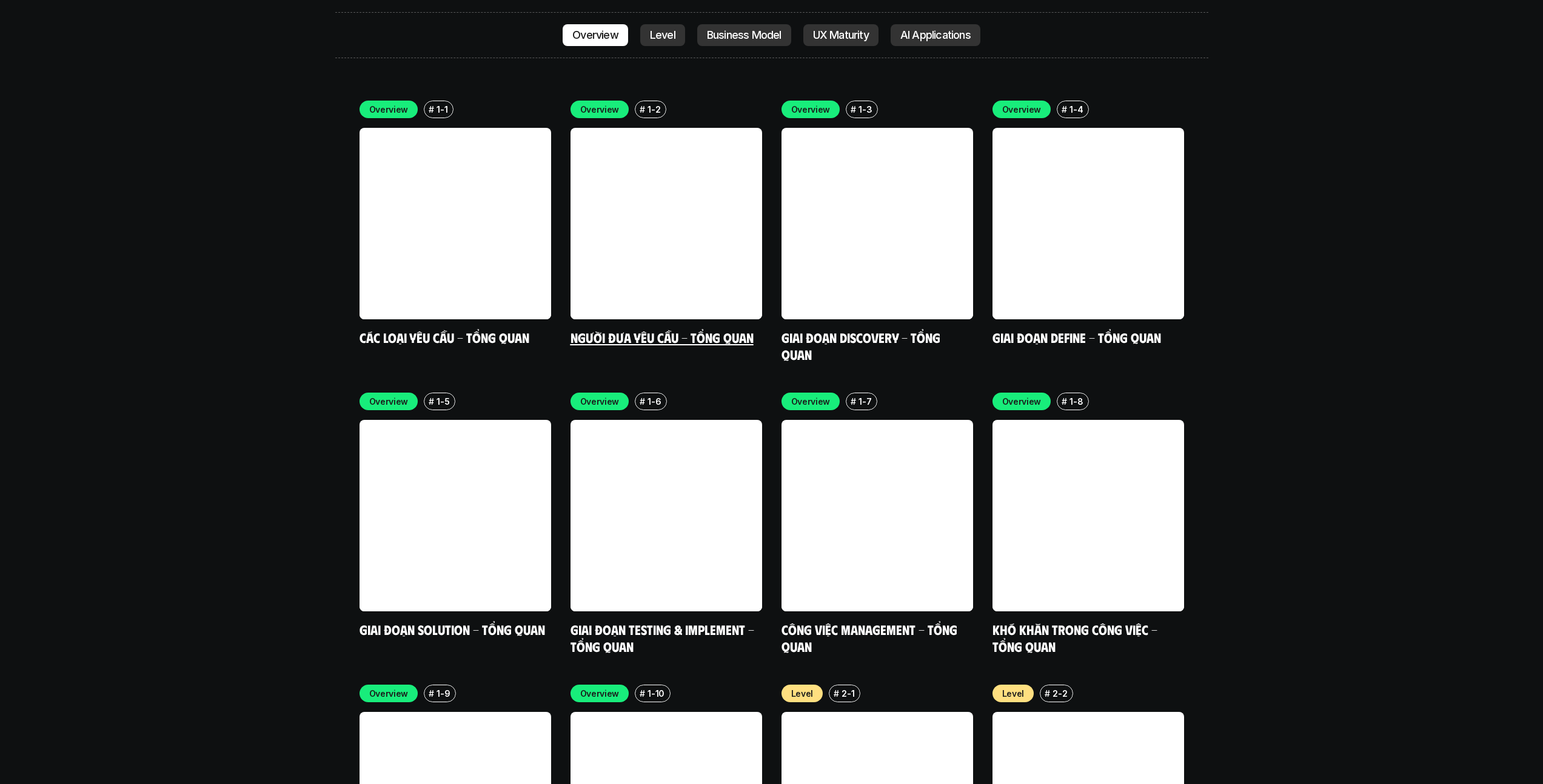
scroll to position [3695, 0]
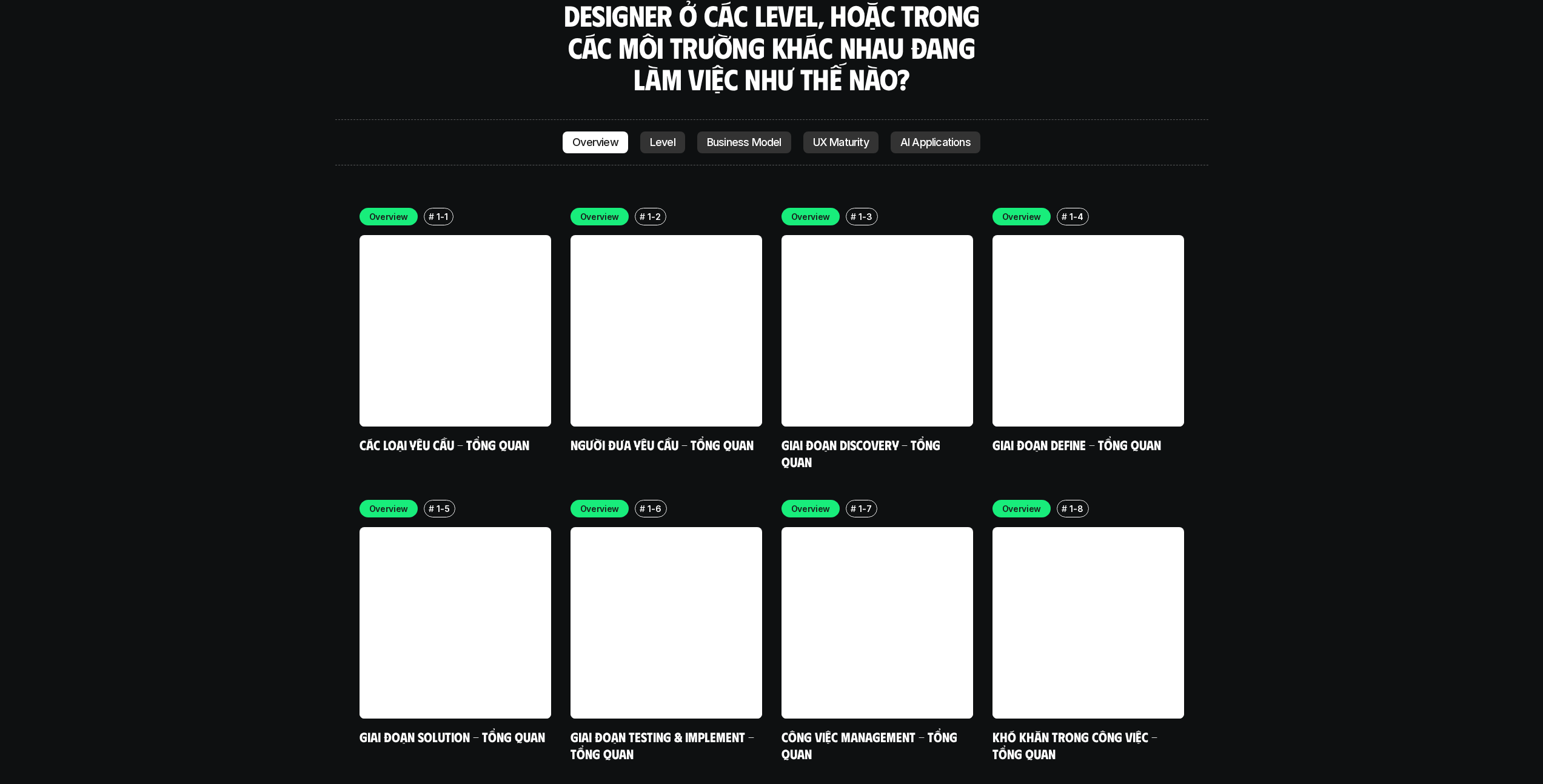
click at [590, 120] on div "Overview Level Business Model UX Maturity AI Applications" at bounding box center [772, 142] width 873 height 46
click at [601, 137] on p "Overview" at bounding box center [595, 142] width 46 height 12
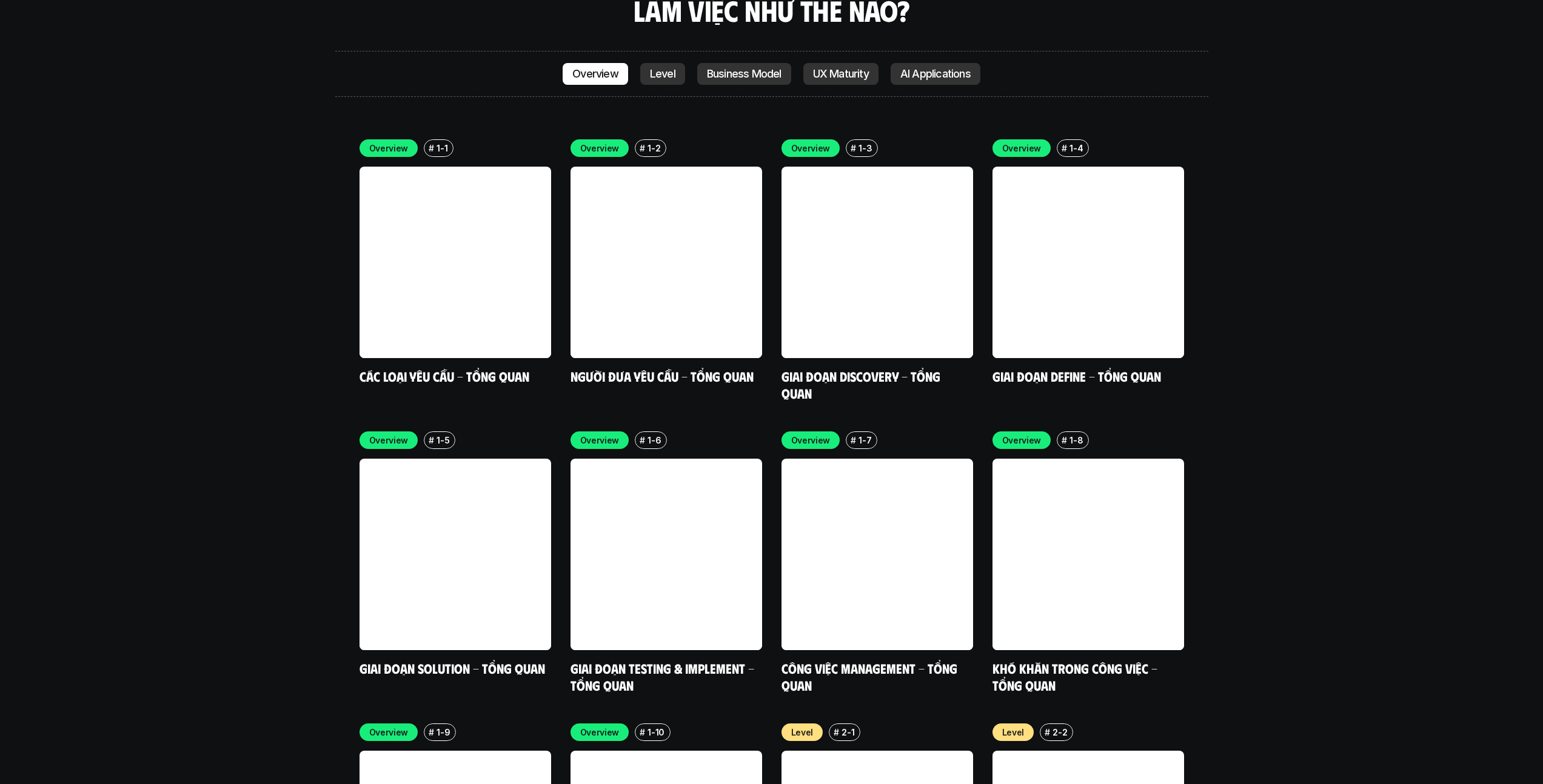
click at [665, 68] on p "Level" at bounding box center [663, 74] width 25 height 12
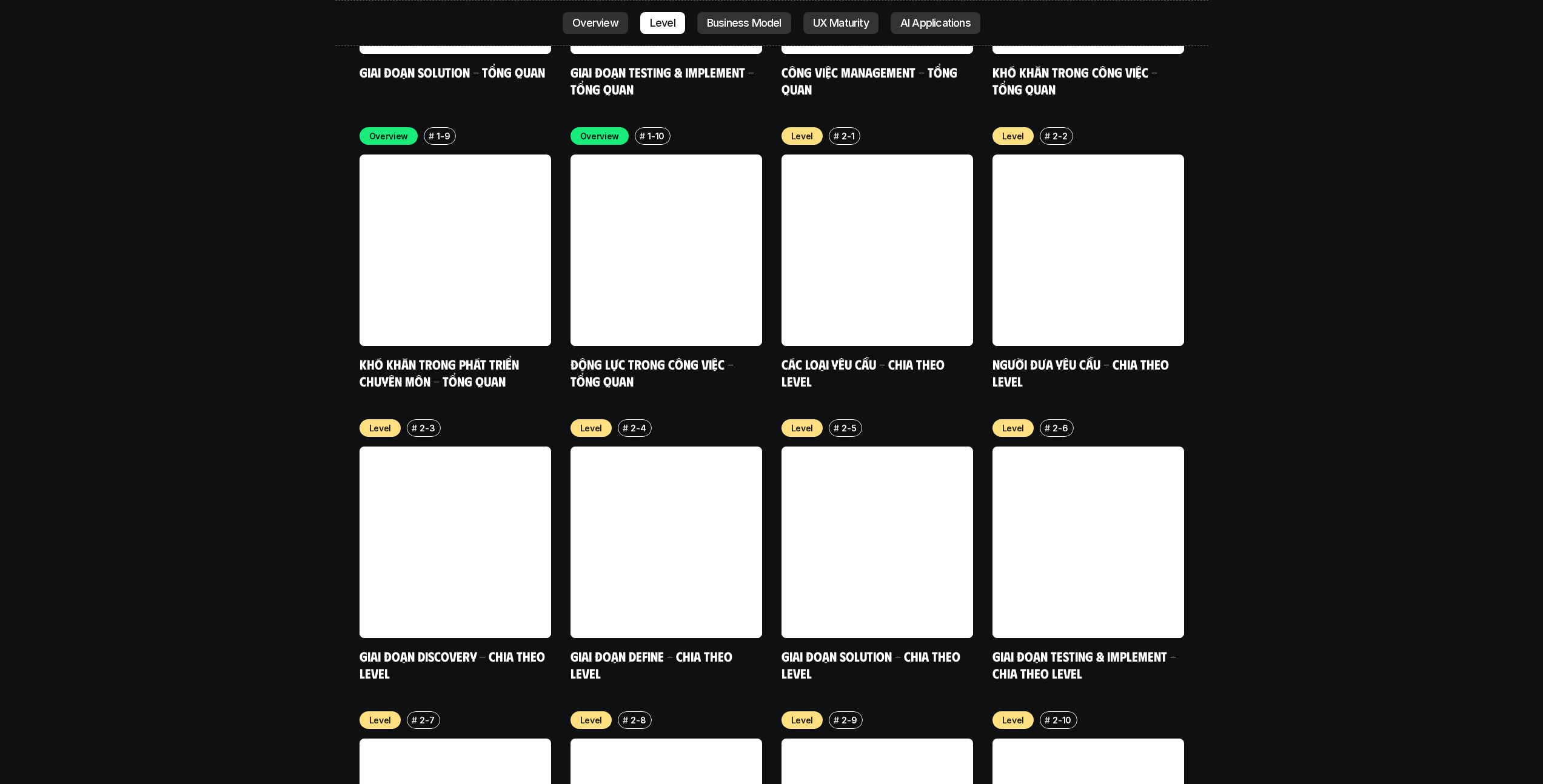
click at [760, 20] on p "Business Model" at bounding box center [744, 23] width 74 height 12
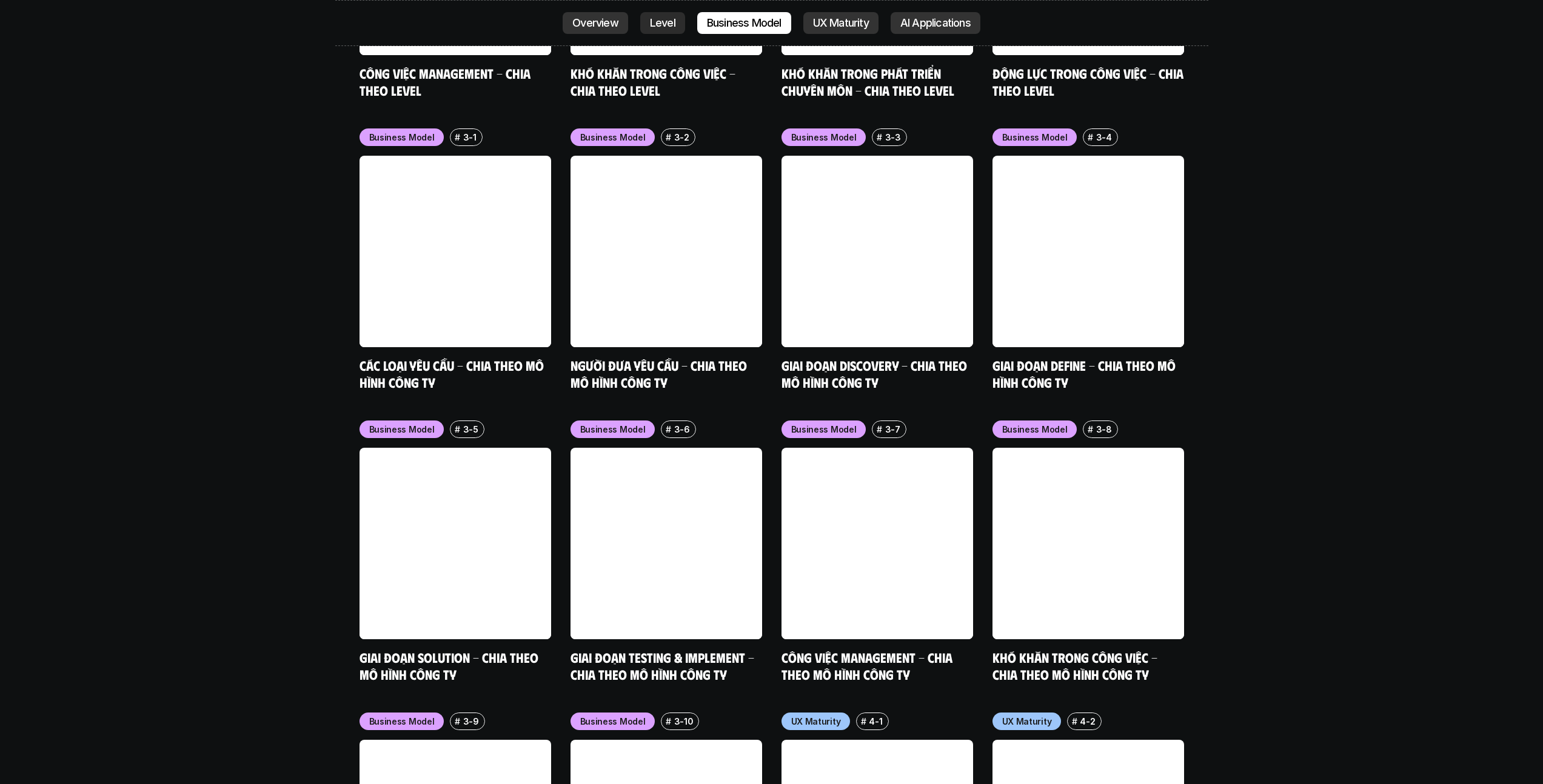
scroll to position [5235, 0]
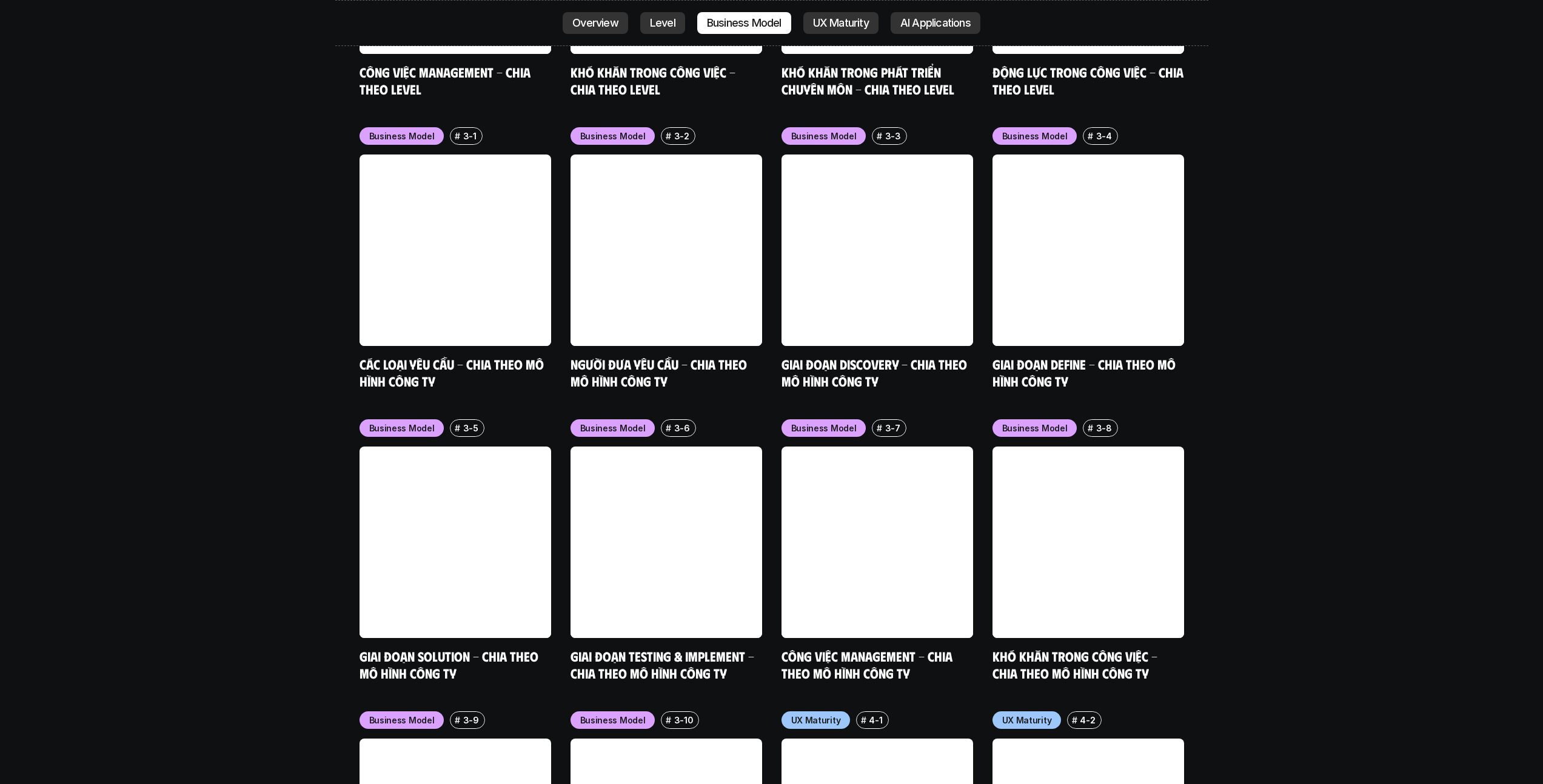
click at [766, 24] on p "UX Maturity" at bounding box center [841, 23] width 56 height 12
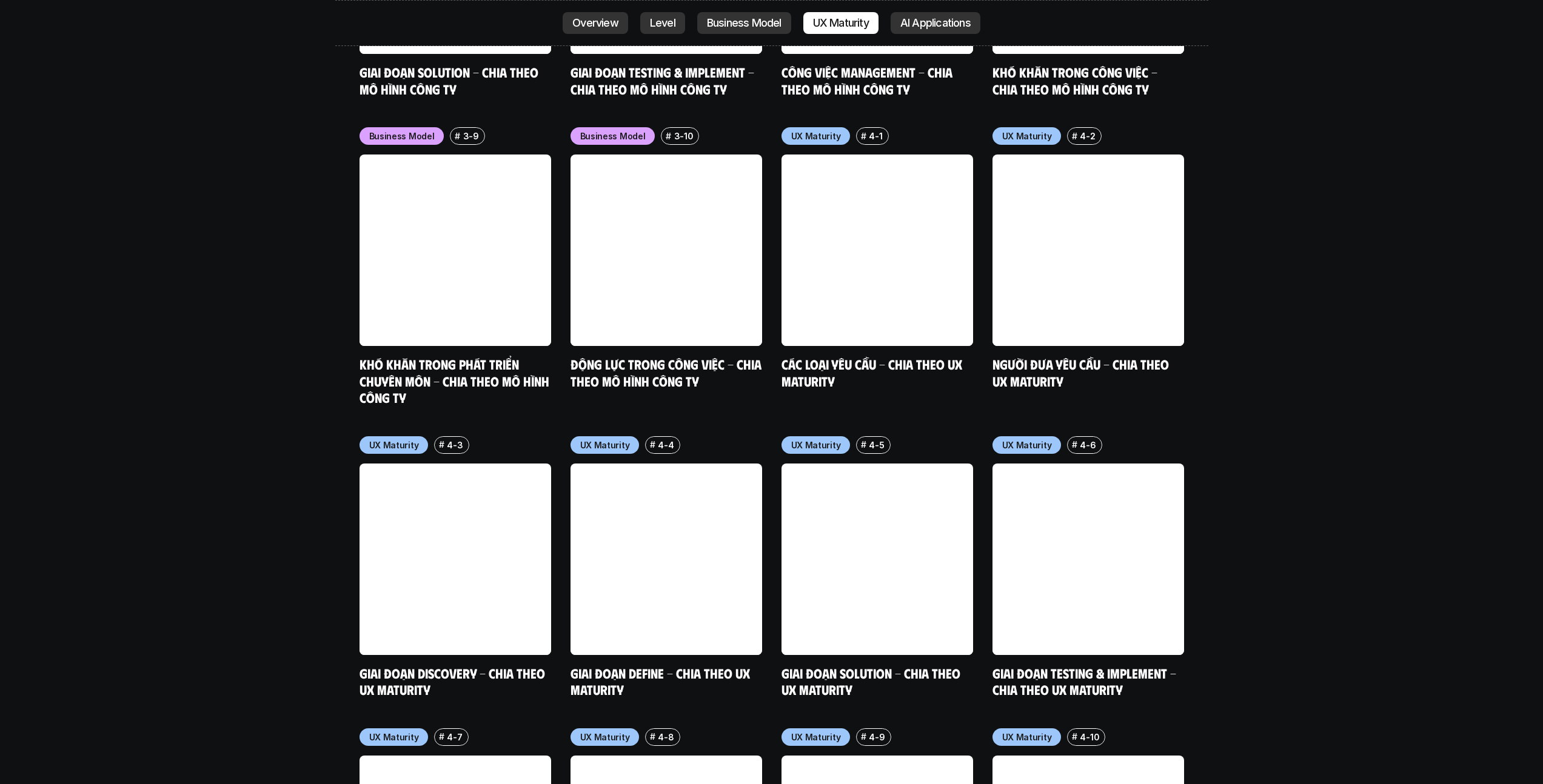
click at [766, 27] on p "AI Applications" at bounding box center [936, 23] width 71 height 12
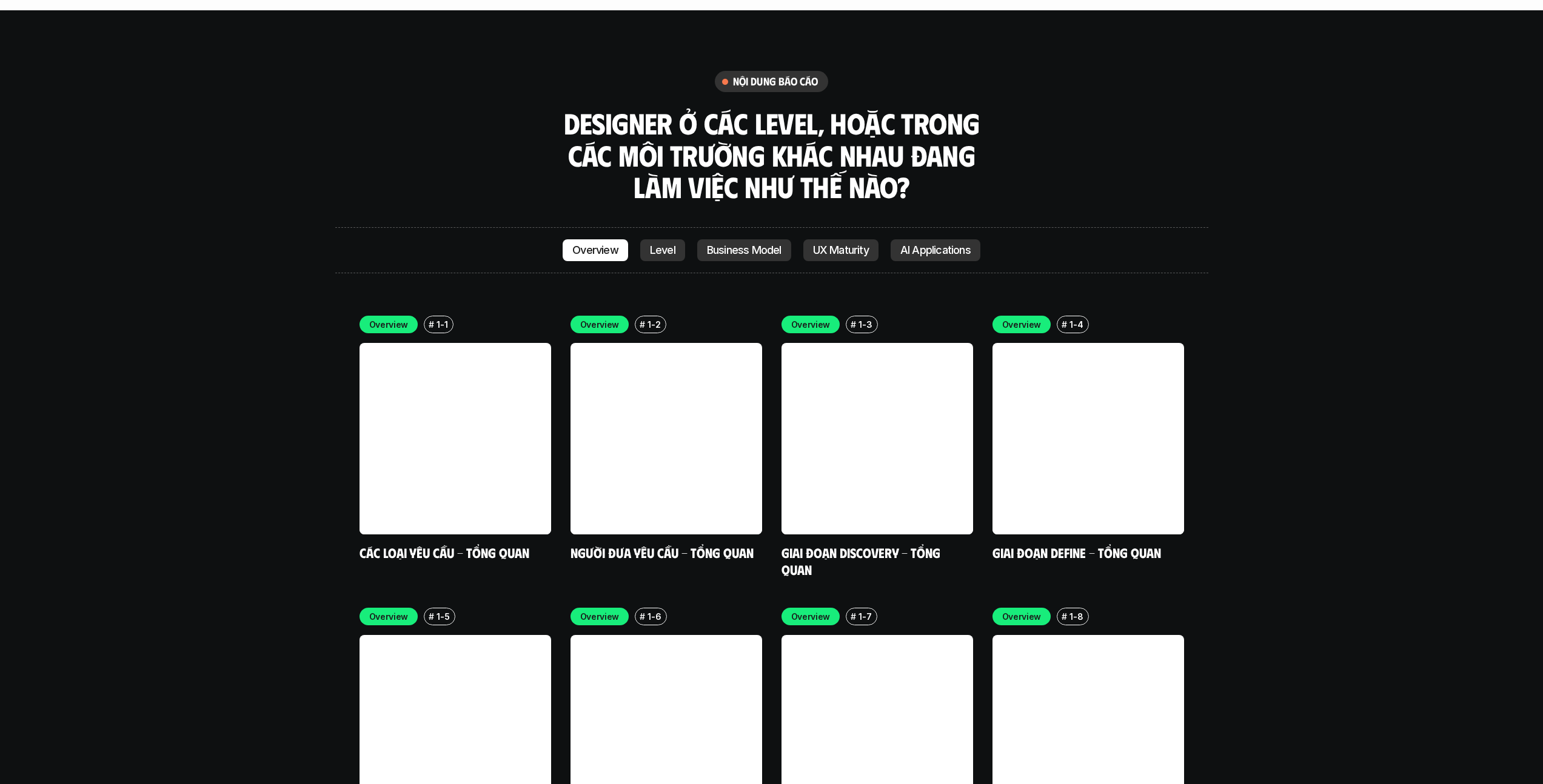
scroll to position [3463, 0]
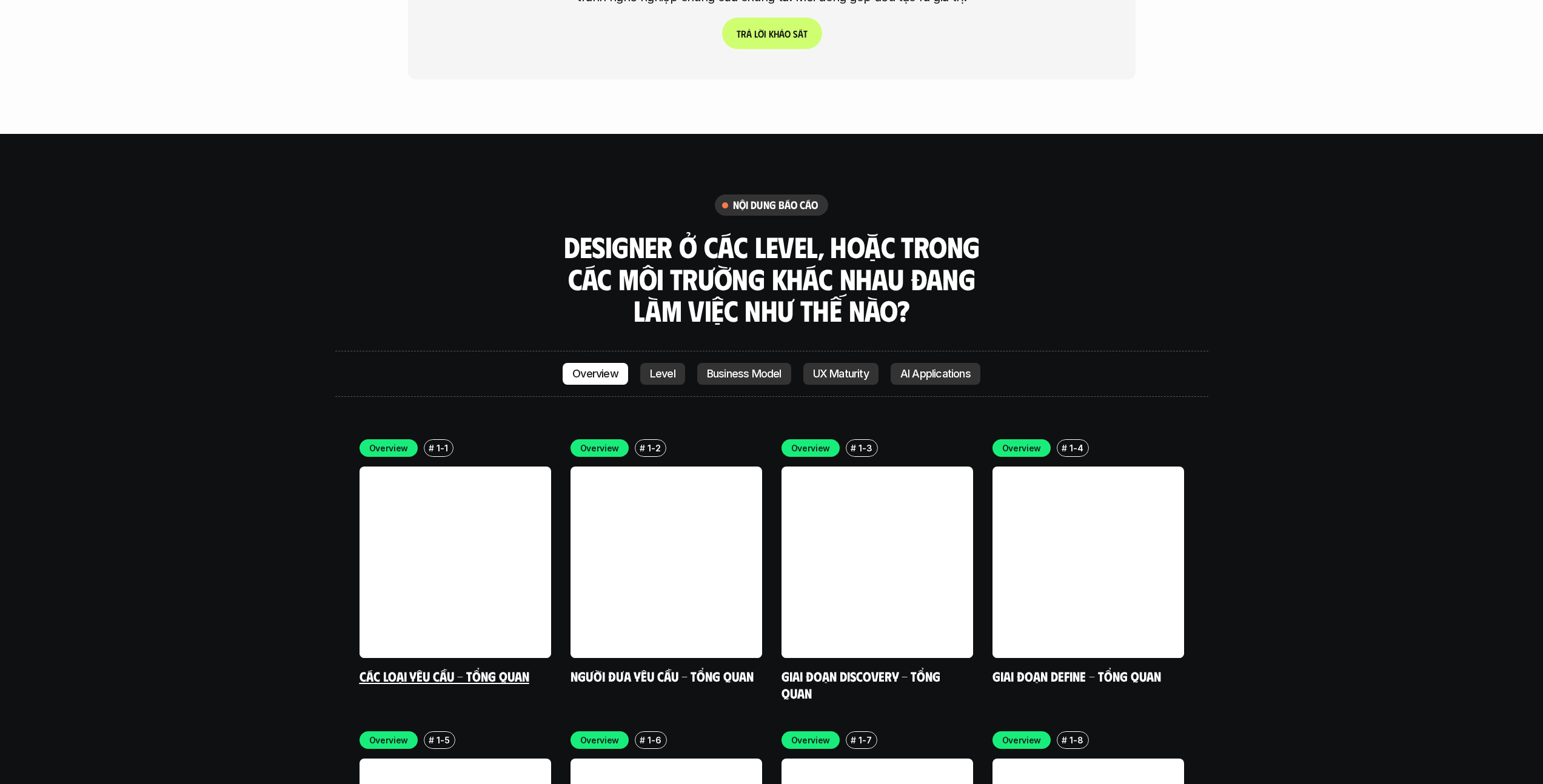
click at [502, 467] on link at bounding box center [456, 562] width 192 height 191
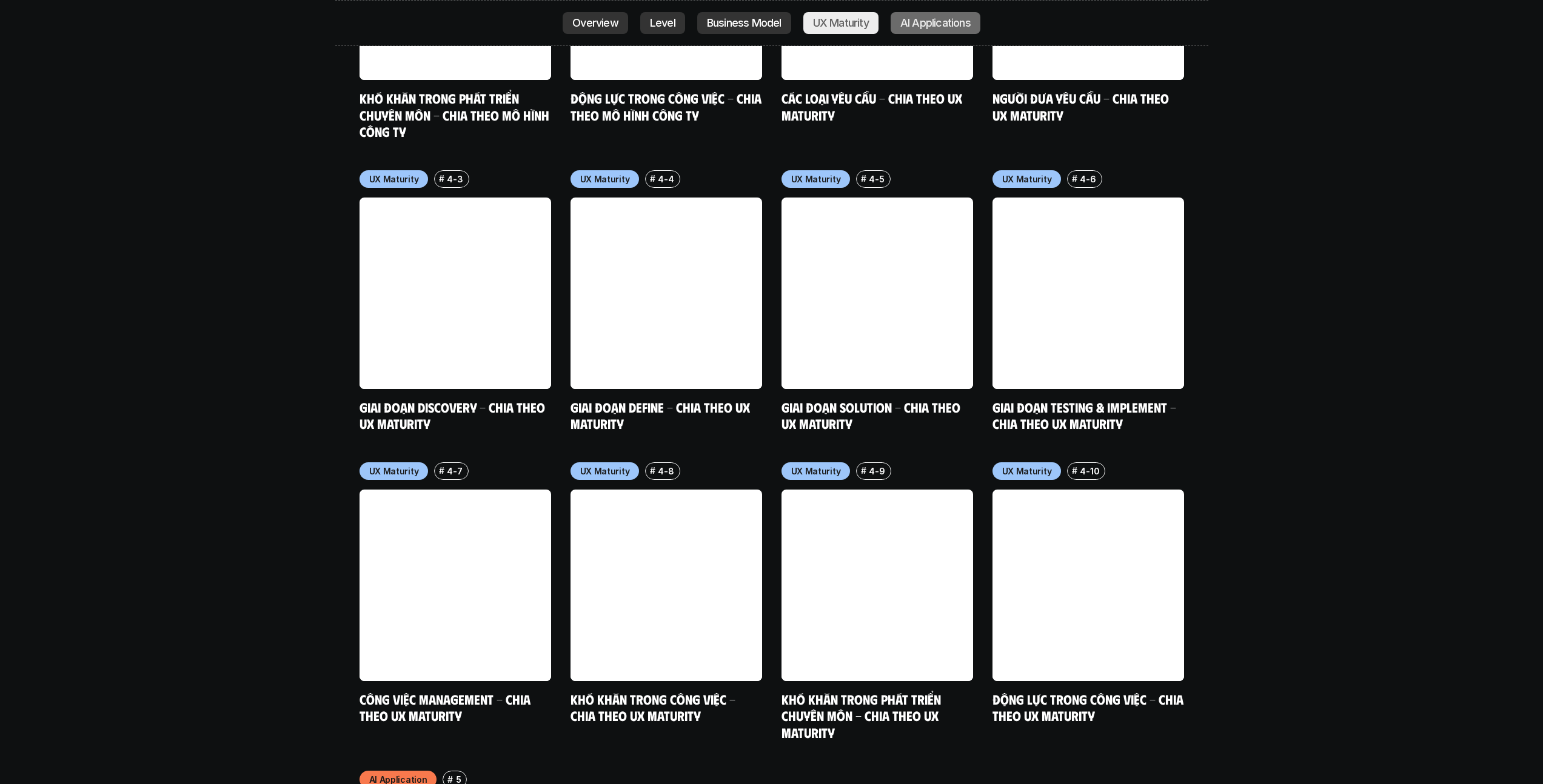
scroll to position [6559, 0]
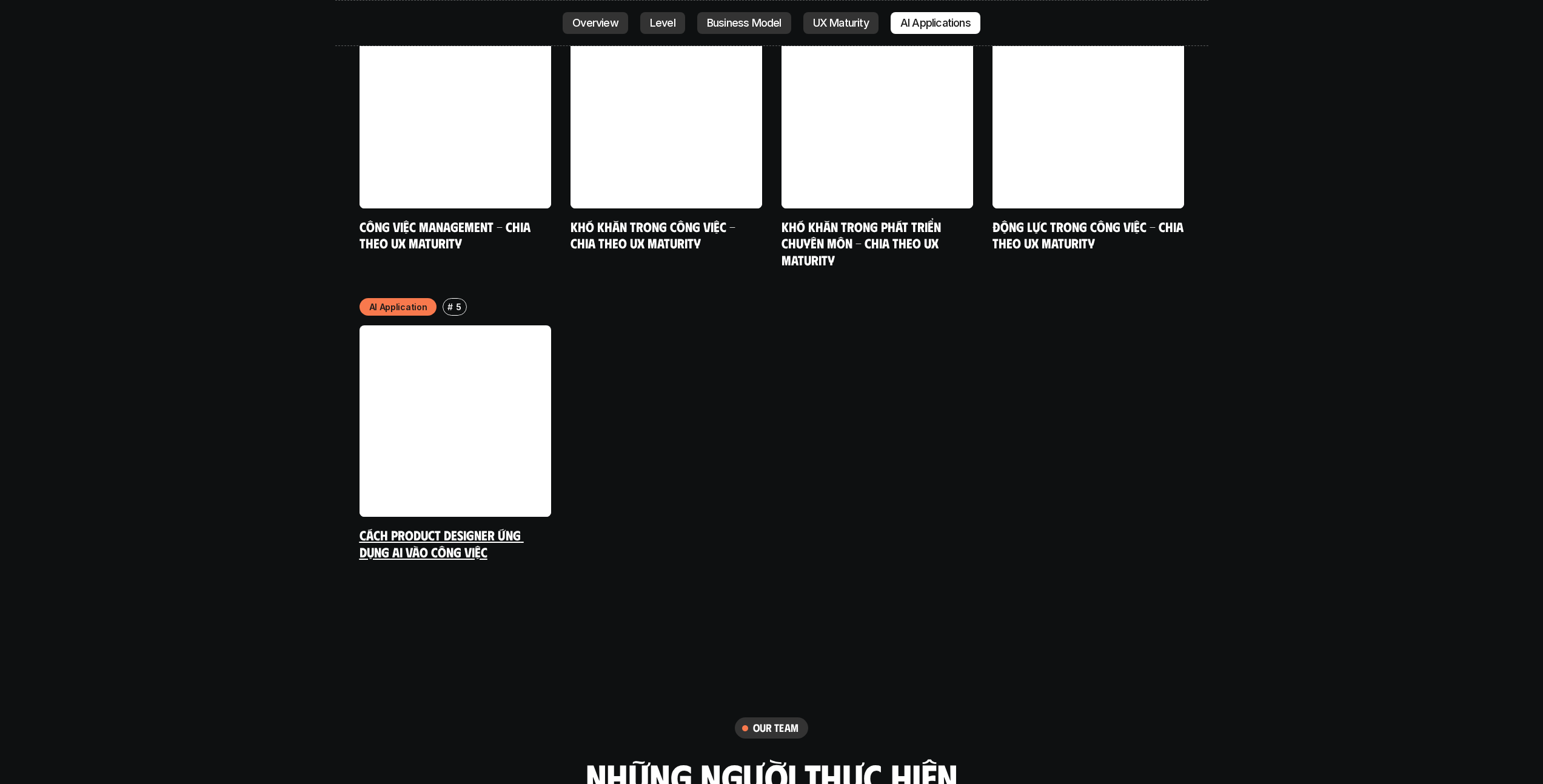
click at [432, 526] on link "Cách Product Designer ứng dụng AI vào công việc" at bounding box center [442, 543] width 164 height 33
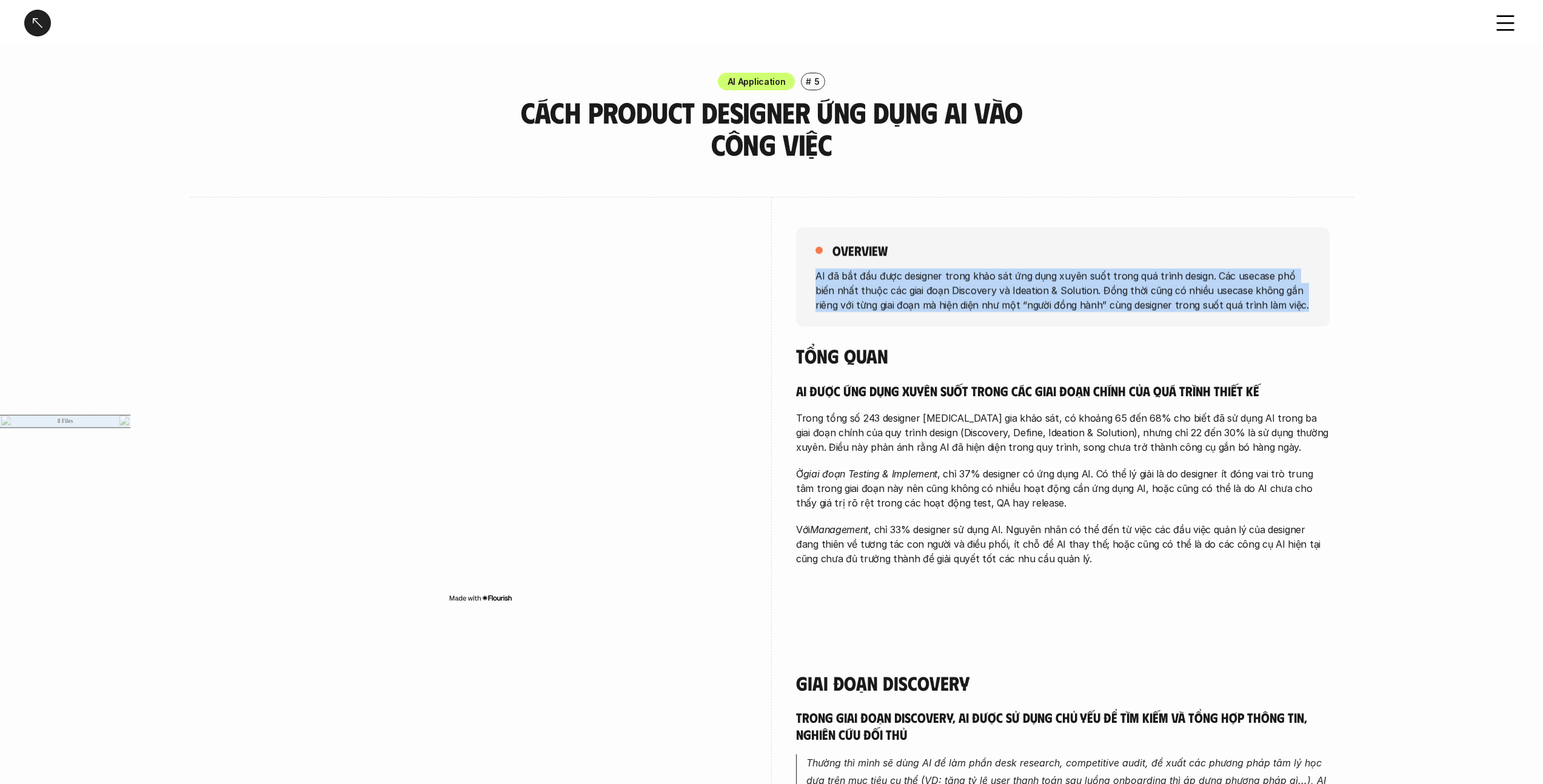
drag, startPoint x: 806, startPoint y: 275, endPoint x: 1280, endPoint y: 312, distance: 475.4
click at [766, 312] on div "overview AI đã bắt đầu được designer trong khảo sát ứng dụng xuyên suốt trong q…" at bounding box center [1063, 277] width 534 height 99
click at [766, 311] on p "AI đã bắt đầu được designer trong khảo sát ứng dụng xuyên suốt trong quá trình …" at bounding box center [1062, 289] width 495 height 43
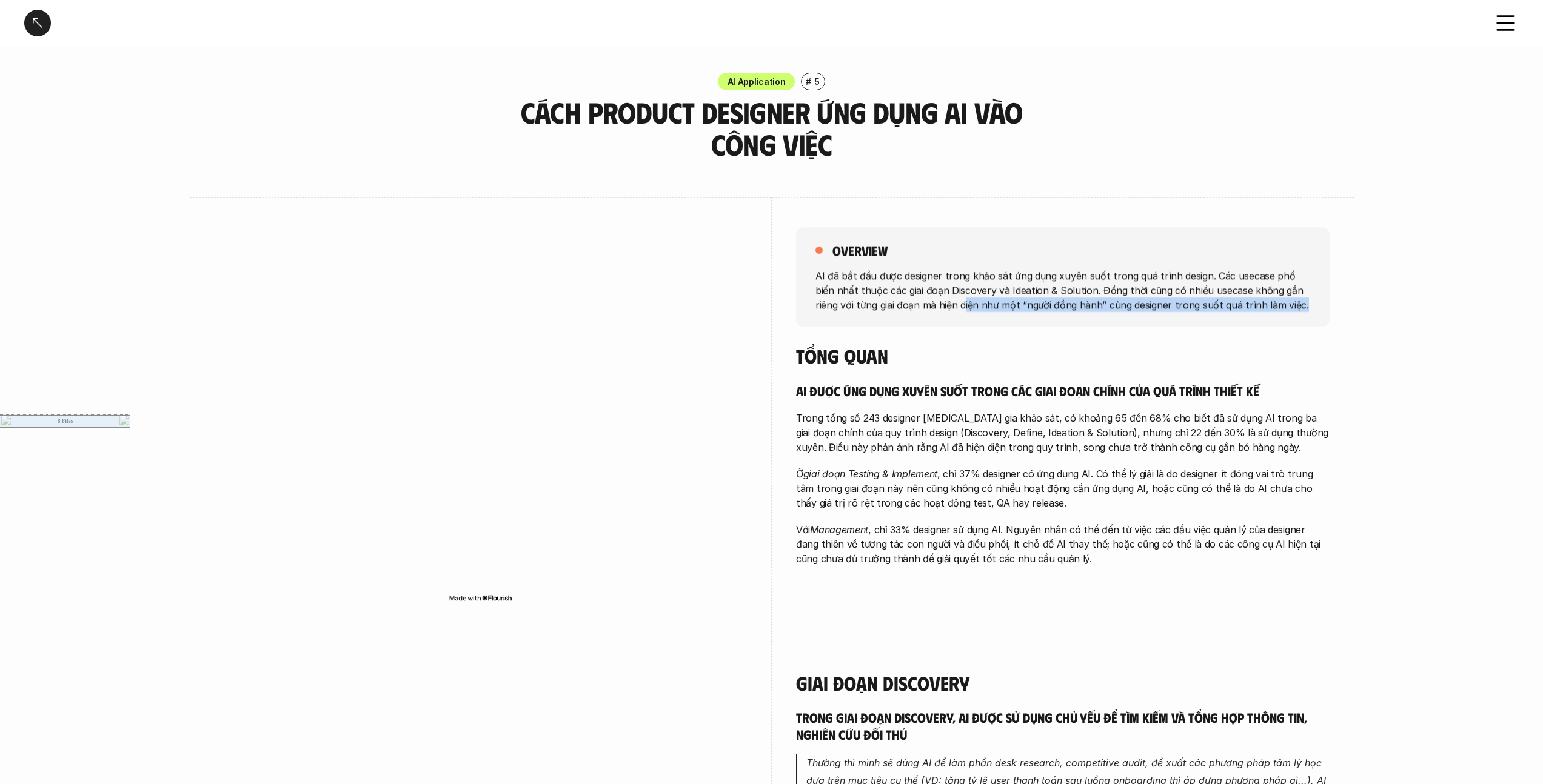
drag, startPoint x: 1283, startPoint y: 310, endPoint x: 939, endPoint y: 302, distance: 344.1
click at [766, 302] on p "AI đã bắt đầu được designer trong khảo sát ứng dụng xuyên suốt trong quá trình …" at bounding box center [1062, 289] width 495 height 43
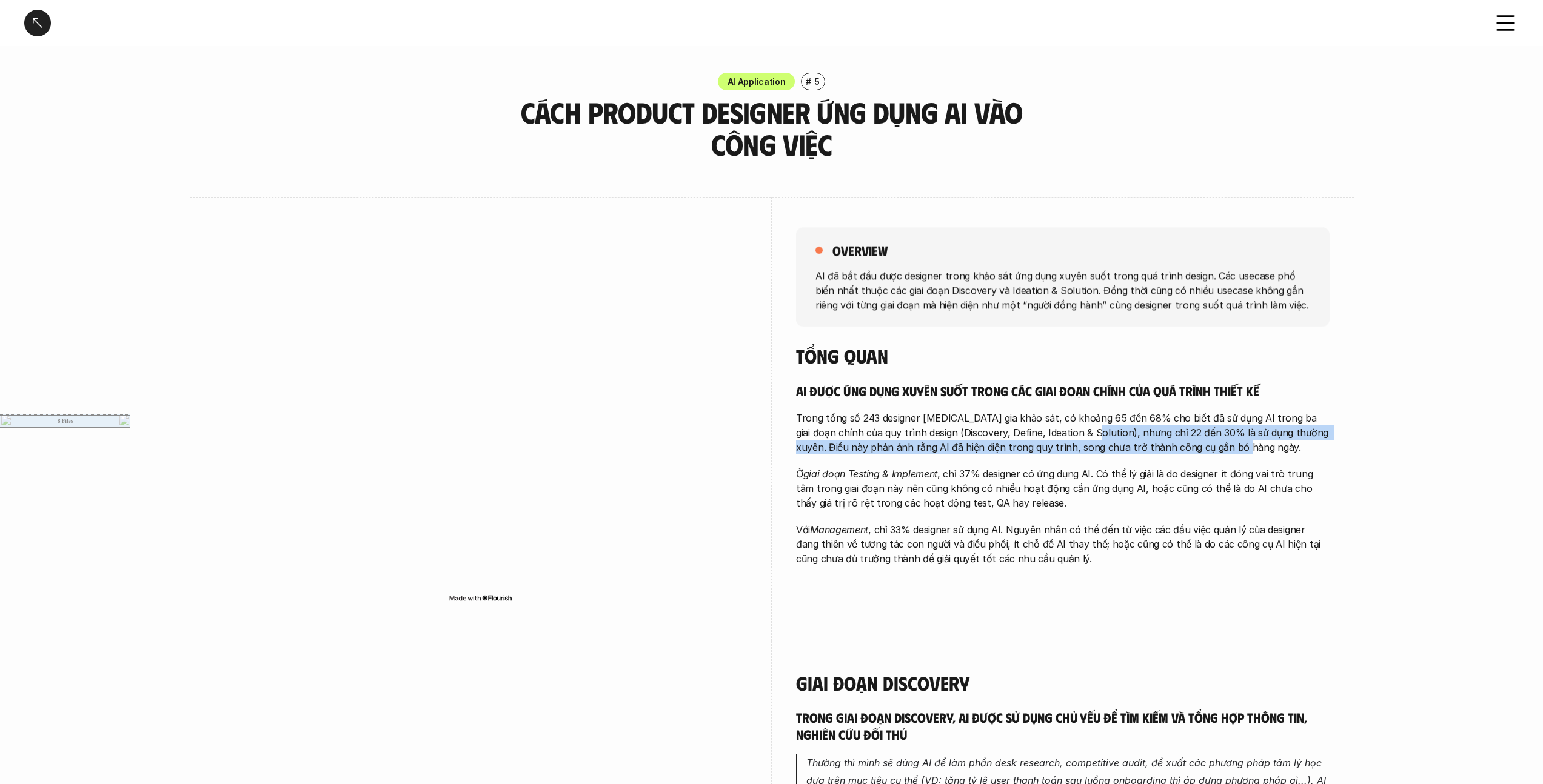
drag, startPoint x: 1065, startPoint y: 431, endPoint x: 1220, endPoint y: 448, distance: 155.9
click at [766, 448] on p "Trong tổng số 243 designer [MEDICAL_DATA] gia khảo sát, có khoảng 65 đến 68% ch…" at bounding box center [1063, 432] width 534 height 43
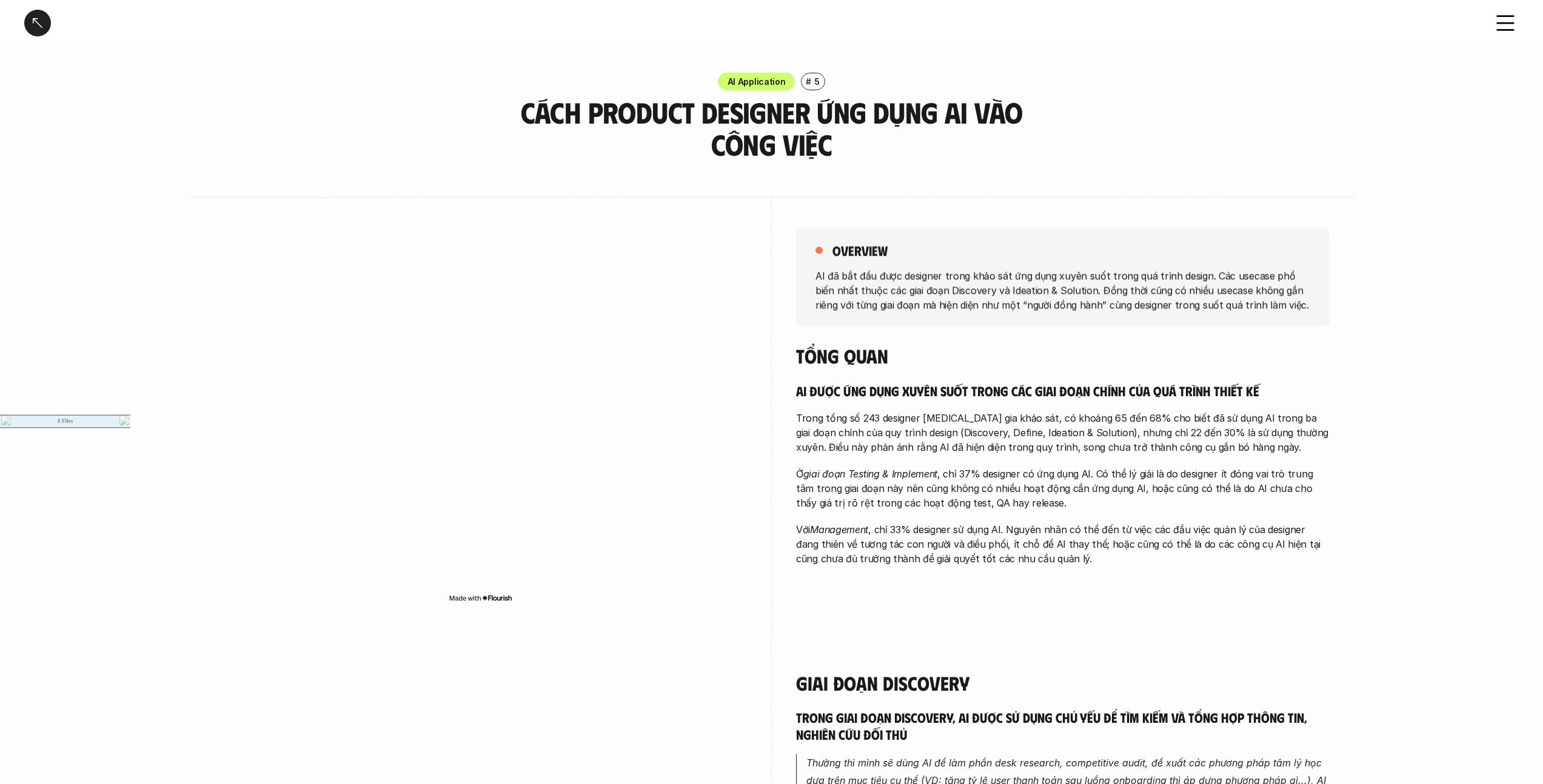
click at [766, 437] on p "Trong tổng số 243 designer [MEDICAL_DATA] gia khảo sát, có khoảng 65 đến 68% ch…" at bounding box center [1063, 432] width 534 height 43
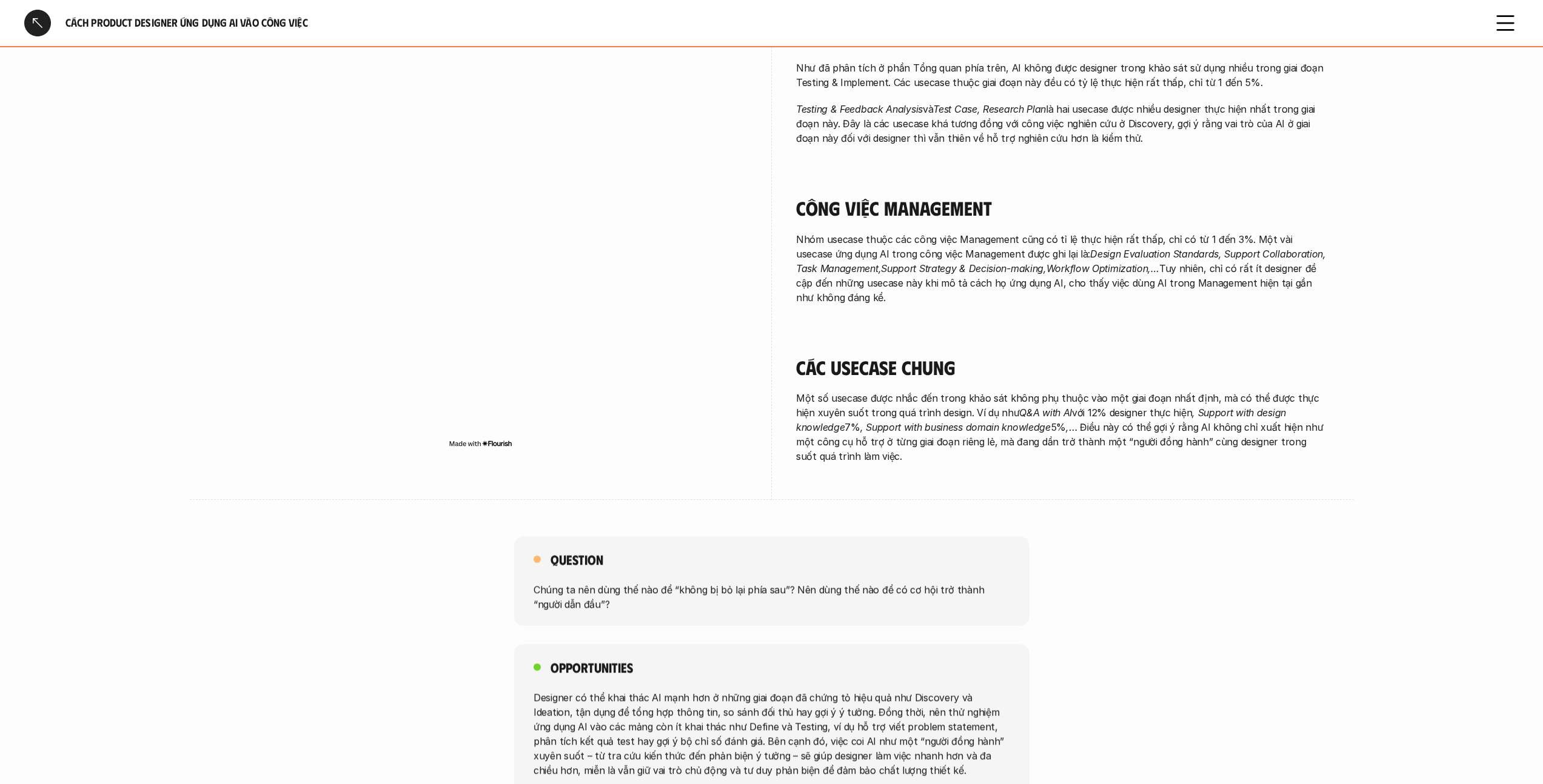
scroll to position [1873, 0]
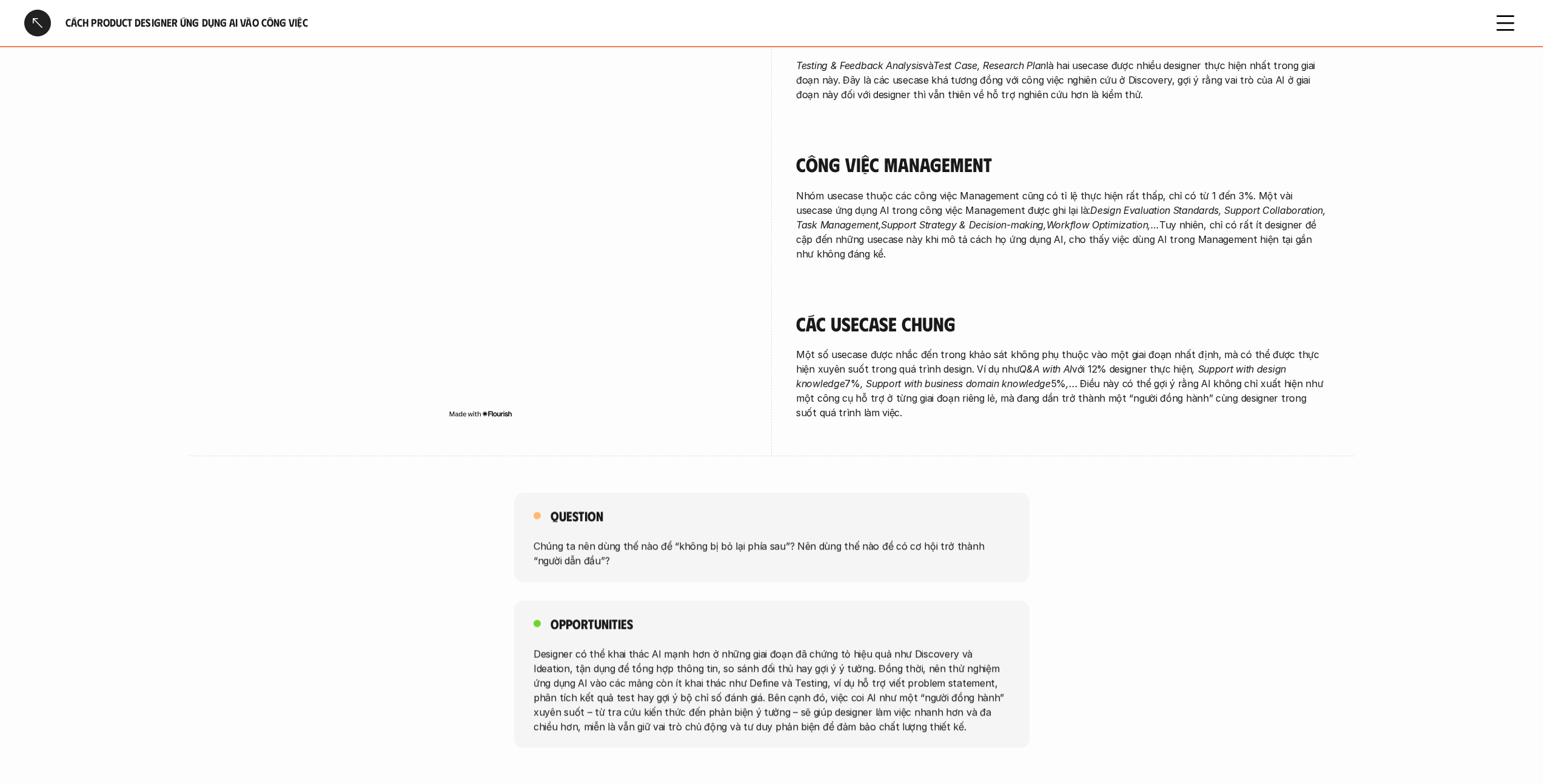
click at [766, 539] on p "Chúng ta nên dùng thế nào để “không bị bỏ lại phía sau”? Nên dùng thế nào để có…" at bounding box center [772, 554] width 476 height 29
drag, startPoint x: 887, startPoint y: 516, endPoint x: 611, endPoint y: 525, distance: 276.1
click at [766, 539] on p "Chúng ta nên dùng thế nào để “không bị bỏ lại phía sau”? Nên dùng thế nào để có…" at bounding box center [772, 554] width 476 height 29
click at [454, 517] on div "Question Chúng ta nên dùng thế nào để “không bị bỏ lại phía sau”? Nên dùng thế …" at bounding box center [771, 537] width 1543 height 89
click at [538, 539] on p "Chúng ta nên dùng thế nào để “không bị bỏ lại phía sau”? Nên dùng thế nào để có…" at bounding box center [772, 554] width 476 height 29
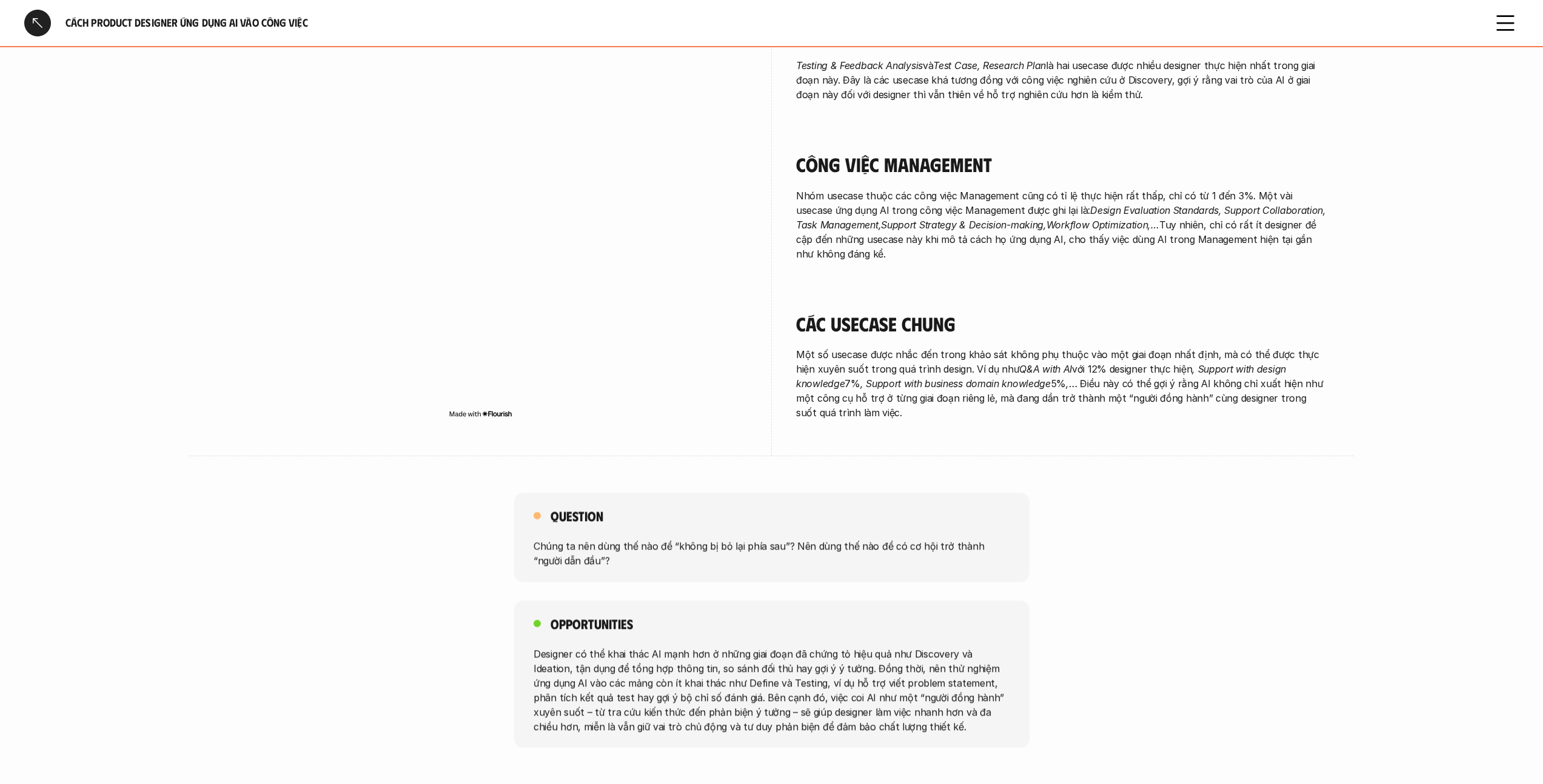
drag, startPoint x: 570, startPoint y: 517, endPoint x: 593, endPoint y: 516, distance: 23.0
click at [571, 539] on p "Chúng ta nên dùng thế nào để “không bị bỏ lại phía sau”? Nên dùng thế nào để có…" at bounding box center [772, 554] width 476 height 29
click at [568, 646] on p "Designer có thể khai thác AI mạnh hơn ở những giai đoạn đã chứng tỏ hiệu quả nh…" at bounding box center [772, 690] width 476 height 88
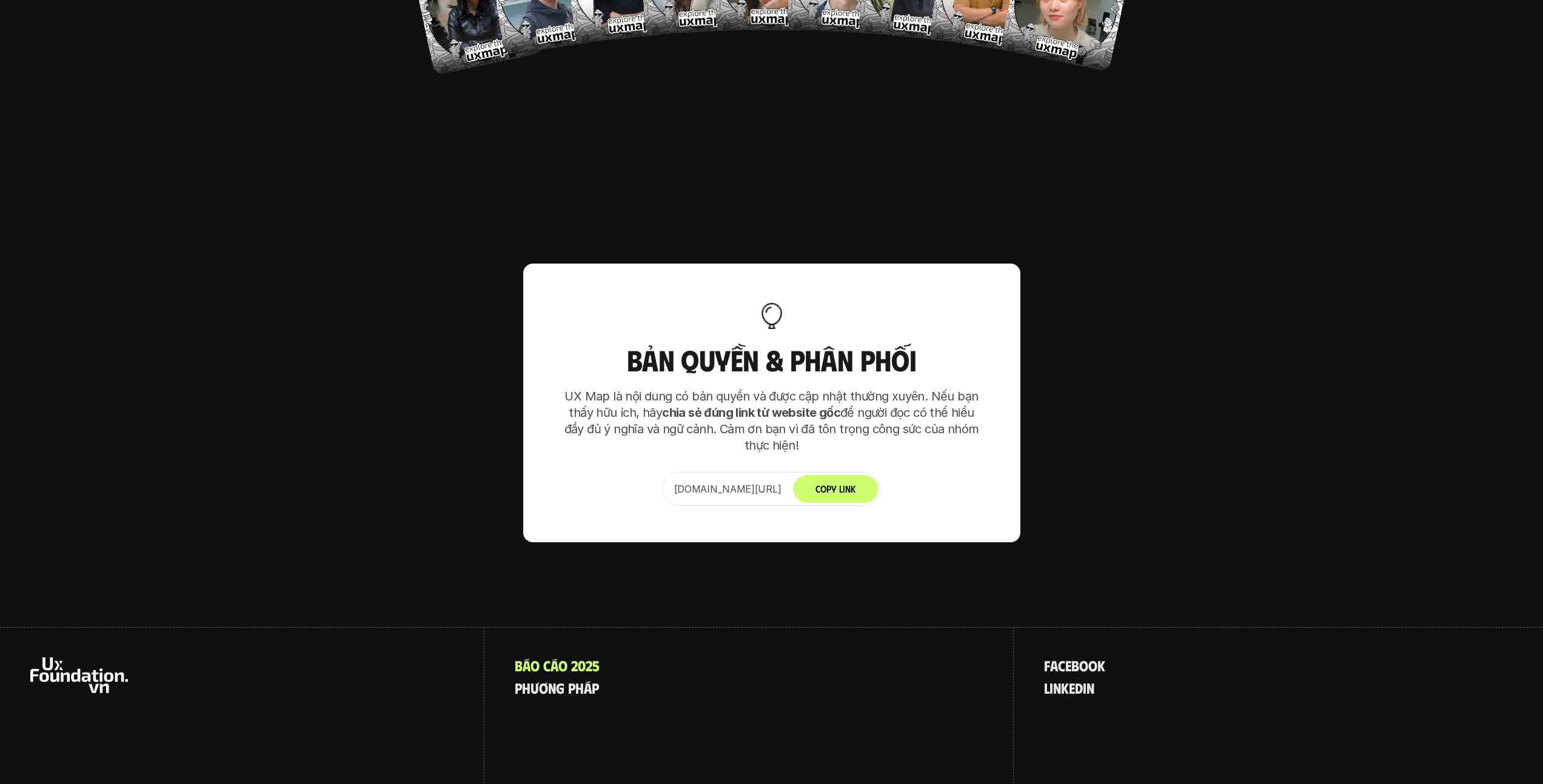
scroll to position [7610, 0]
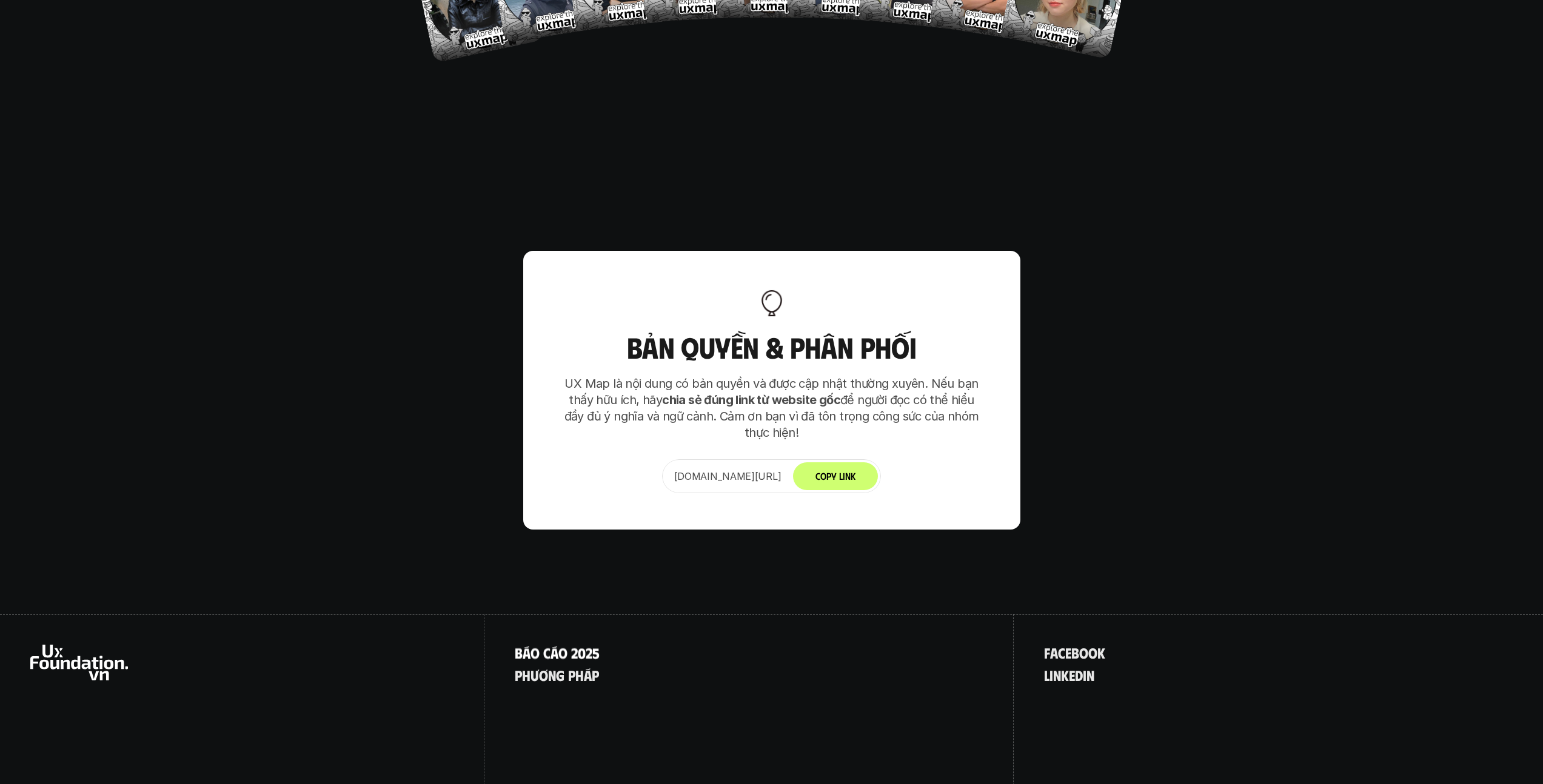
click at [576, 645] on p "B á o c á o 2 0 2 5" at bounding box center [557, 652] width 85 height 16
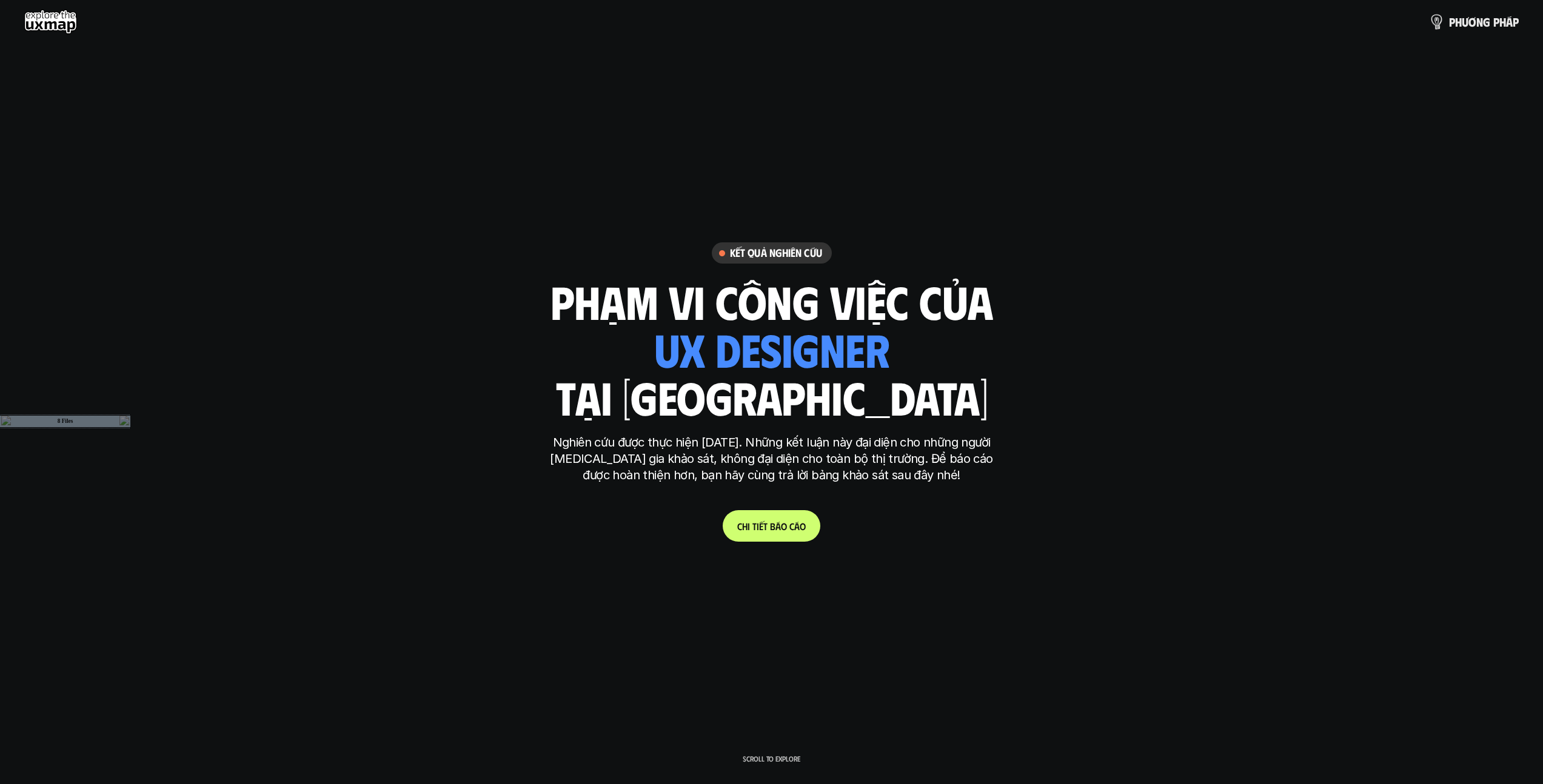
click at [766, 16] on span "n" at bounding box center [1479, 21] width 7 height 13
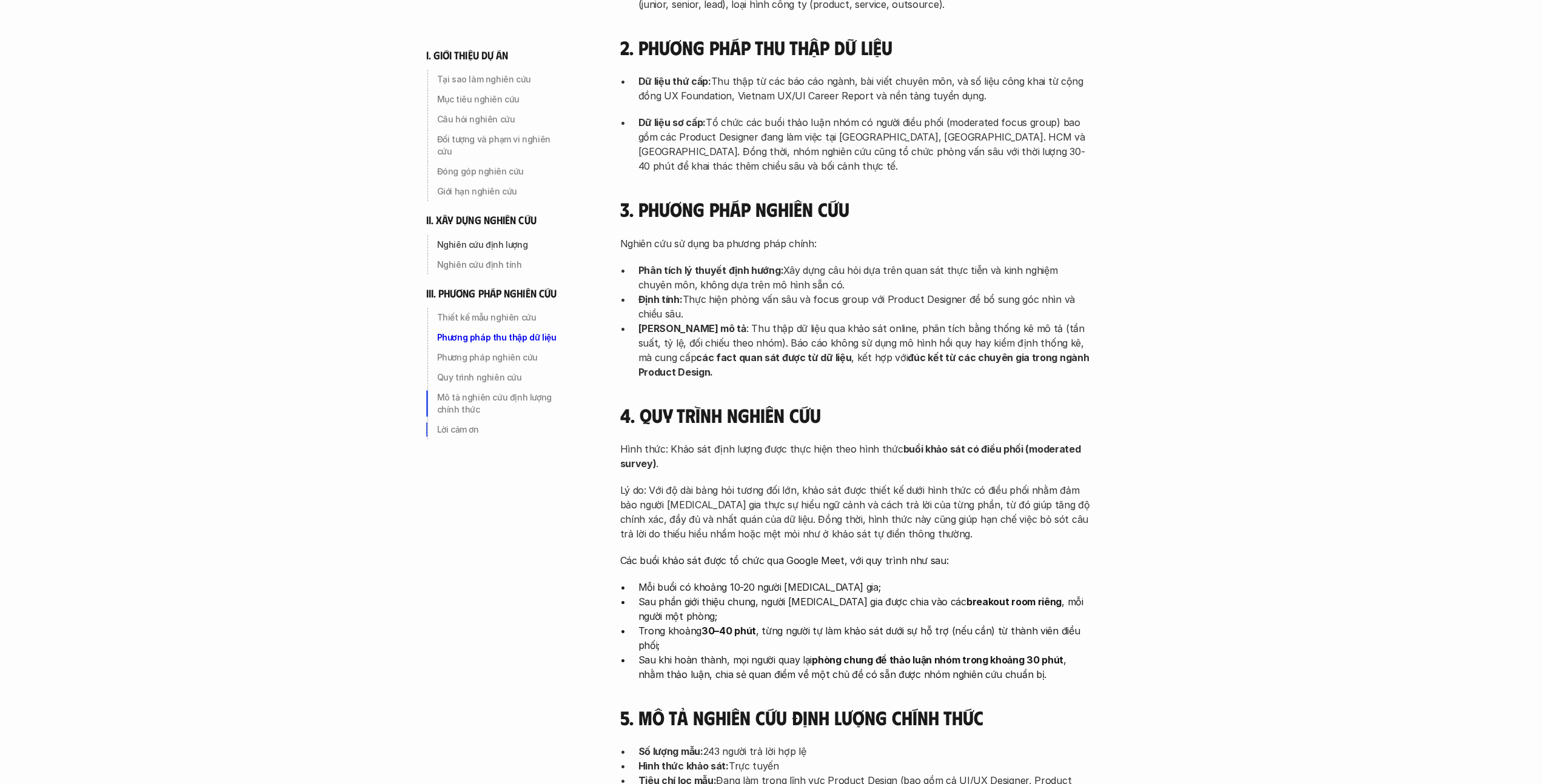
scroll to position [3677, 0]
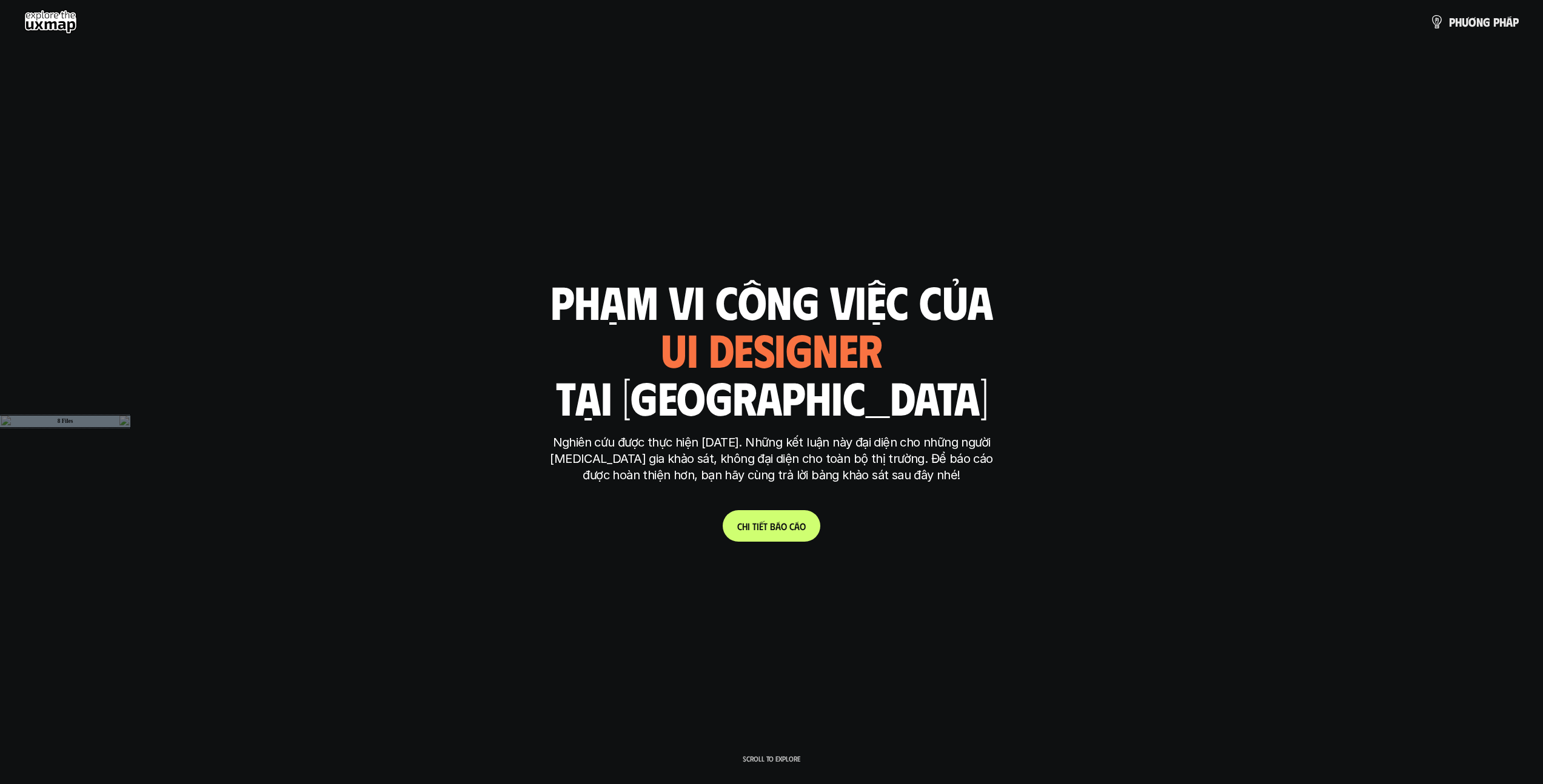
click at [63, 20] on use at bounding box center [50, 21] width 53 height 24
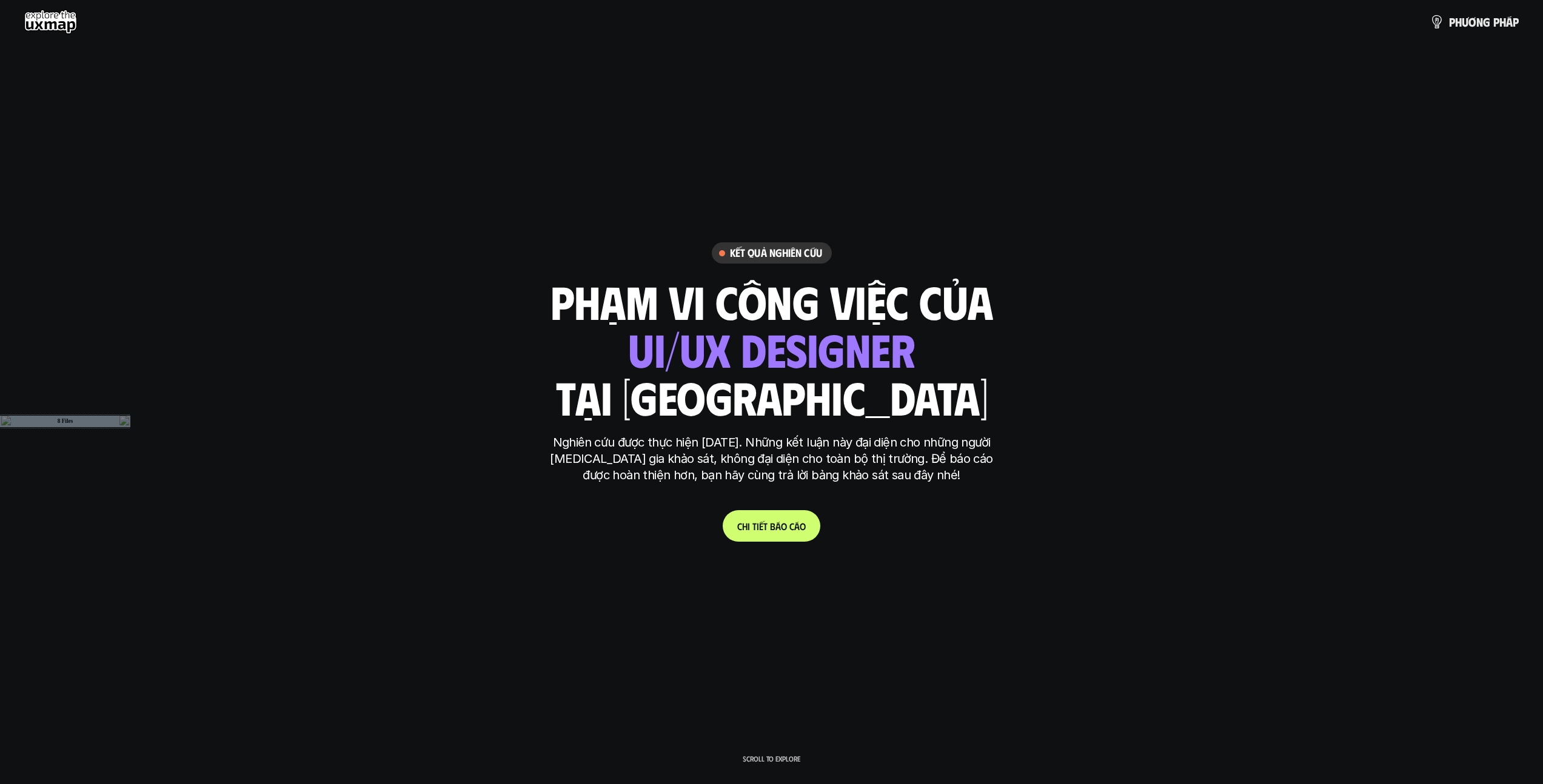
click at [60, 29] on use at bounding box center [50, 21] width 53 height 24
click at [57, 30] on use at bounding box center [50, 21] width 53 height 24
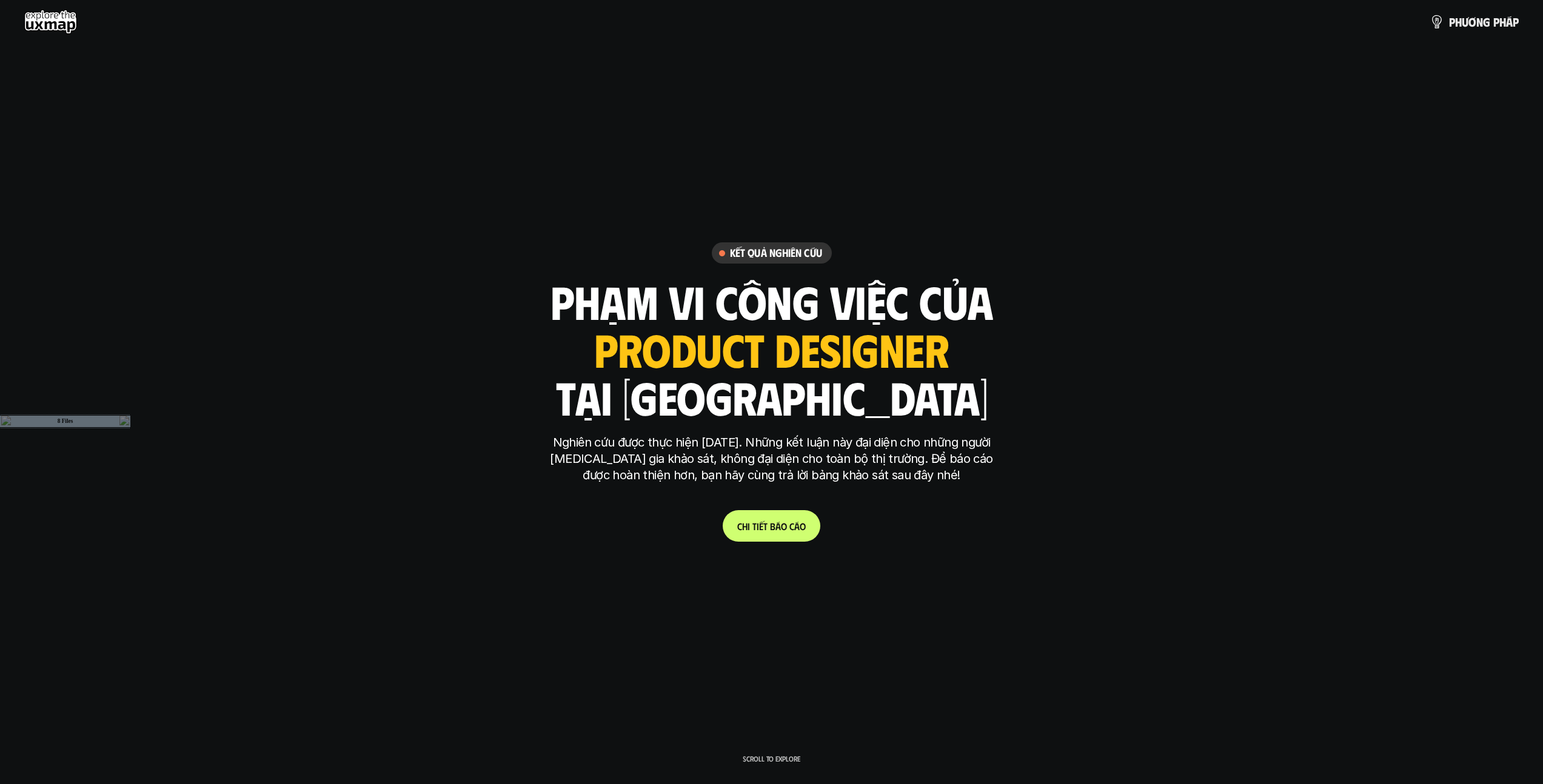
click at [58, 24] on use at bounding box center [50, 21] width 53 height 24
click at [62, 17] on use at bounding box center [50, 21] width 53 height 24
drag, startPoint x: 62, startPoint y: 17, endPoint x: 301, endPoint y: 2, distance: 239.5
click at [62, 18] on use at bounding box center [50, 21] width 53 height 24
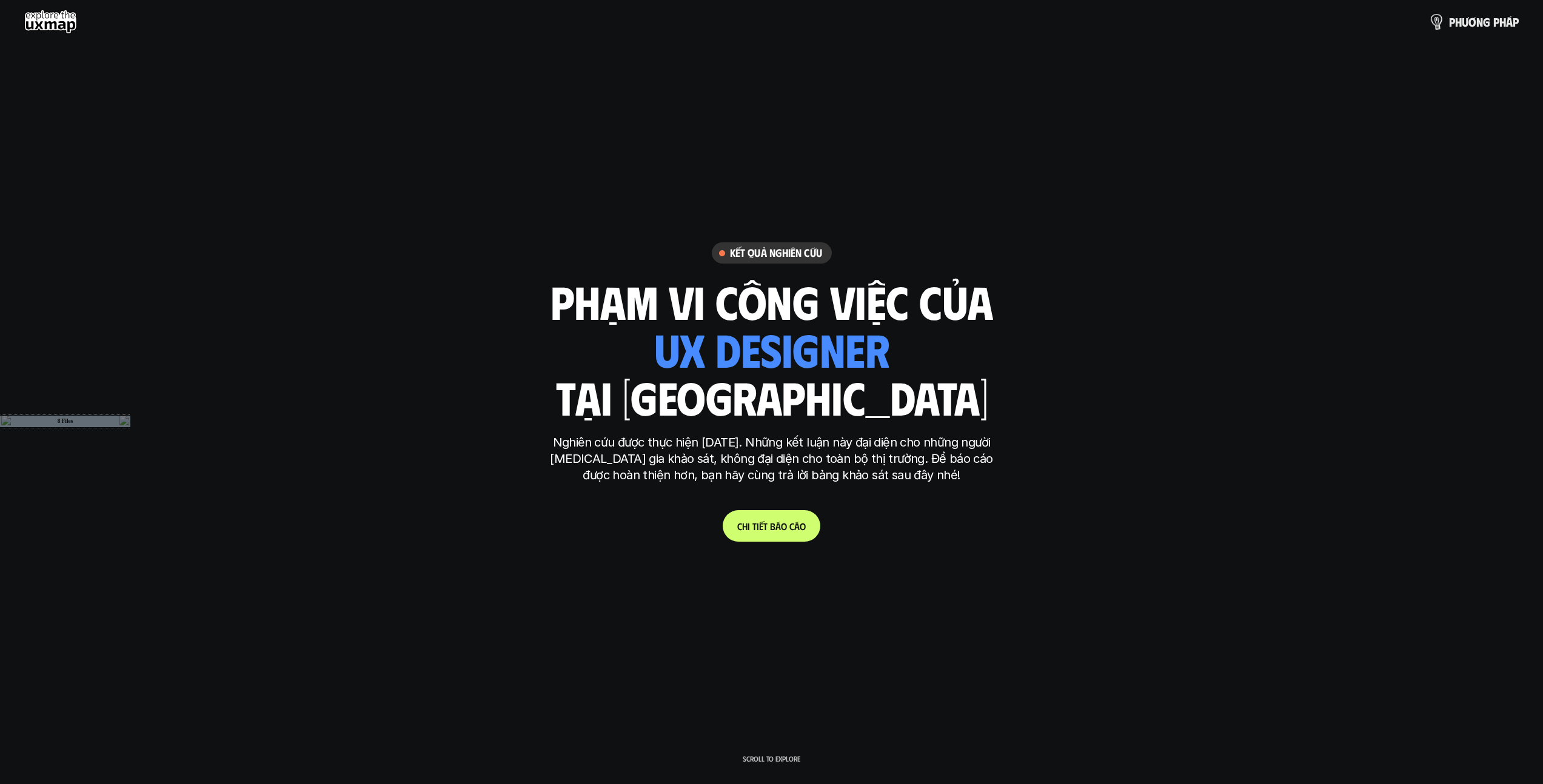
click at [766, 13] on link "p h ư ơ n g p h á p" at bounding box center [1474, 21] width 89 height 24
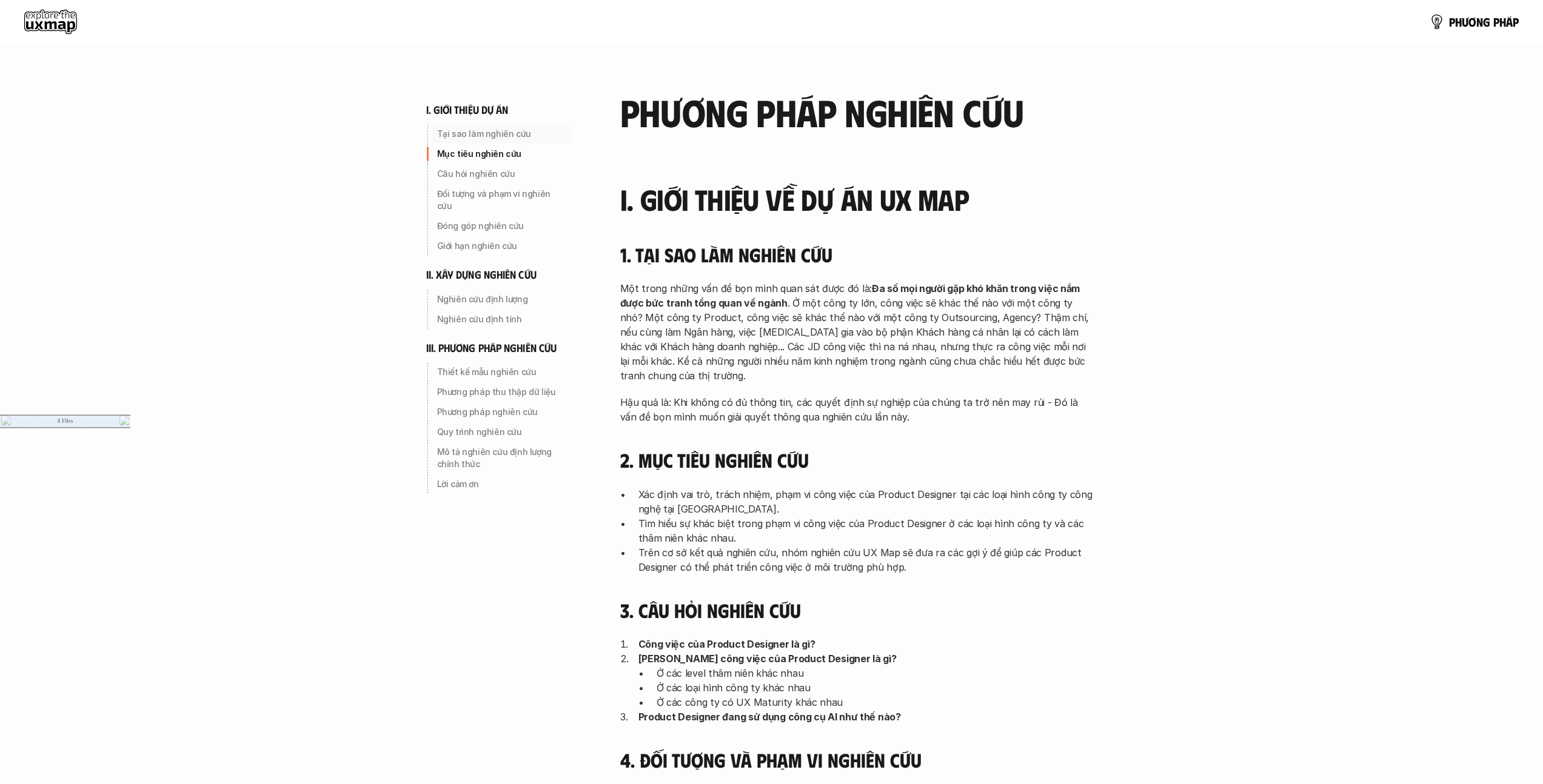
click at [507, 137] on p "Tại sao làm nghiên cứu" at bounding box center [502, 134] width 130 height 12
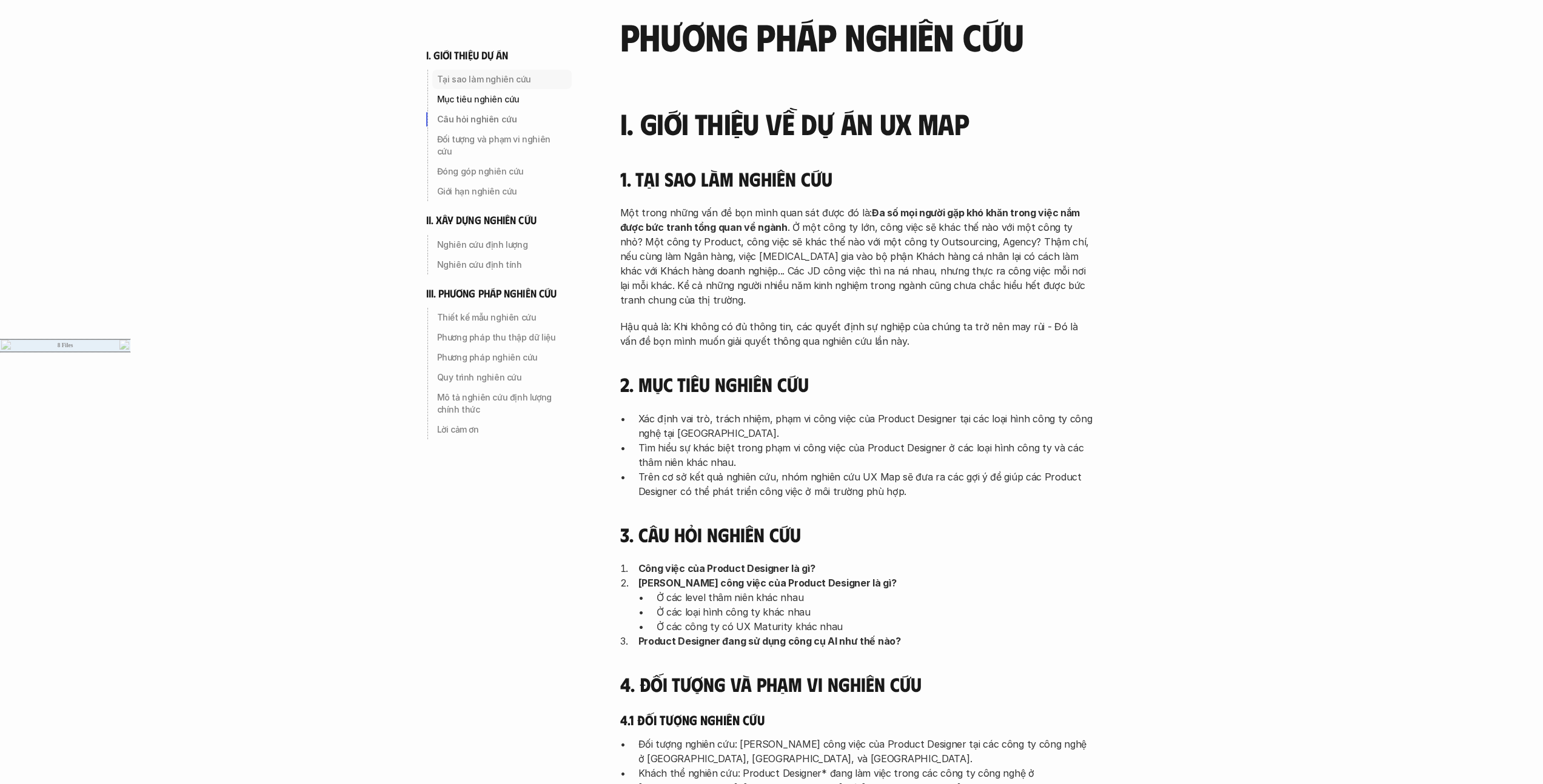
scroll to position [184, 0]
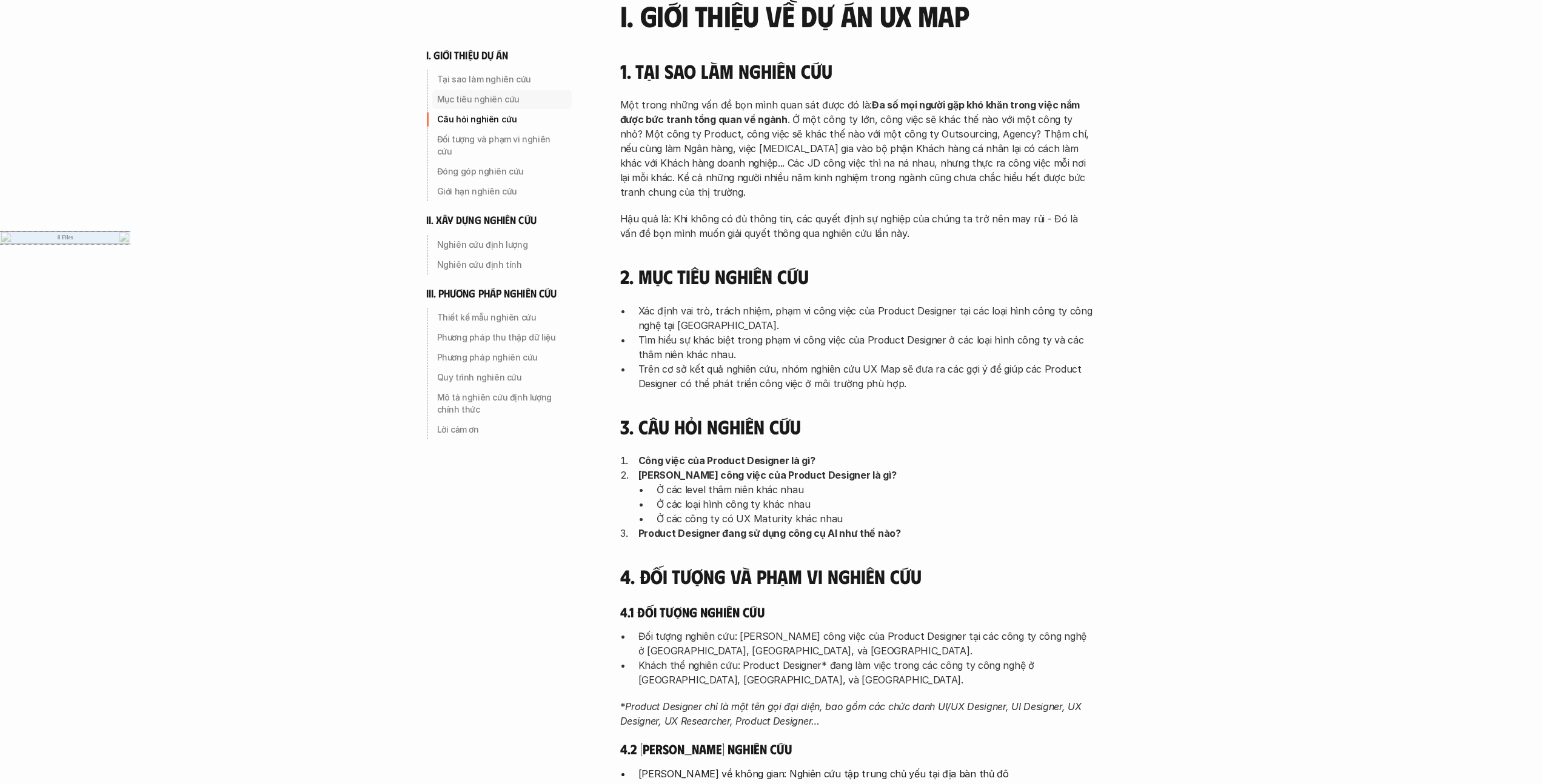
click at [504, 103] on p "Mục tiêu nghiên cứu" at bounding box center [502, 99] width 130 height 12
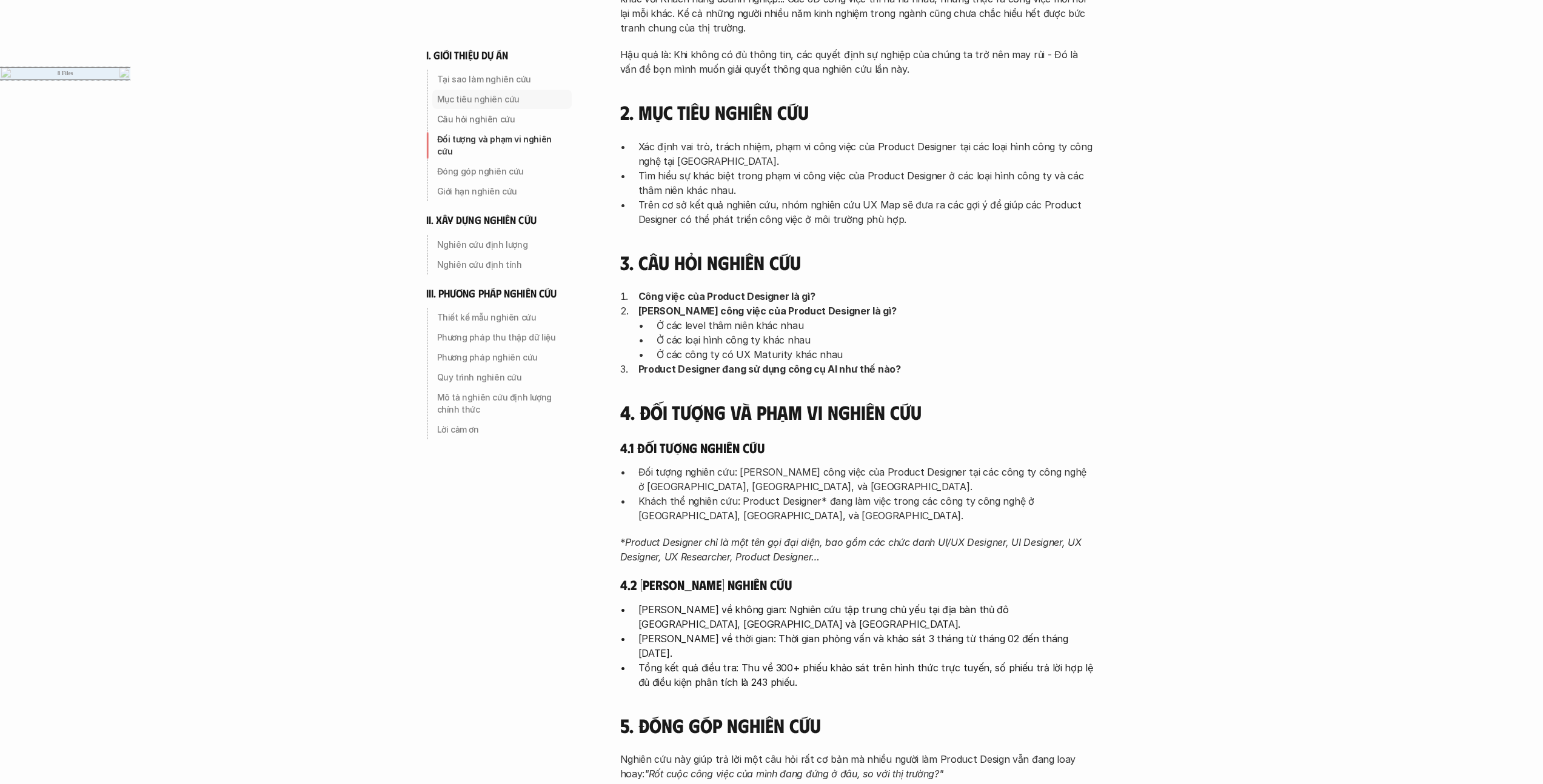
scroll to position [358, 0]
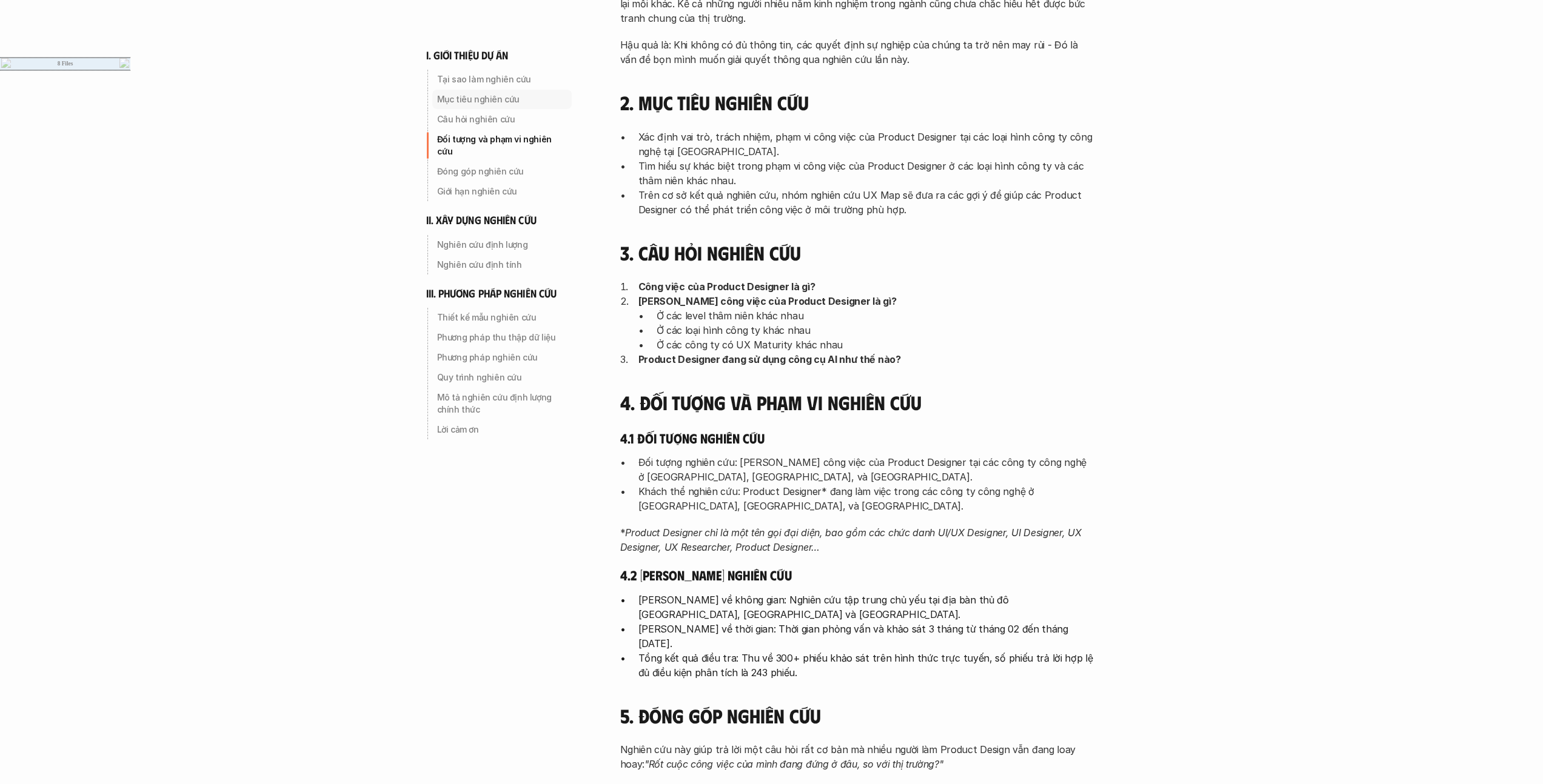
click at [505, 96] on p "Mục tiêu nghiên cứu" at bounding box center [502, 99] width 130 height 12
click at [496, 103] on p "Mục tiêu nghiên cứu" at bounding box center [502, 99] width 130 height 12
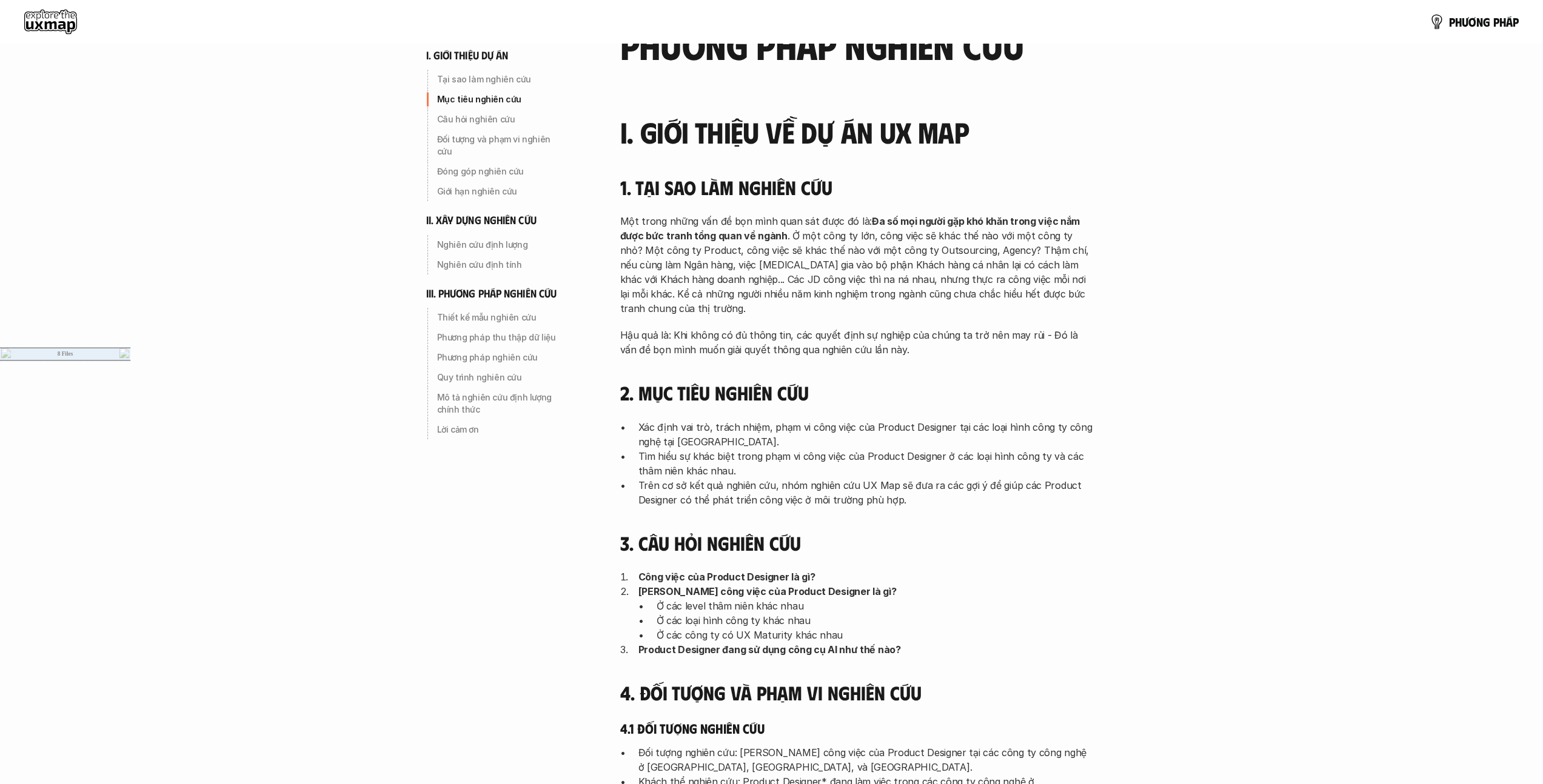
scroll to position [0, 0]
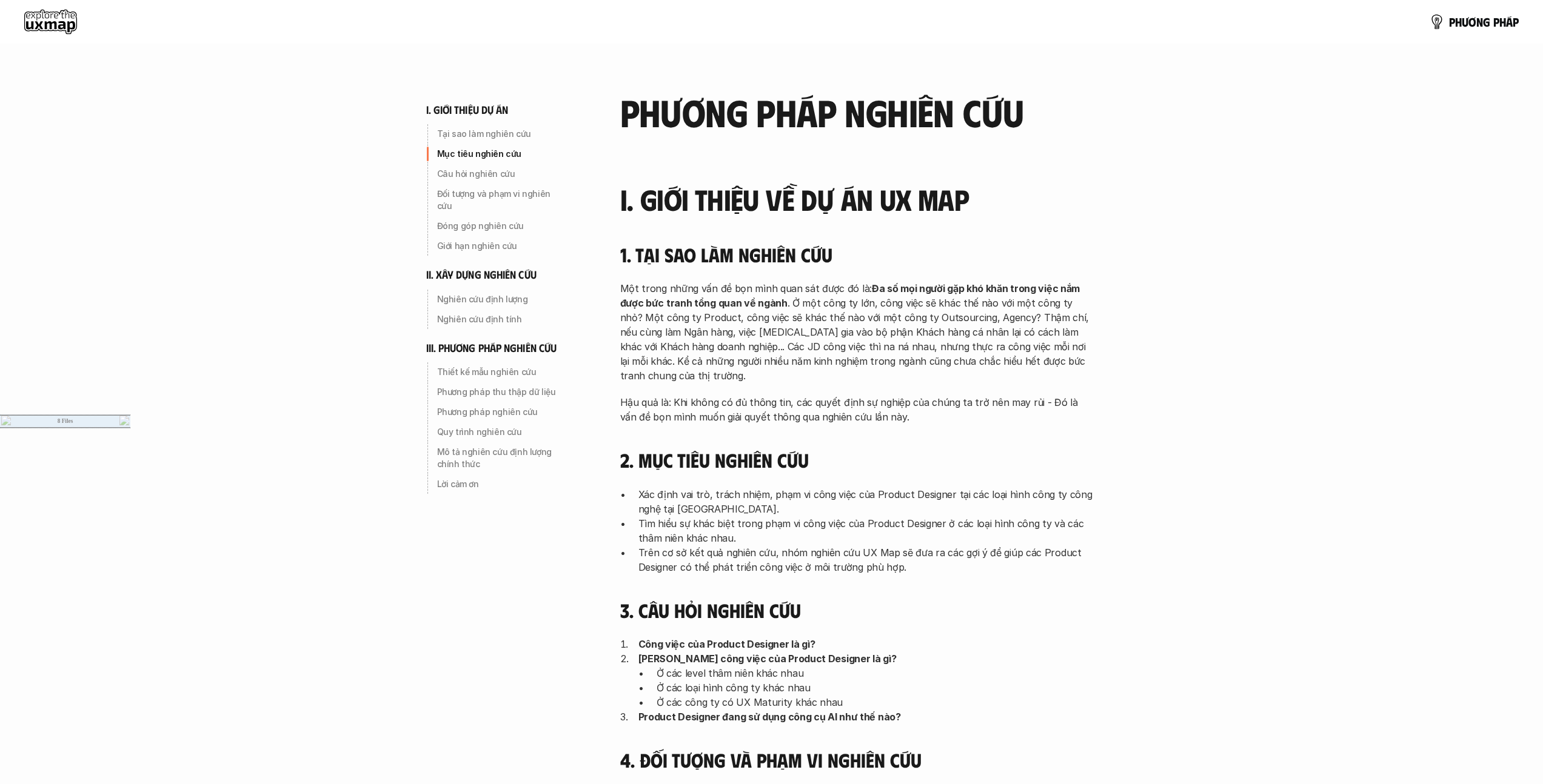
click at [464, 146] on div "Mục tiêu nghiên cứu" at bounding box center [502, 154] width 139 height 20
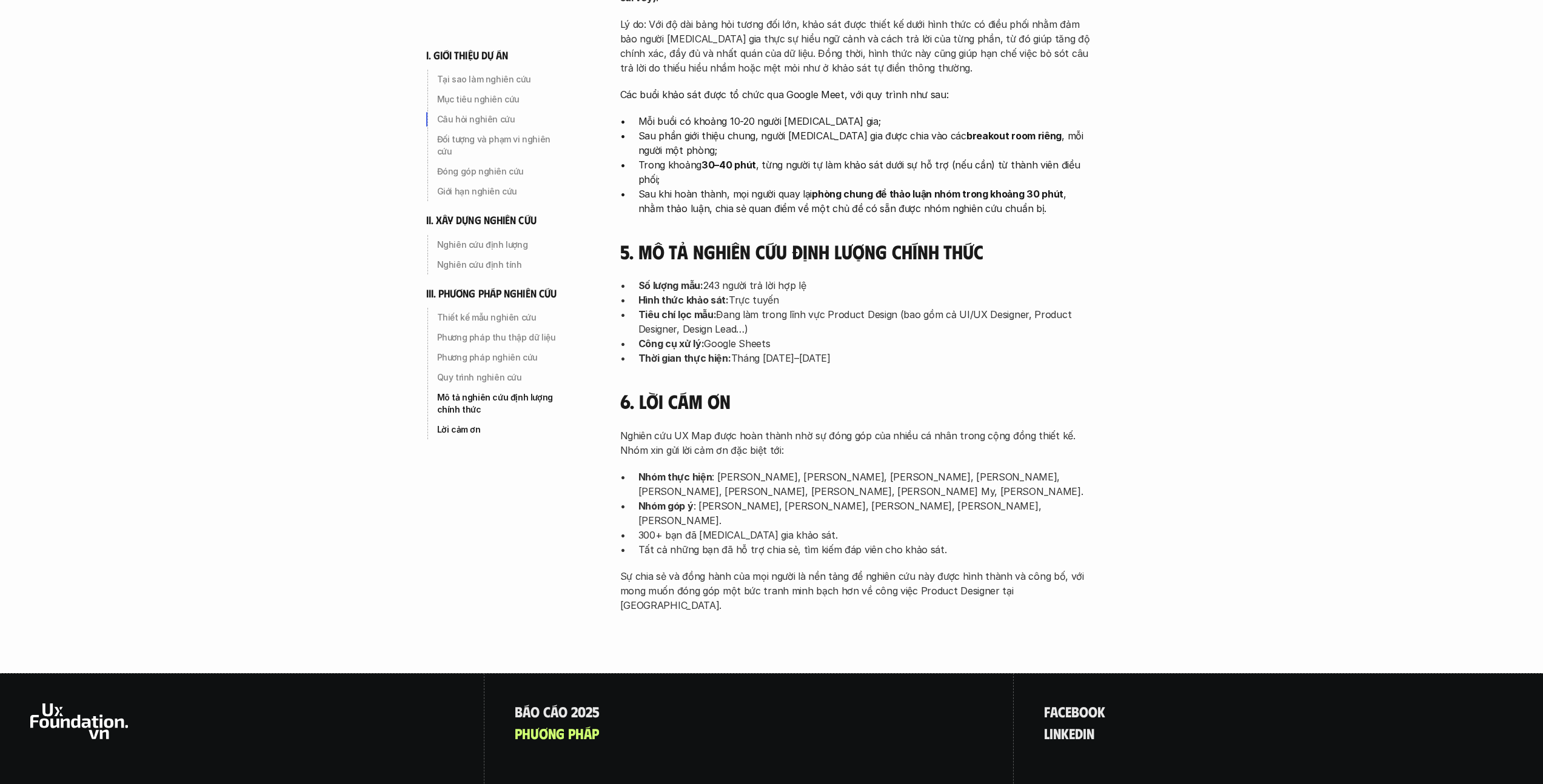
scroll to position [184, 0]
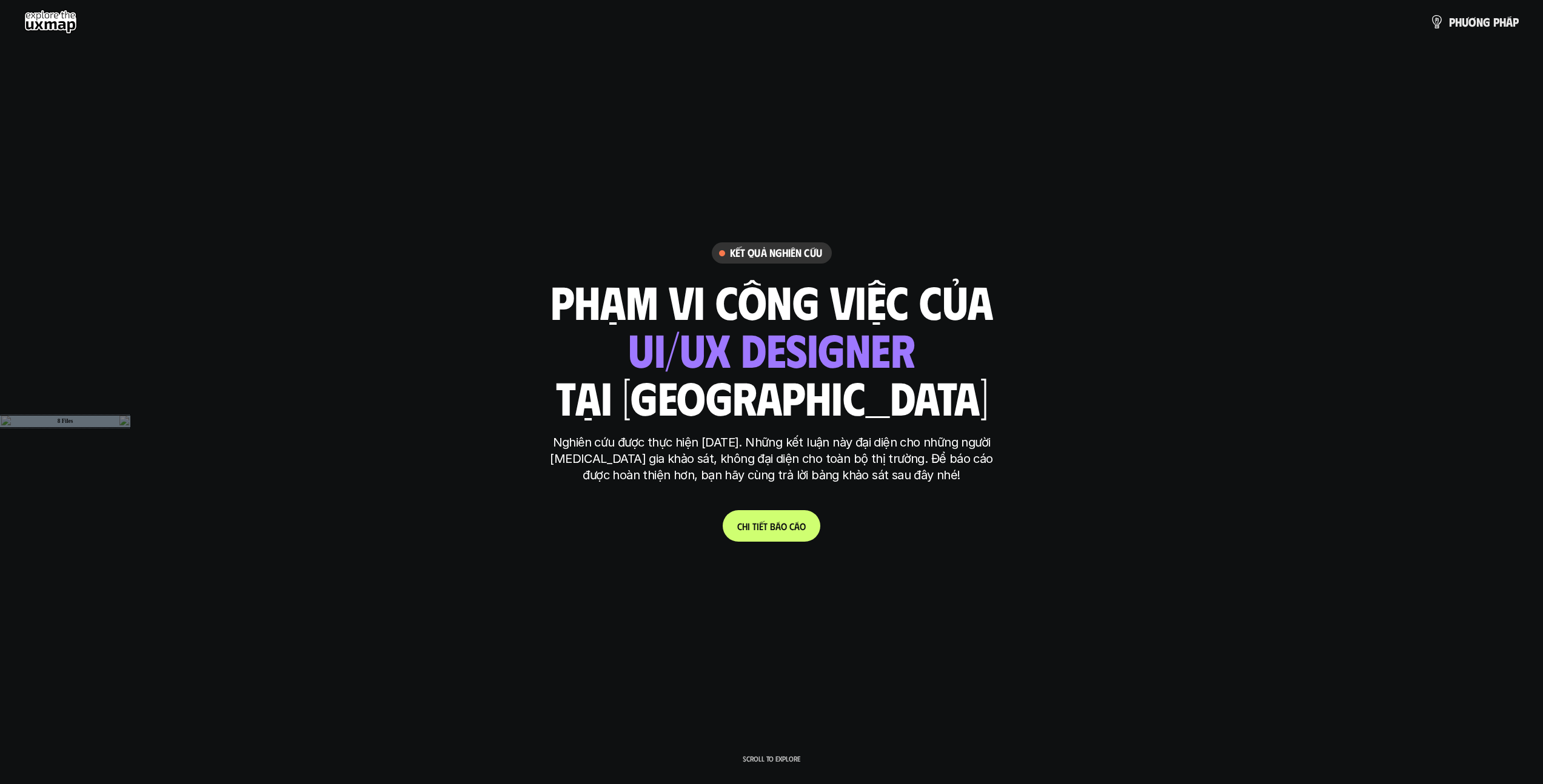
click at [766, 523] on link "C h i t i ế t b á o c á o" at bounding box center [771, 526] width 98 height 31
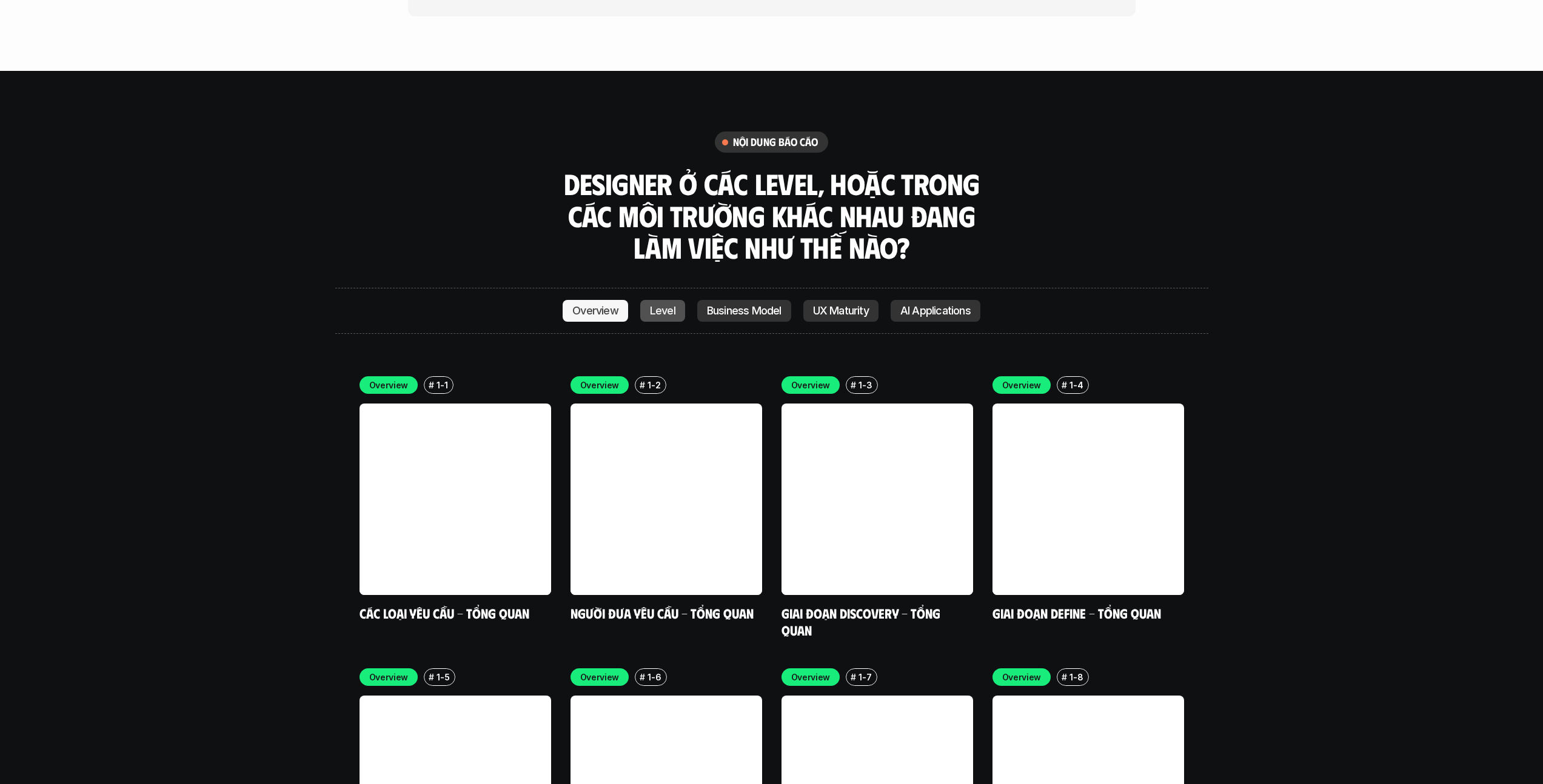
scroll to position [3423, 0]
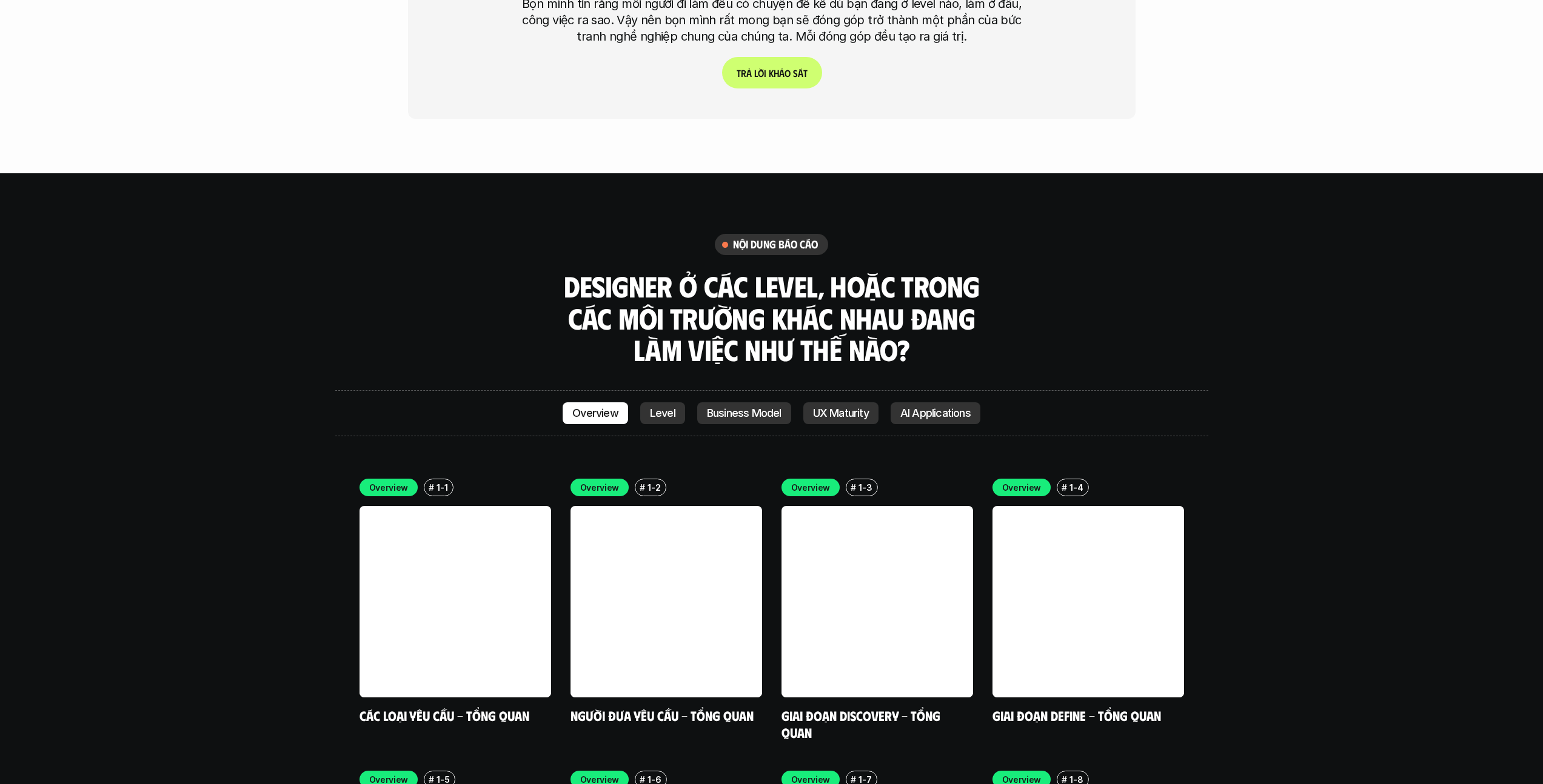
click at [593, 407] on p "Overview" at bounding box center [595, 413] width 46 height 12
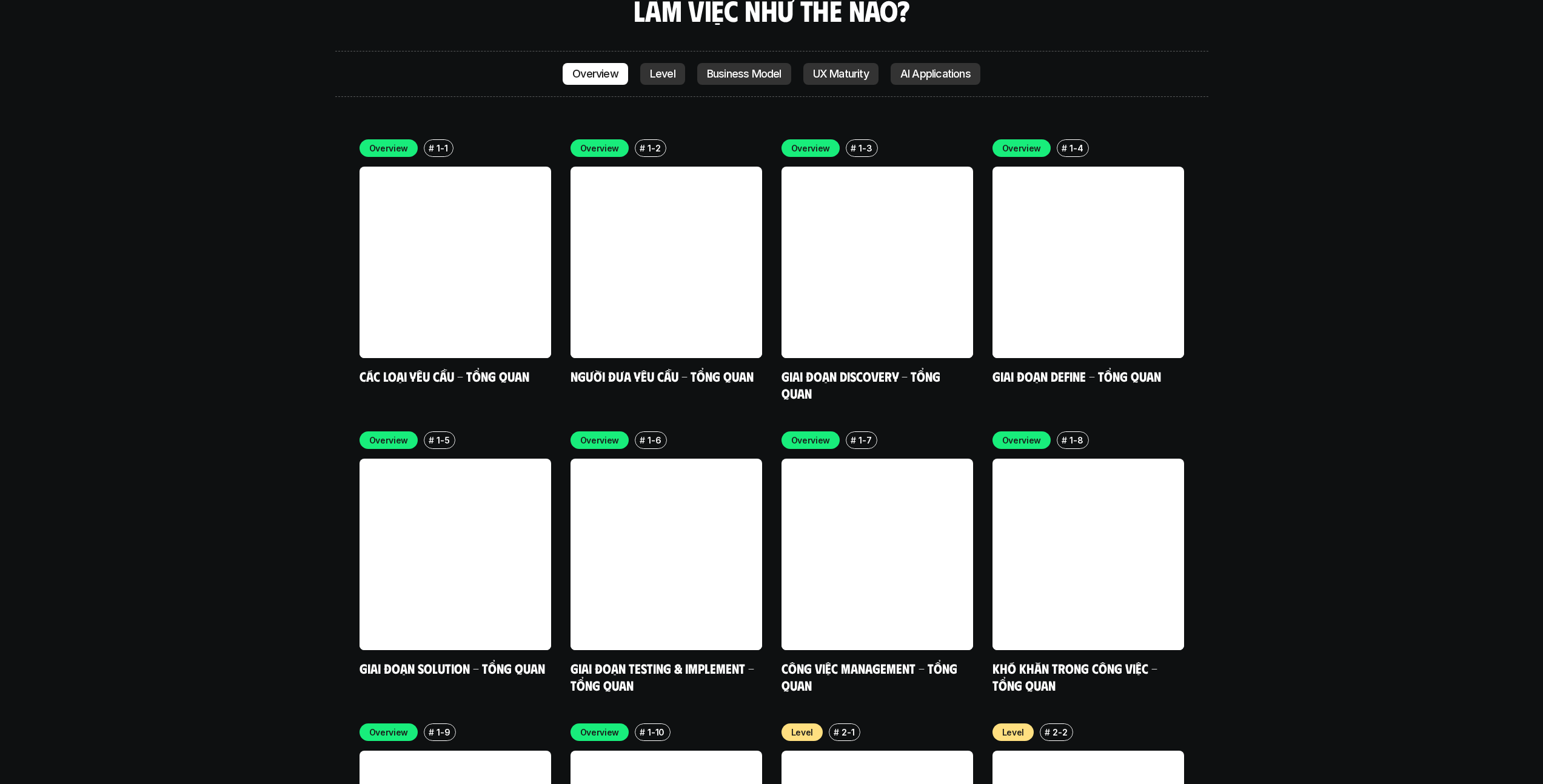
drag, startPoint x: 650, startPoint y: 338, endPoint x: 658, endPoint y: 332, distance: 10.0
click at [653, 338] on div "Overview # 1-1 Các loại yêu cầu - Tổng quan Overview # 1-2 Người đưa yêu cầu - …" at bounding box center [772, 416] width 825 height 554
click at [672, 68] on p "Level" at bounding box center [663, 74] width 25 height 12
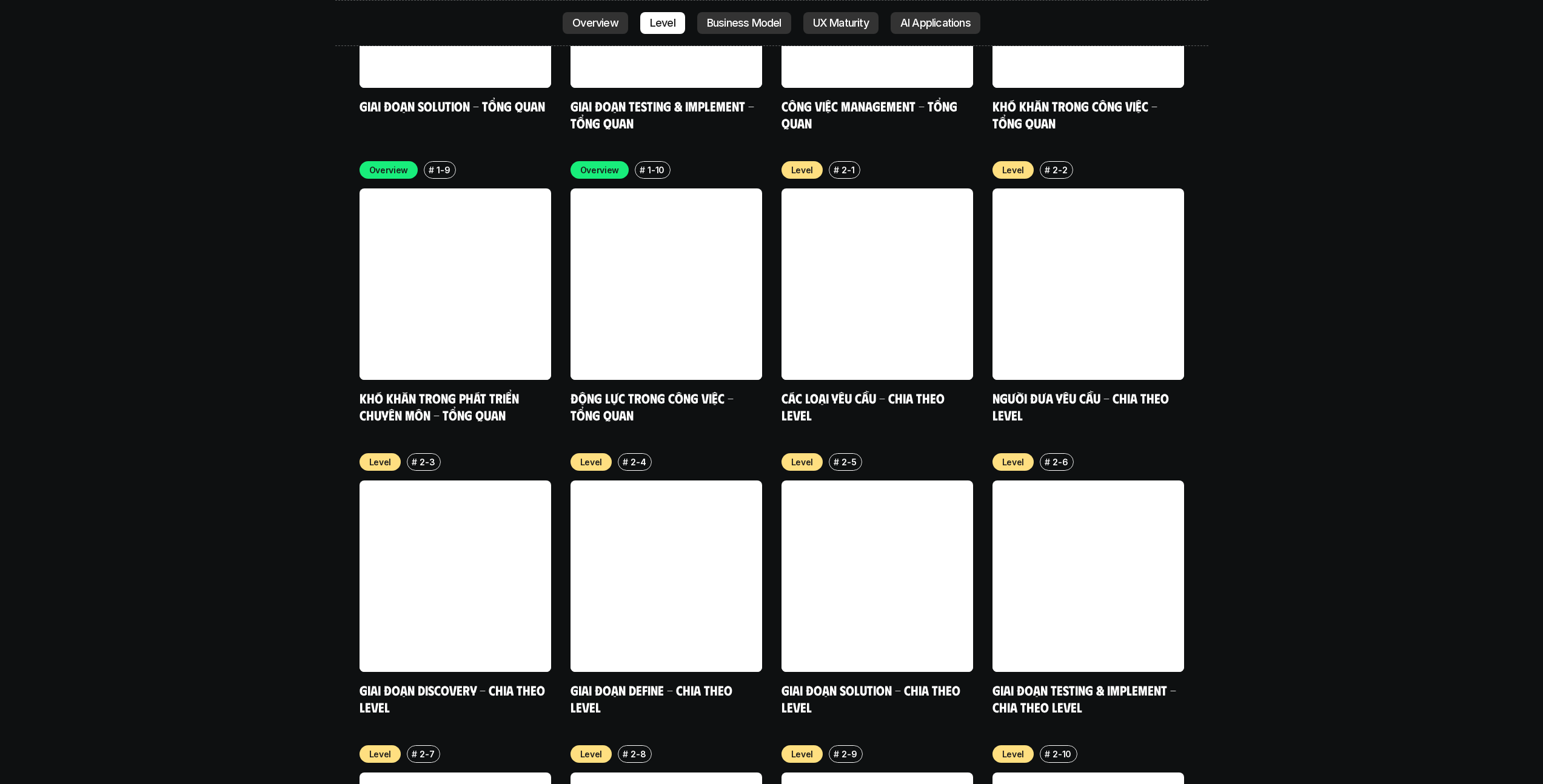
scroll to position [4359, 0]
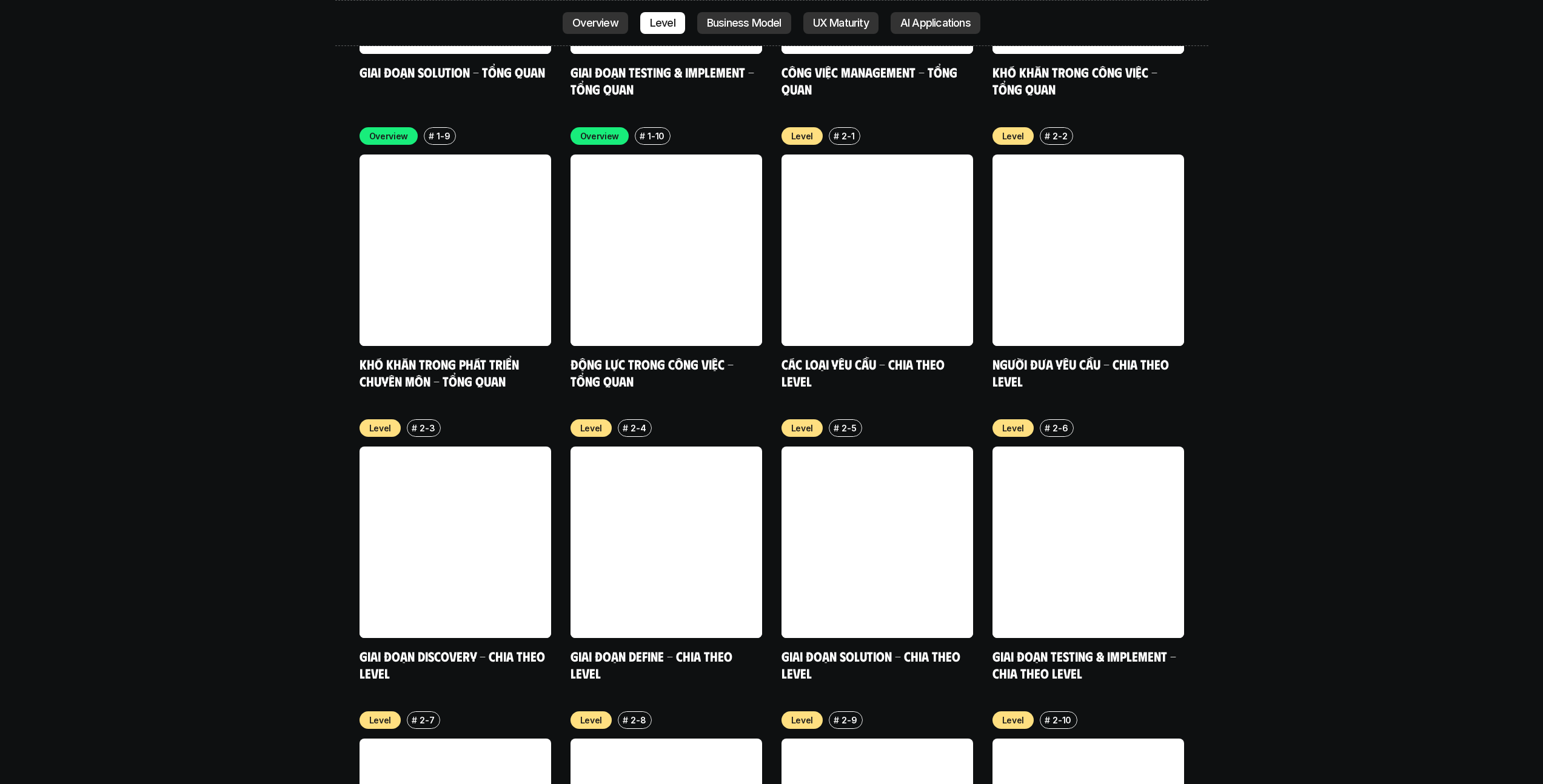
click at [671, 21] on p "Level" at bounding box center [663, 23] width 25 height 12
click at [594, 29] on p "Overview" at bounding box center [595, 23] width 46 height 12
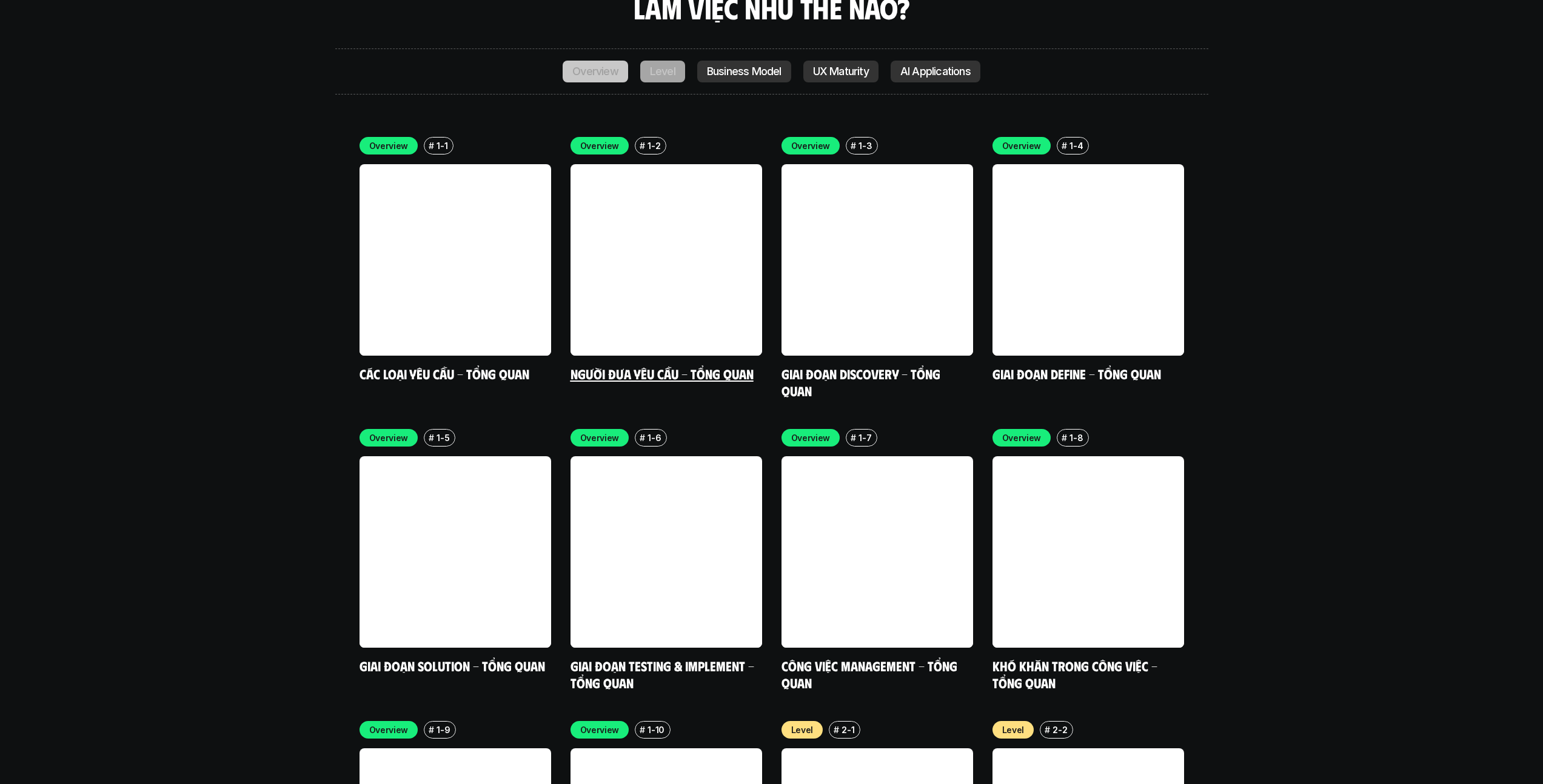
click at [662, 65] on p "Level" at bounding box center [663, 71] width 25 height 12
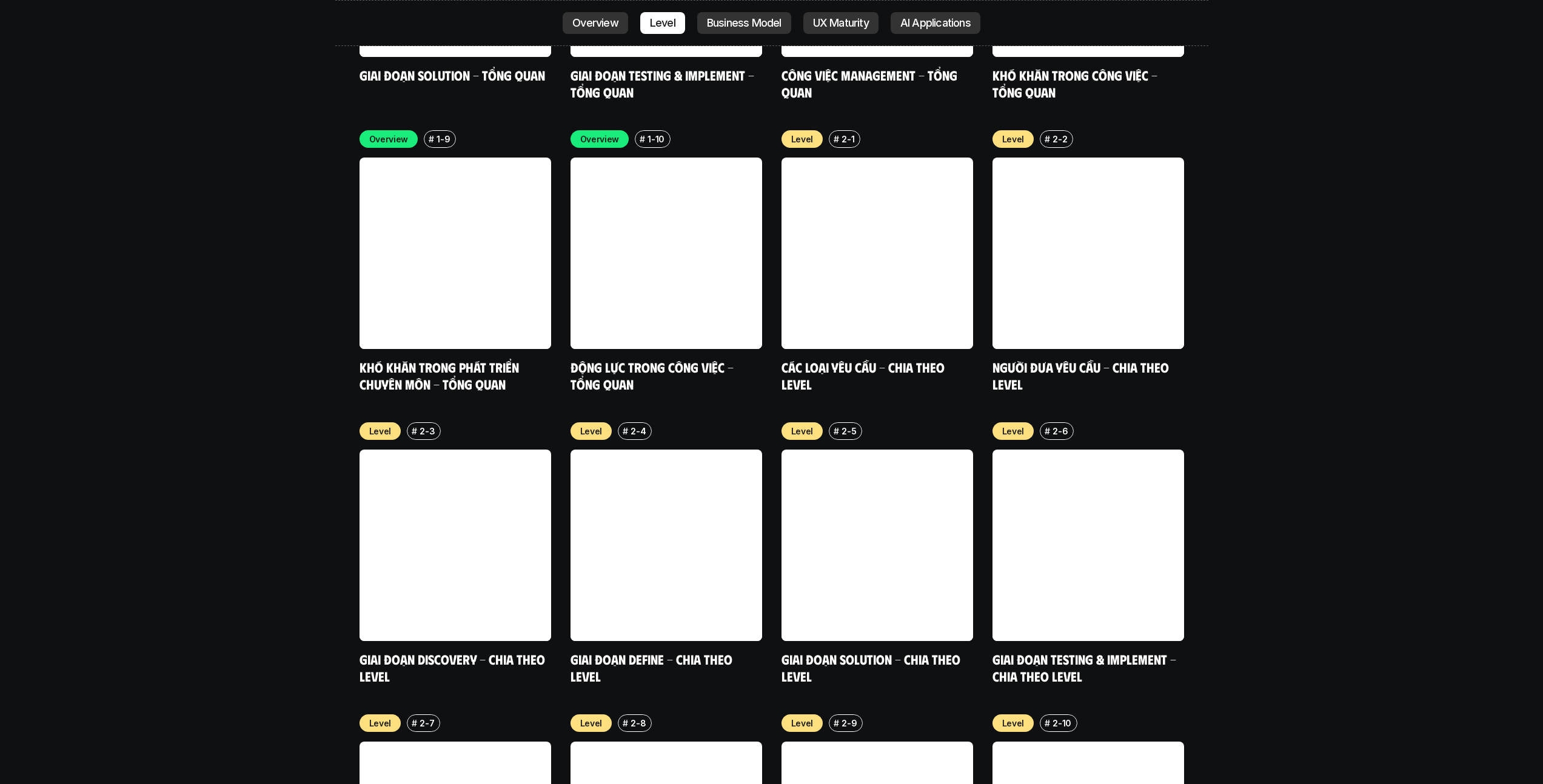
scroll to position [4359, 0]
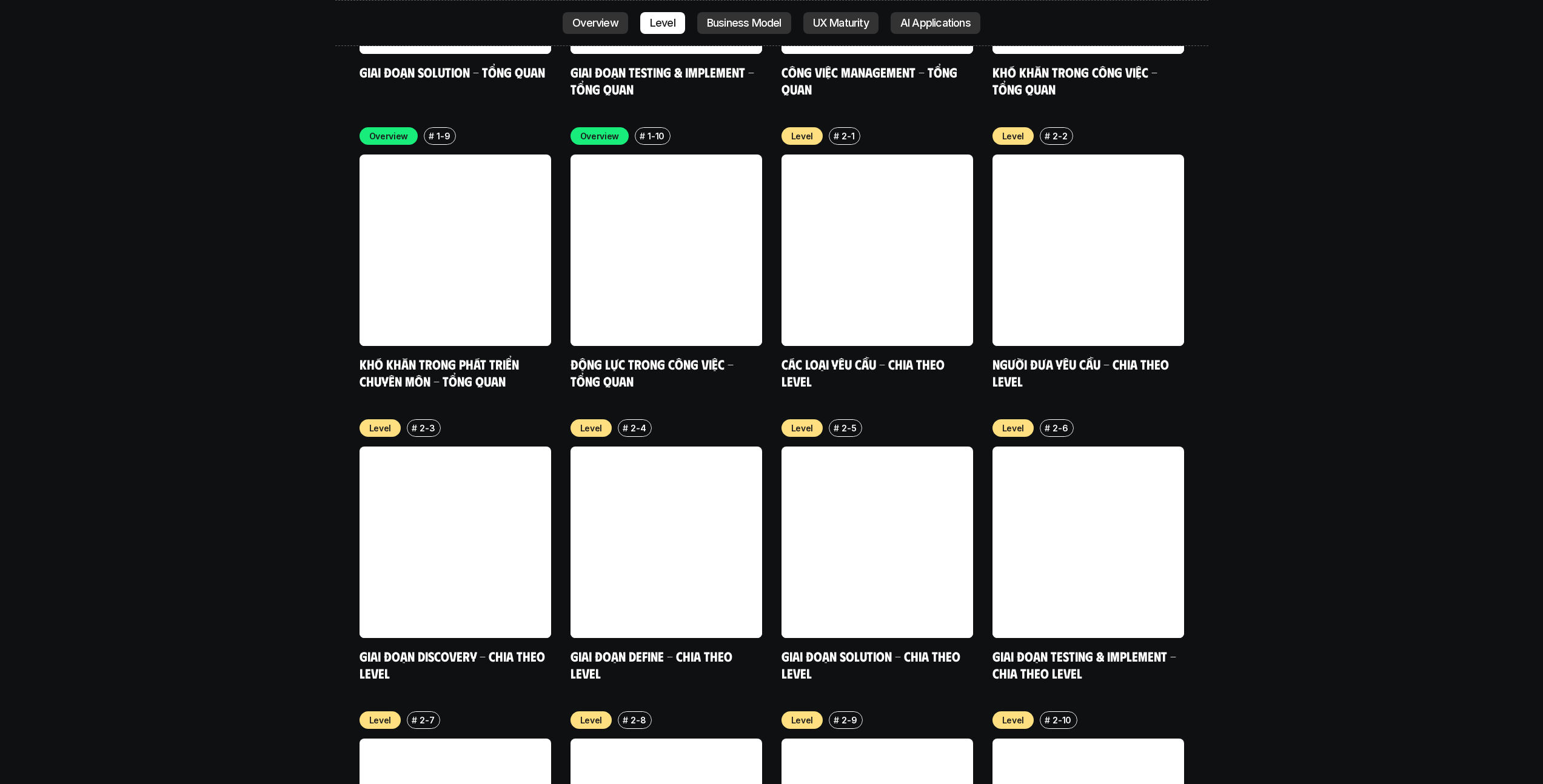
click at [662, 24] on p "Level" at bounding box center [663, 23] width 25 height 12
click at [716, 121] on div "Overview # 1-9 Khó khăn trong phát triển chuyên môn - Tổng quan Overview # 1-10…" at bounding box center [772, 547] width 873 height 852
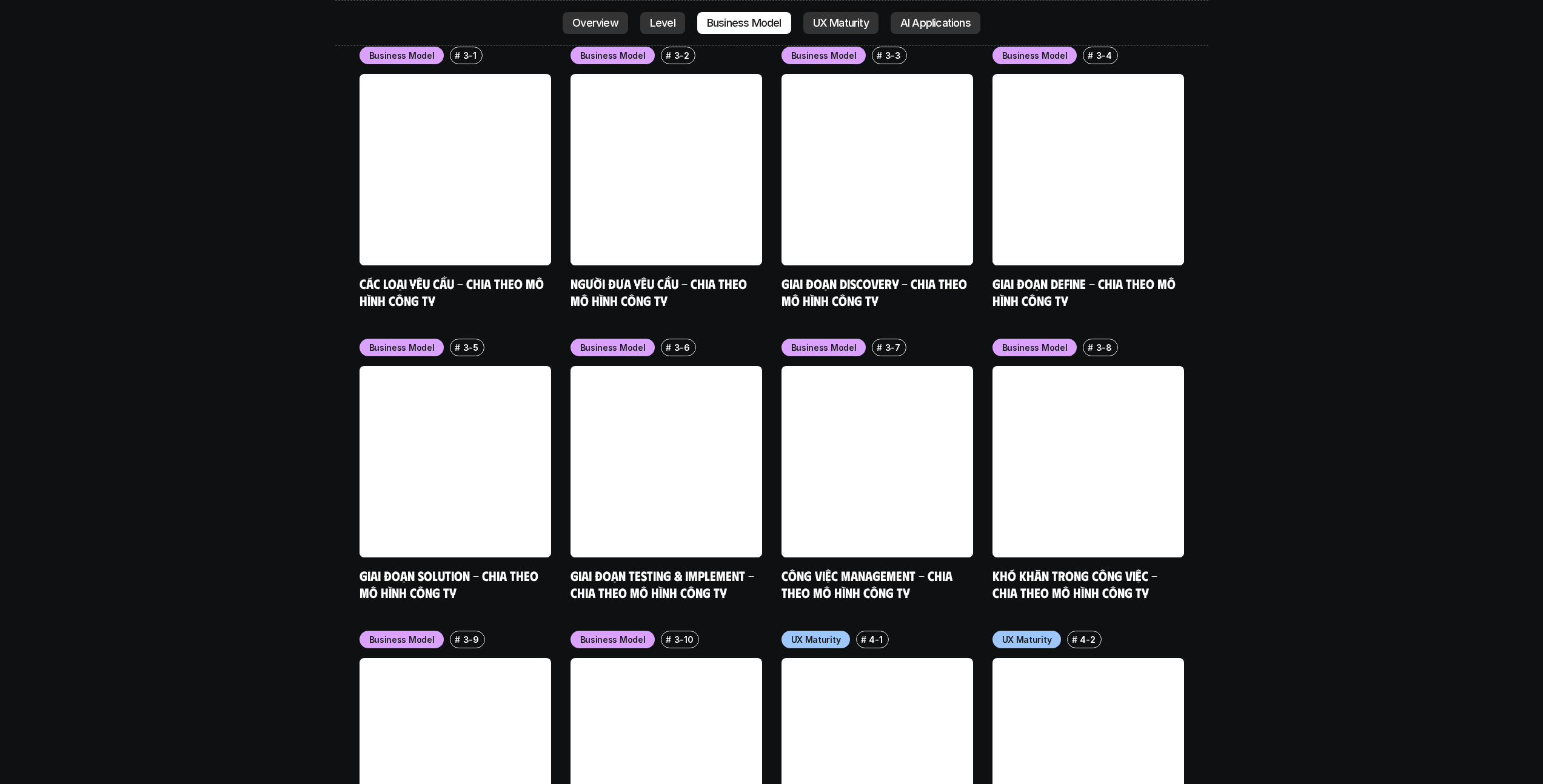
scroll to position [5035, 0]
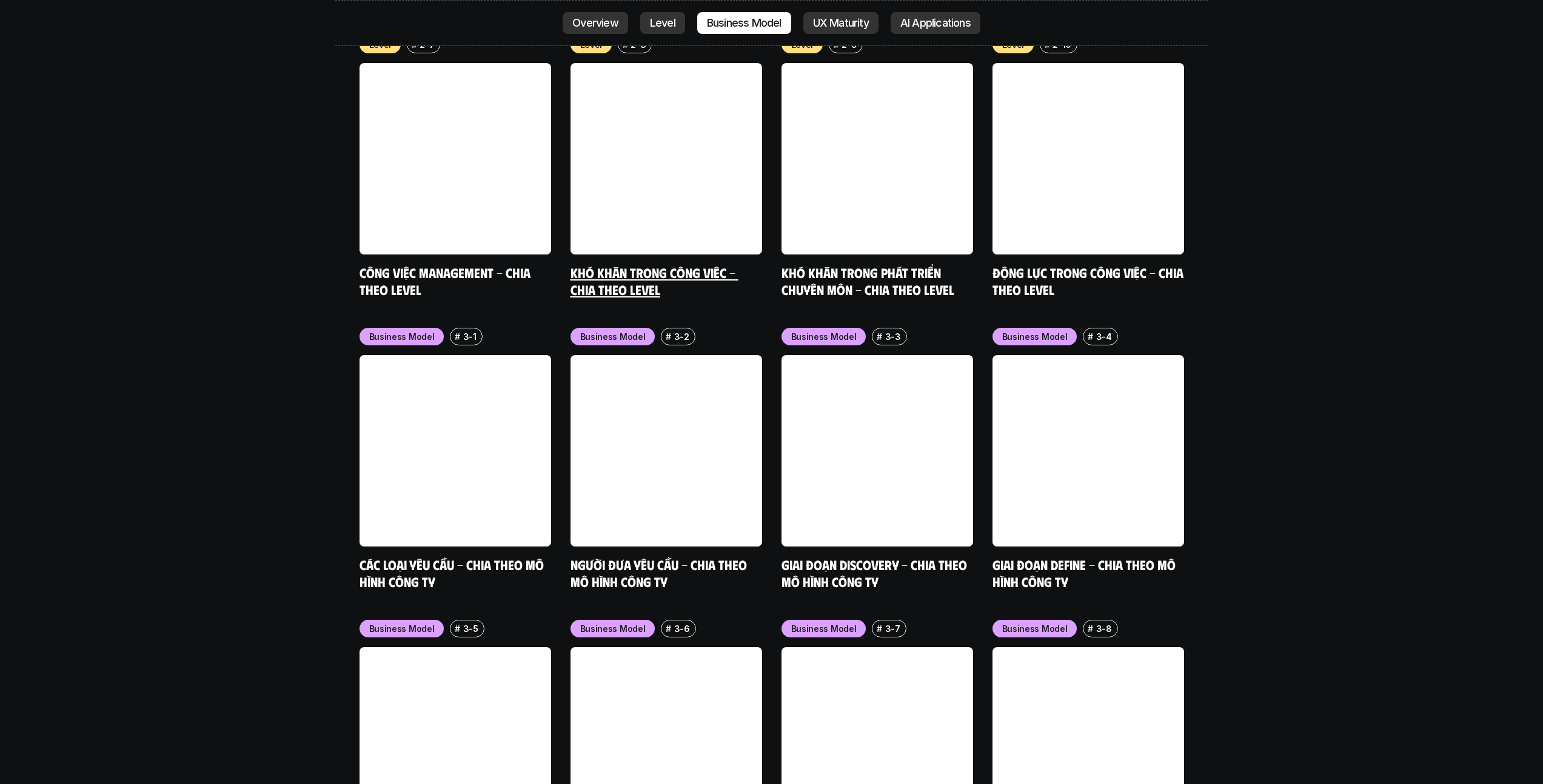
click at [661, 63] on link at bounding box center [667, 159] width 192 height 191
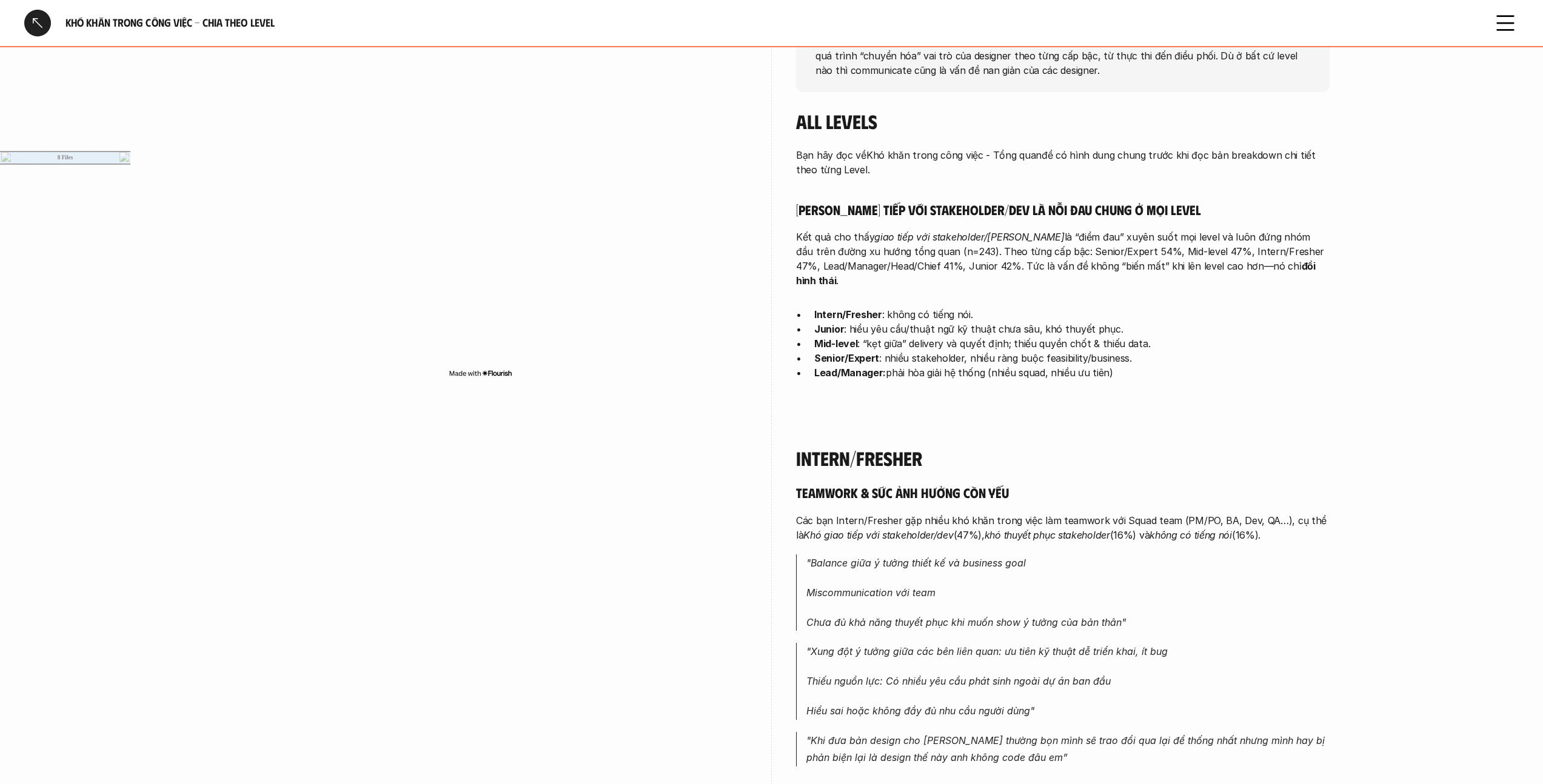
scroll to position [249, 0]
